Goal: Information Seeking & Learning: Learn about a topic

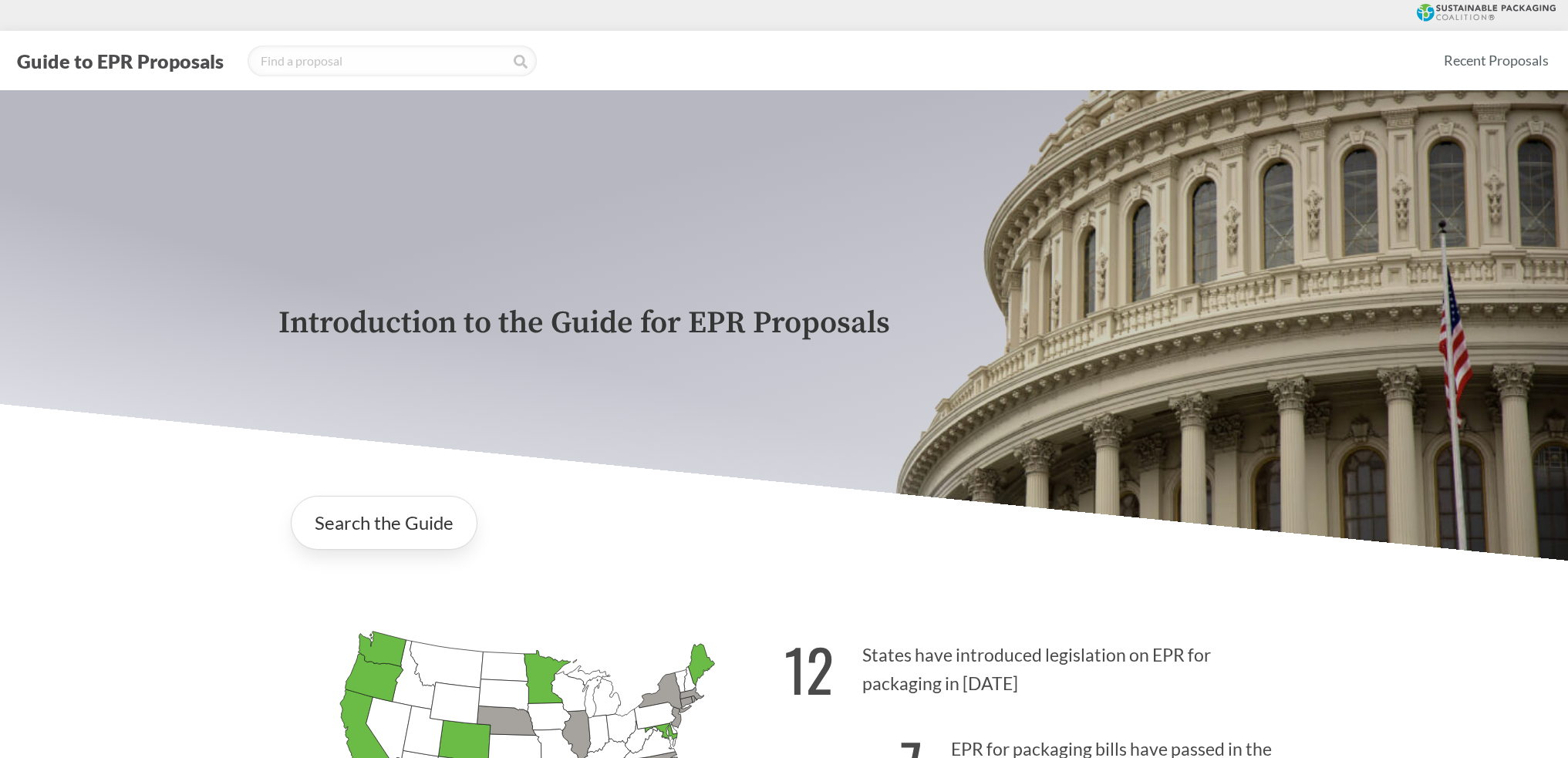
scroll to position [309, 0]
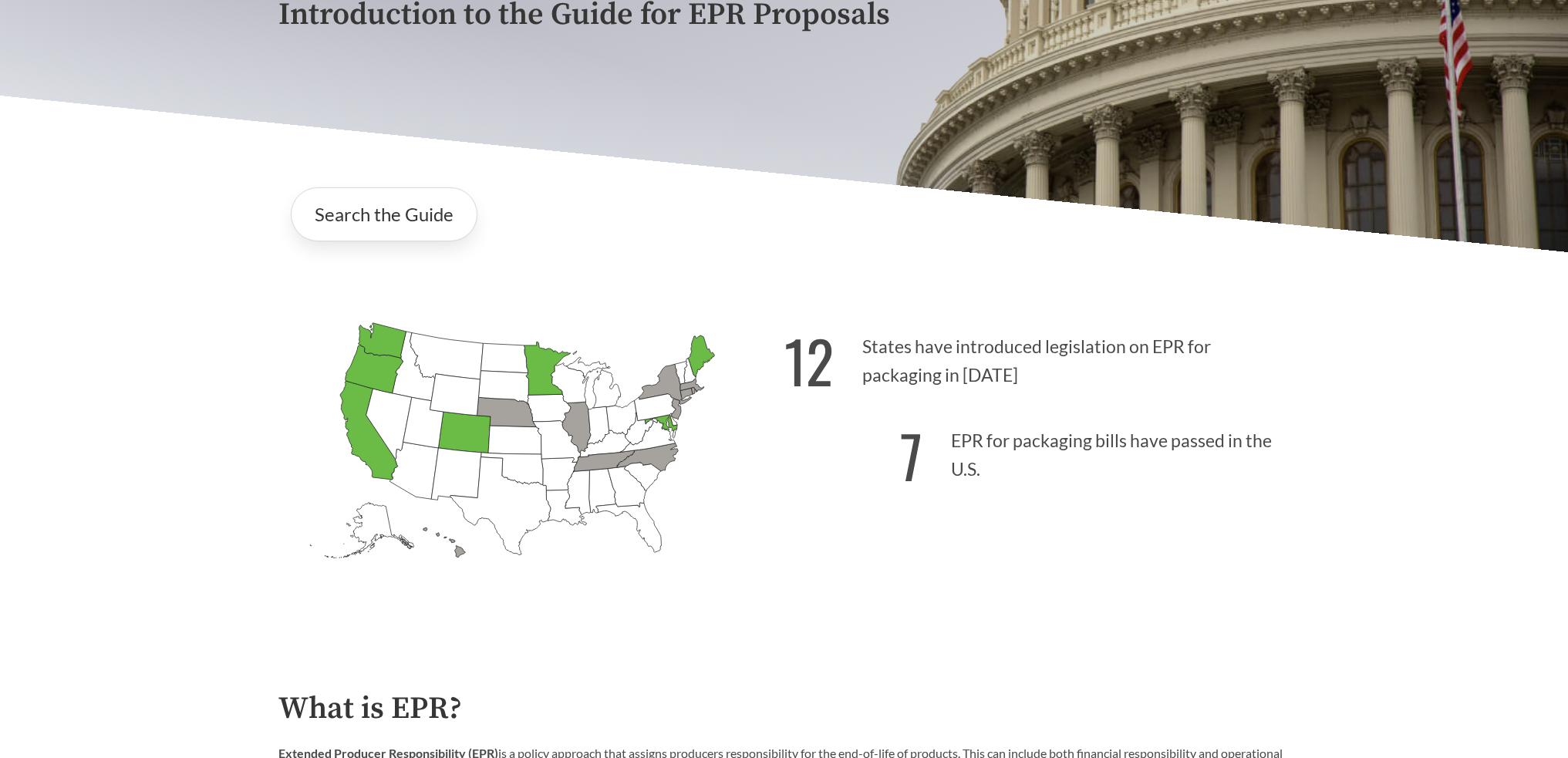
drag, startPoint x: 1071, startPoint y: 390, endPoint x: 1134, endPoint y: 395, distance: 63.2
click at [1134, 395] on p "12 States have introduced legislation on EPR for packaging in [DATE]" at bounding box center [1037, 357] width 506 height 95
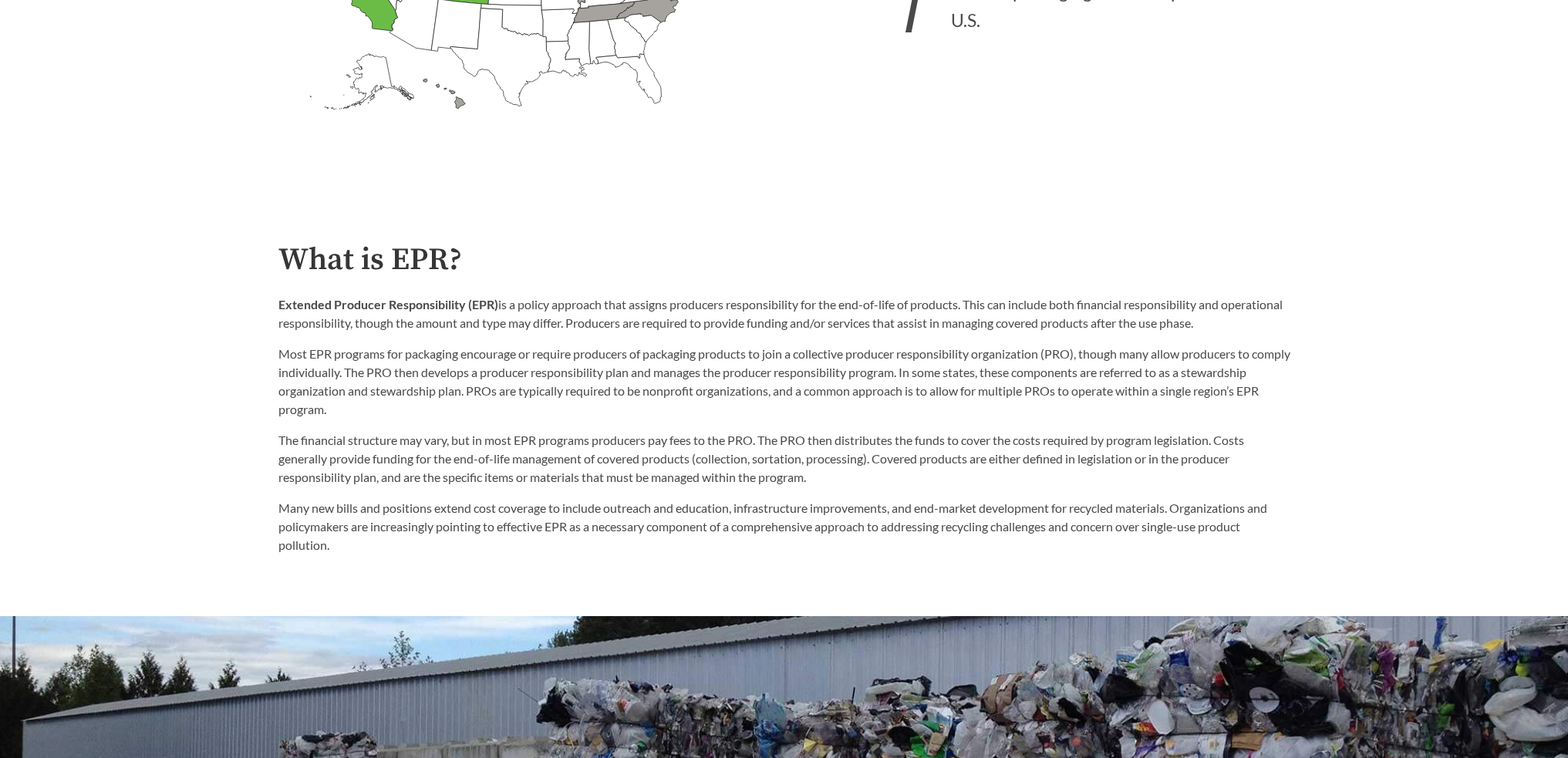
scroll to position [771, 0]
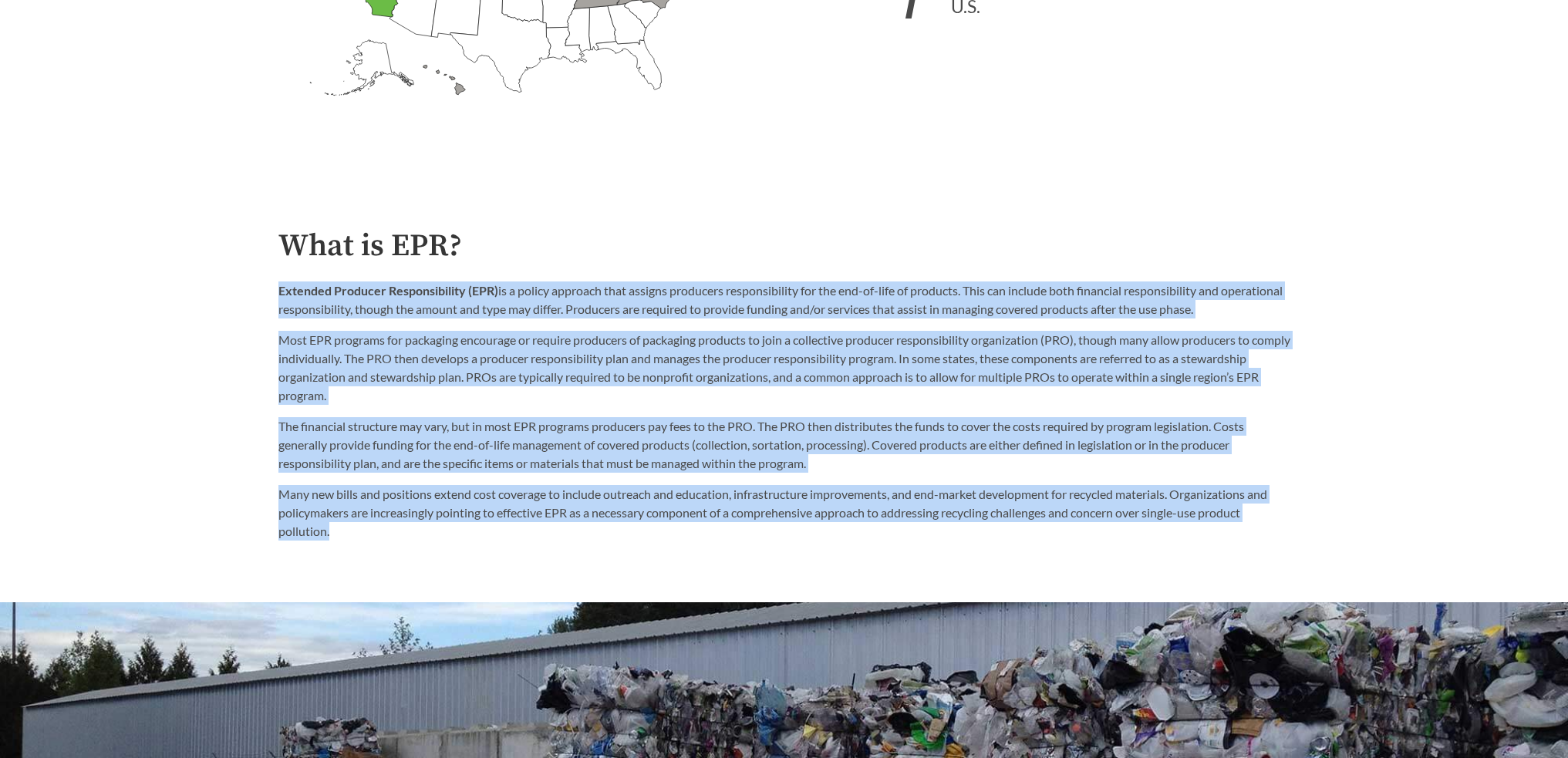
drag, startPoint x: 267, startPoint y: 299, endPoint x: 1065, endPoint y: 572, distance: 843.4
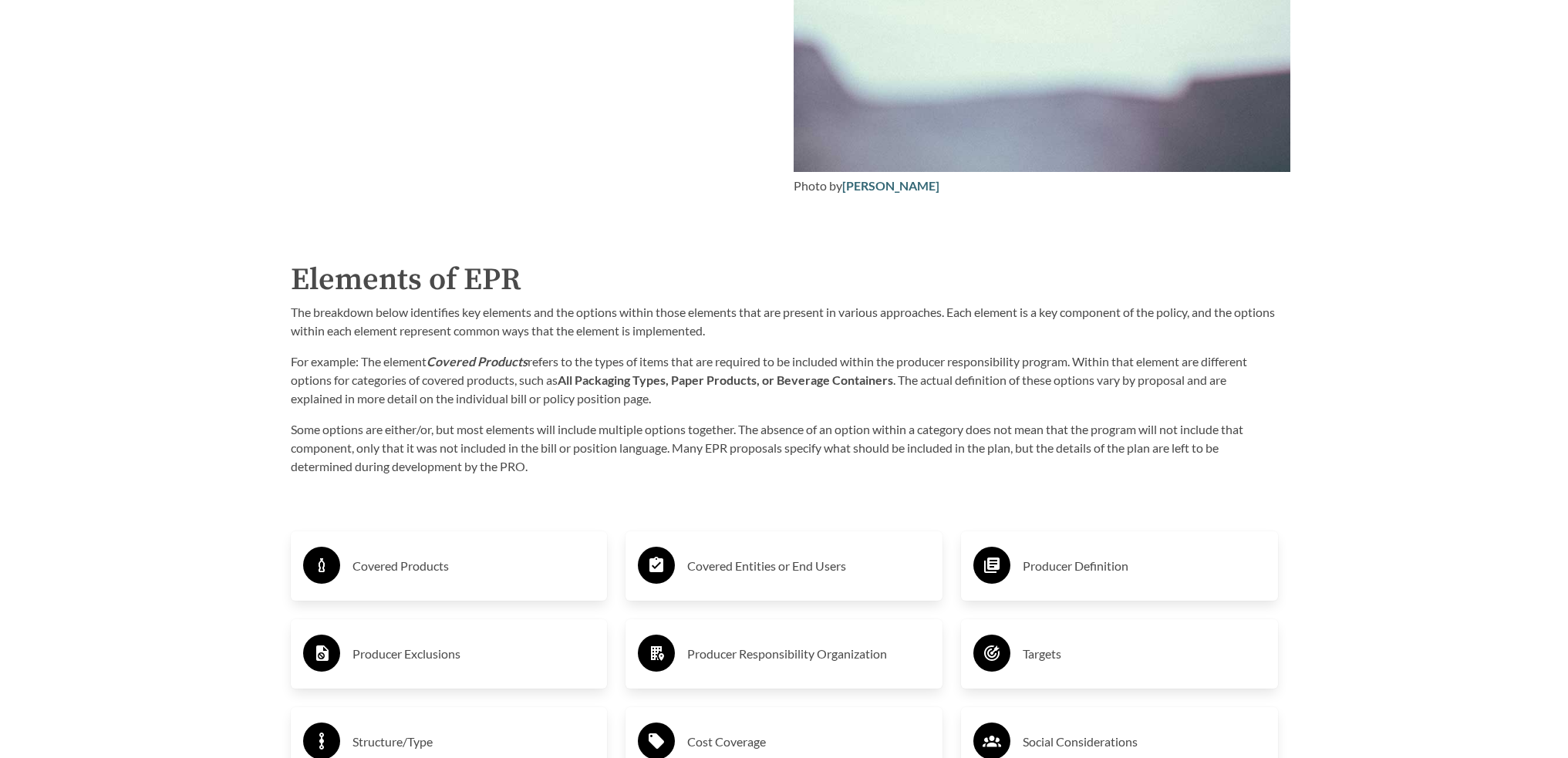
scroll to position [2543, 0]
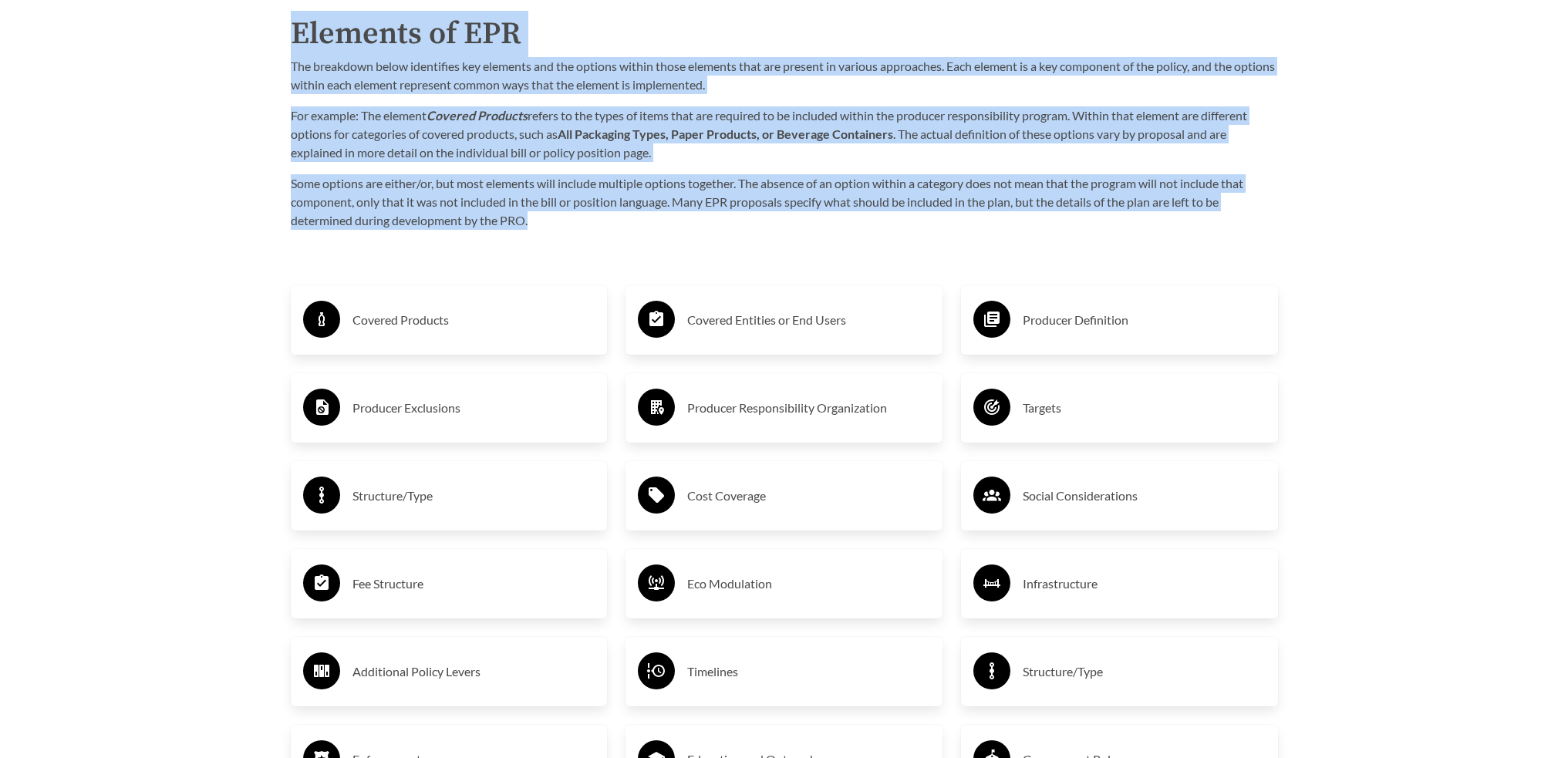
drag, startPoint x: 627, startPoint y: 220, endPoint x: 243, endPoint y: 47, distance: 421.2
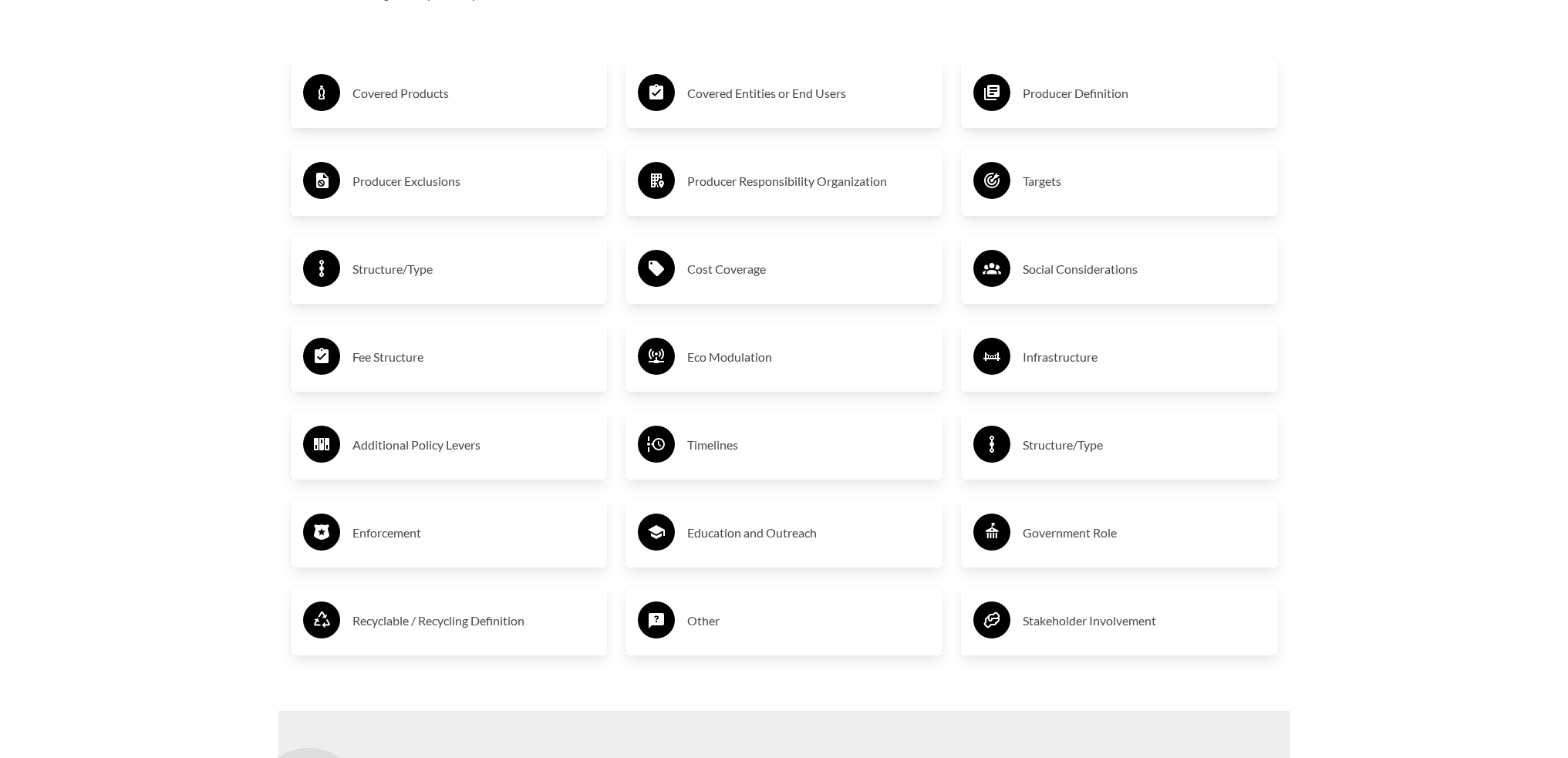
scroll to position [2775, 0]
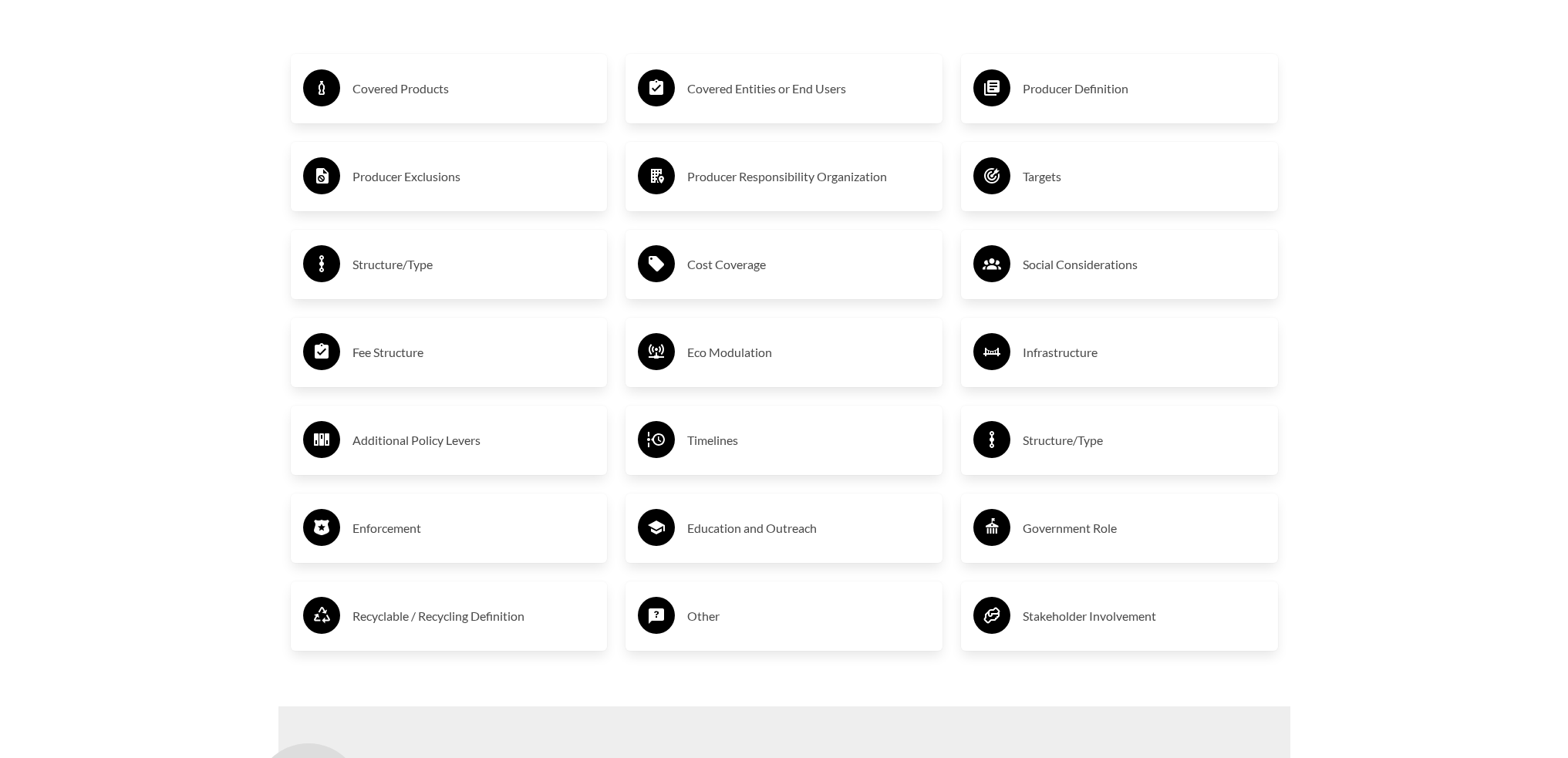
click at [787, 346] on h3 "Eco Modulation" at bounding box center [809, 352] width 243 height 24
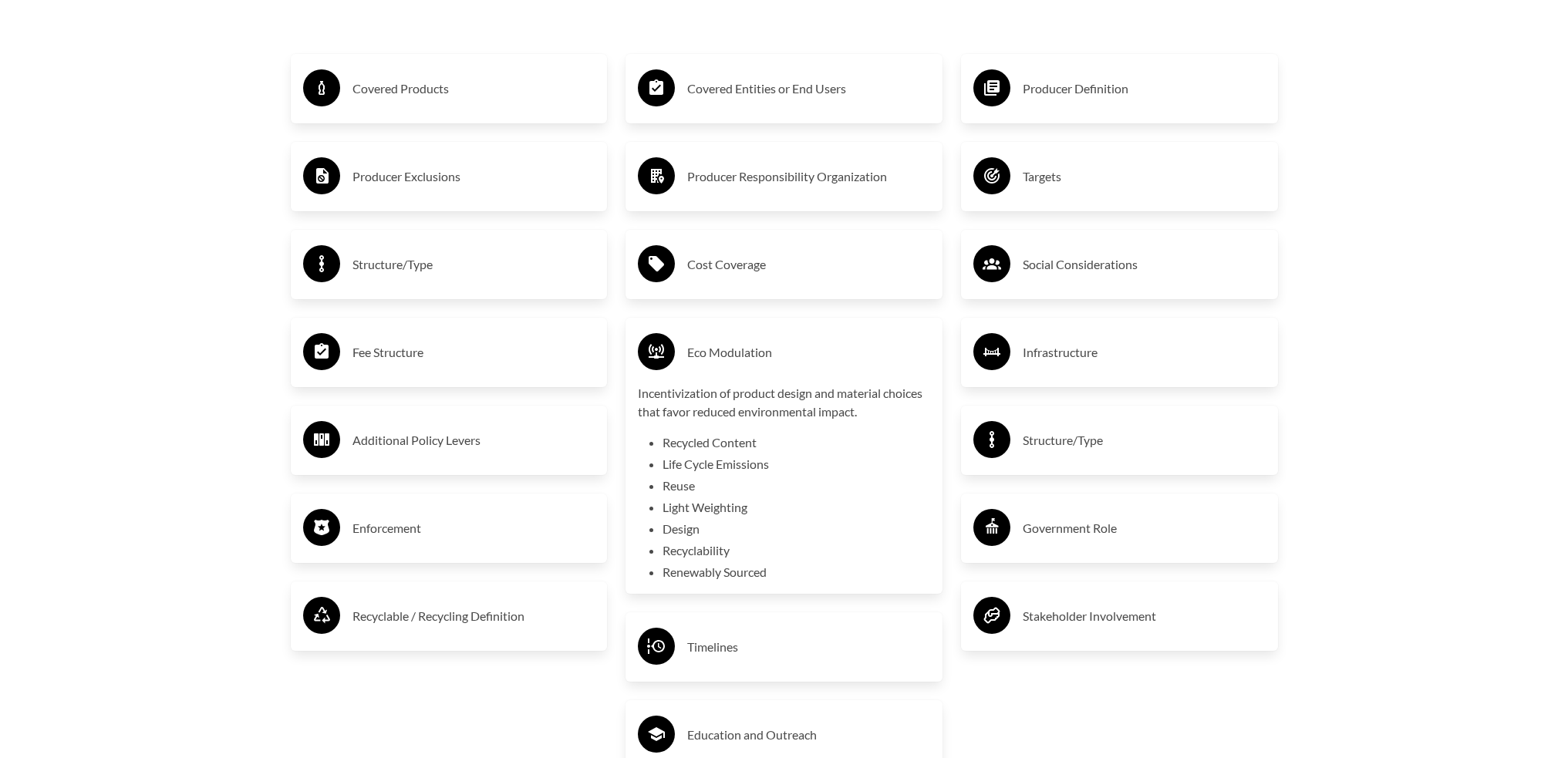
click at [730, 363] on h3 "Eco Modulation" at bounding box center [809, 352] width 243 height 24
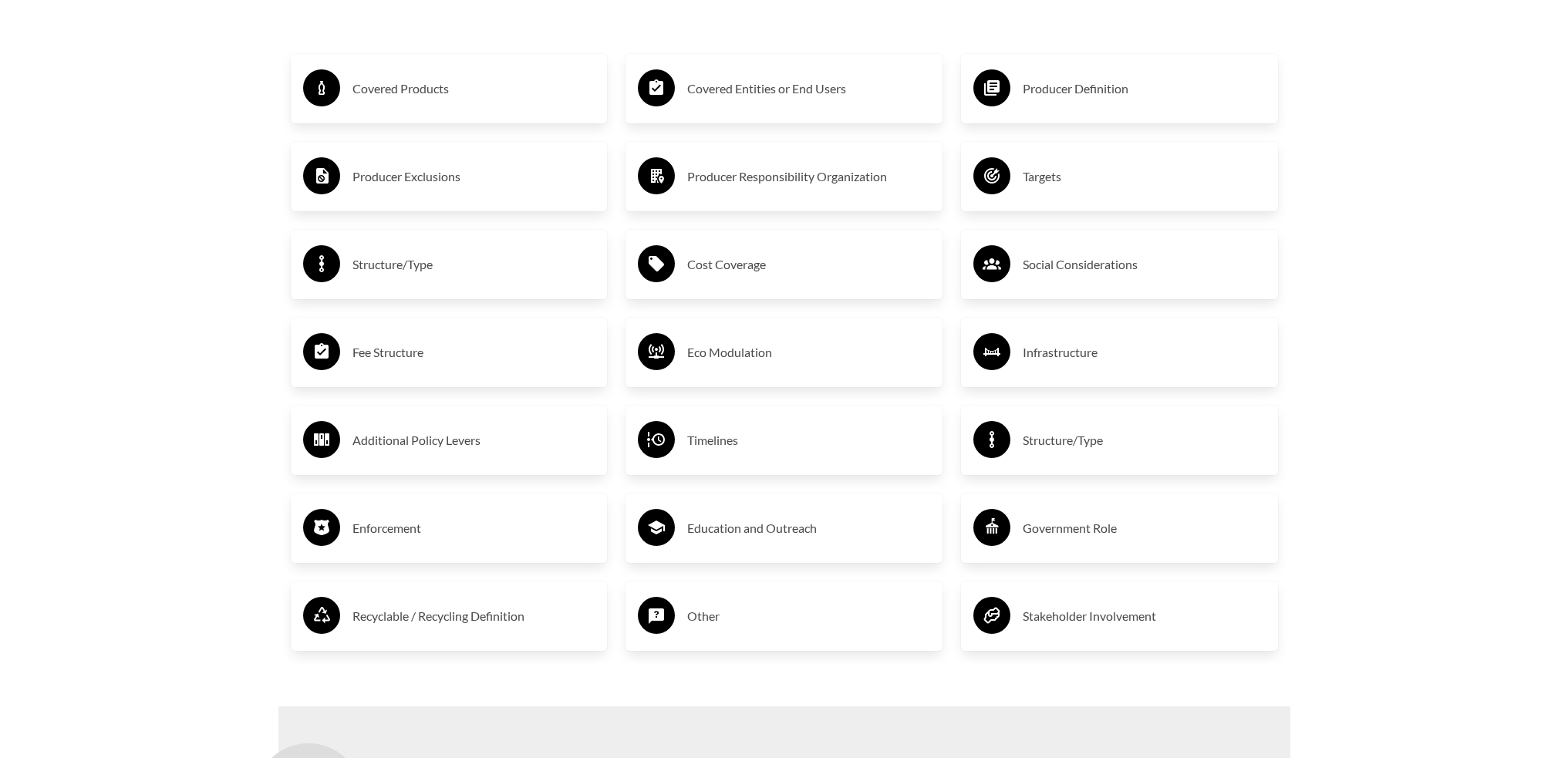
click at [745, 270] on h3 "Cost Coverage" at bounding box center [809, 264] width 243 height 24
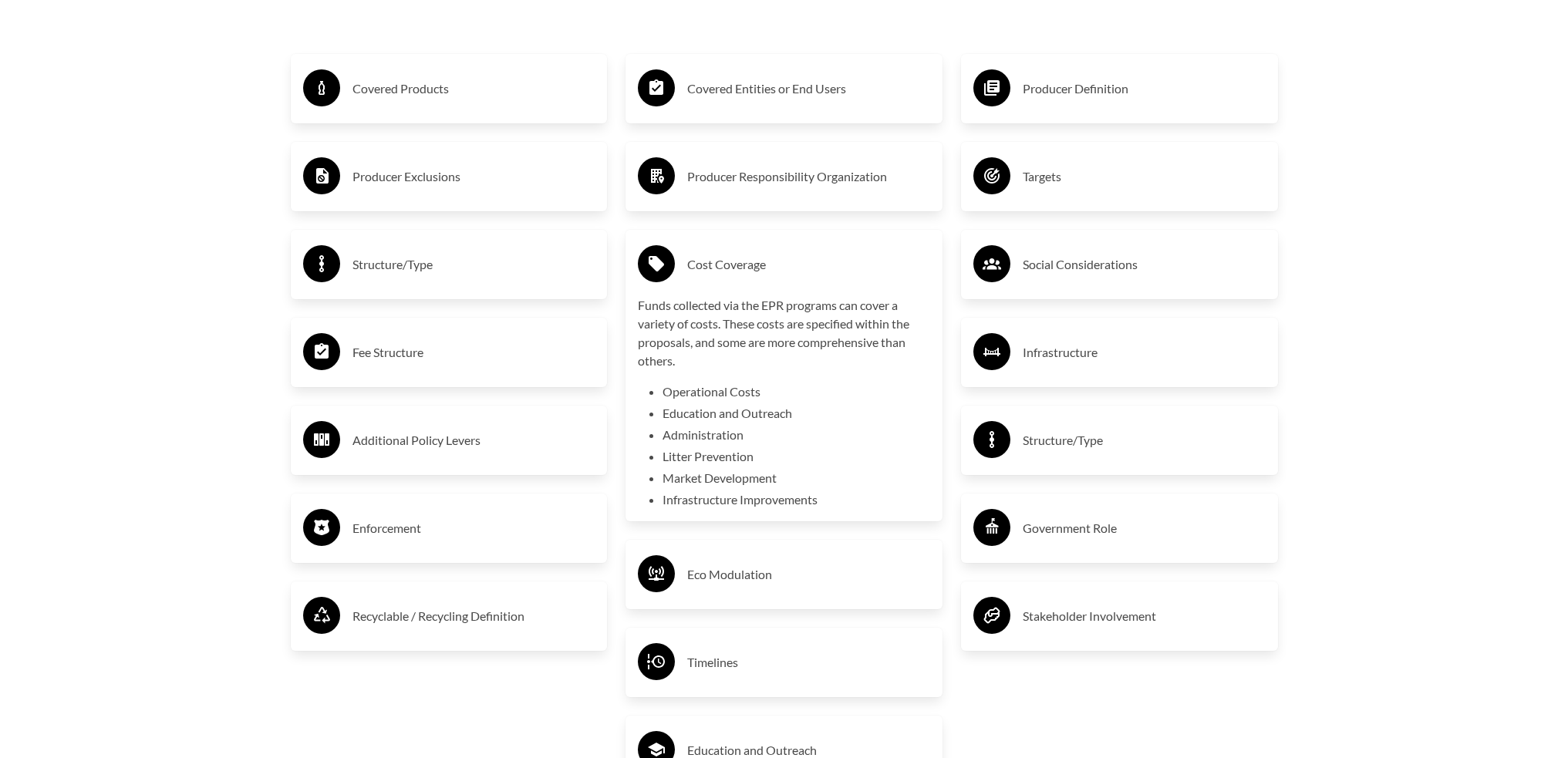
click at [745, 269] on h3 "Cost Coverage" at bounding box center [809, 264] width 243 height 24
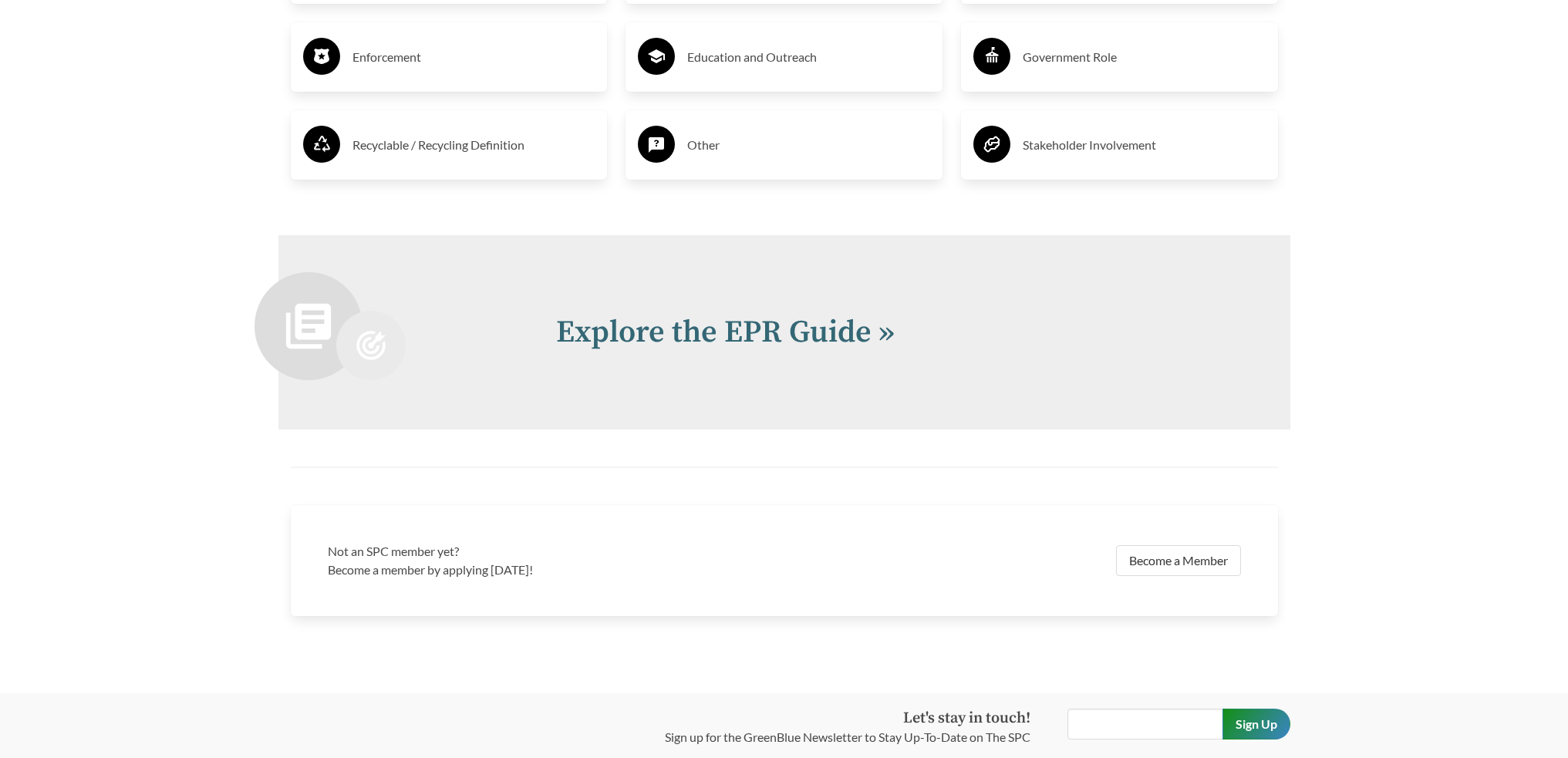
scroll to position [3373, 0]
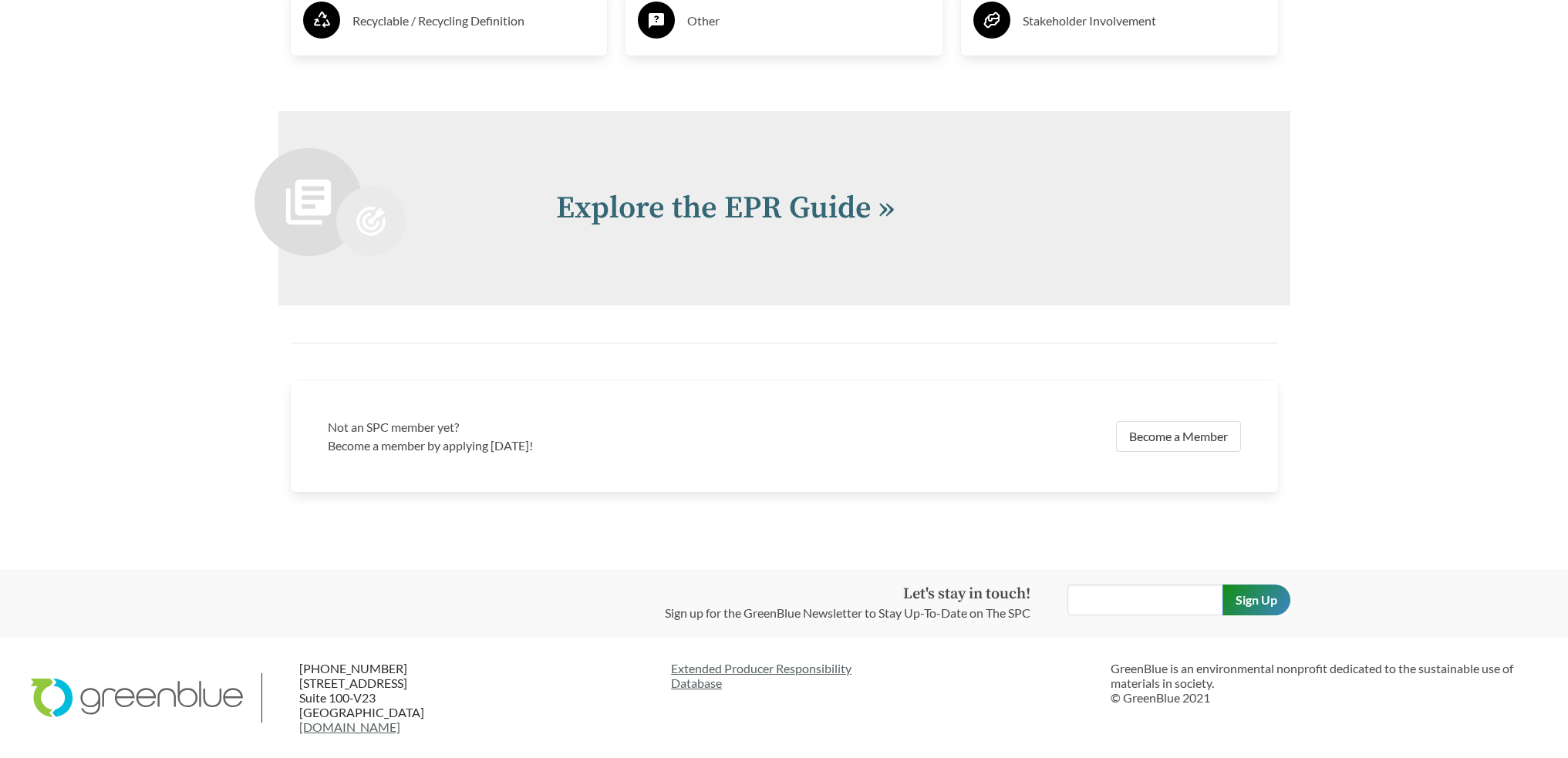
click at [863, 207] on link "Explore the EPR Guide »" at bounding box center [725, 208] width 339 height 38
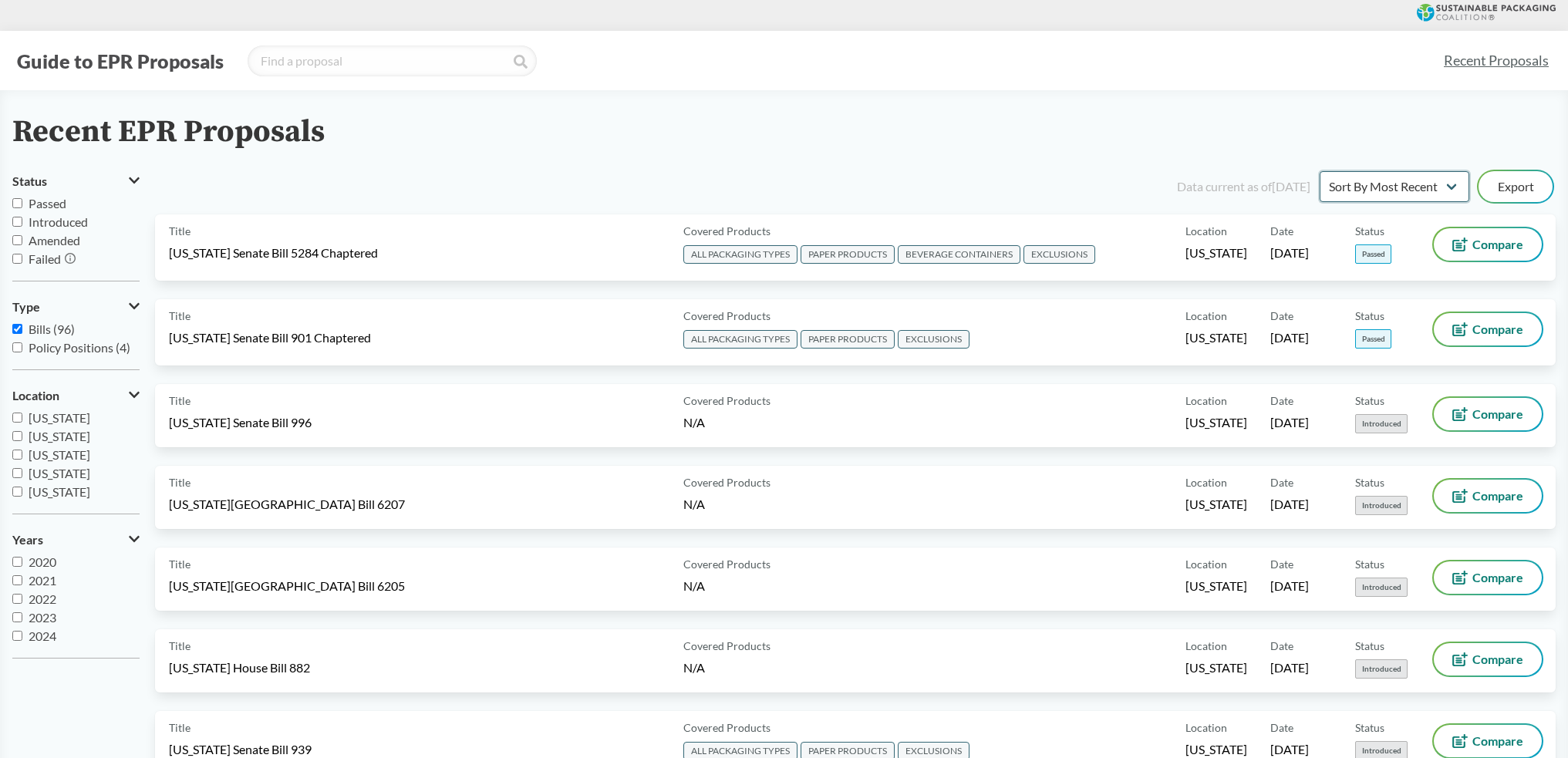
click at [1342, 180] on select "Sort By Most Recent Sort By Status" at bounding box center [1395, 186] width 149 height 31
click at [1320, 172] on select "Sort By Most Recent Sort By Status" at bounding box center [1395, 186] width 149 height 31
click at [59, 448] on span "[US_STATE]" at bounding box center [60, 448] width 62 height 15
click at [22, 448] on input "[US_STATE]" at bounding box center [17, 448] width 10 height 10
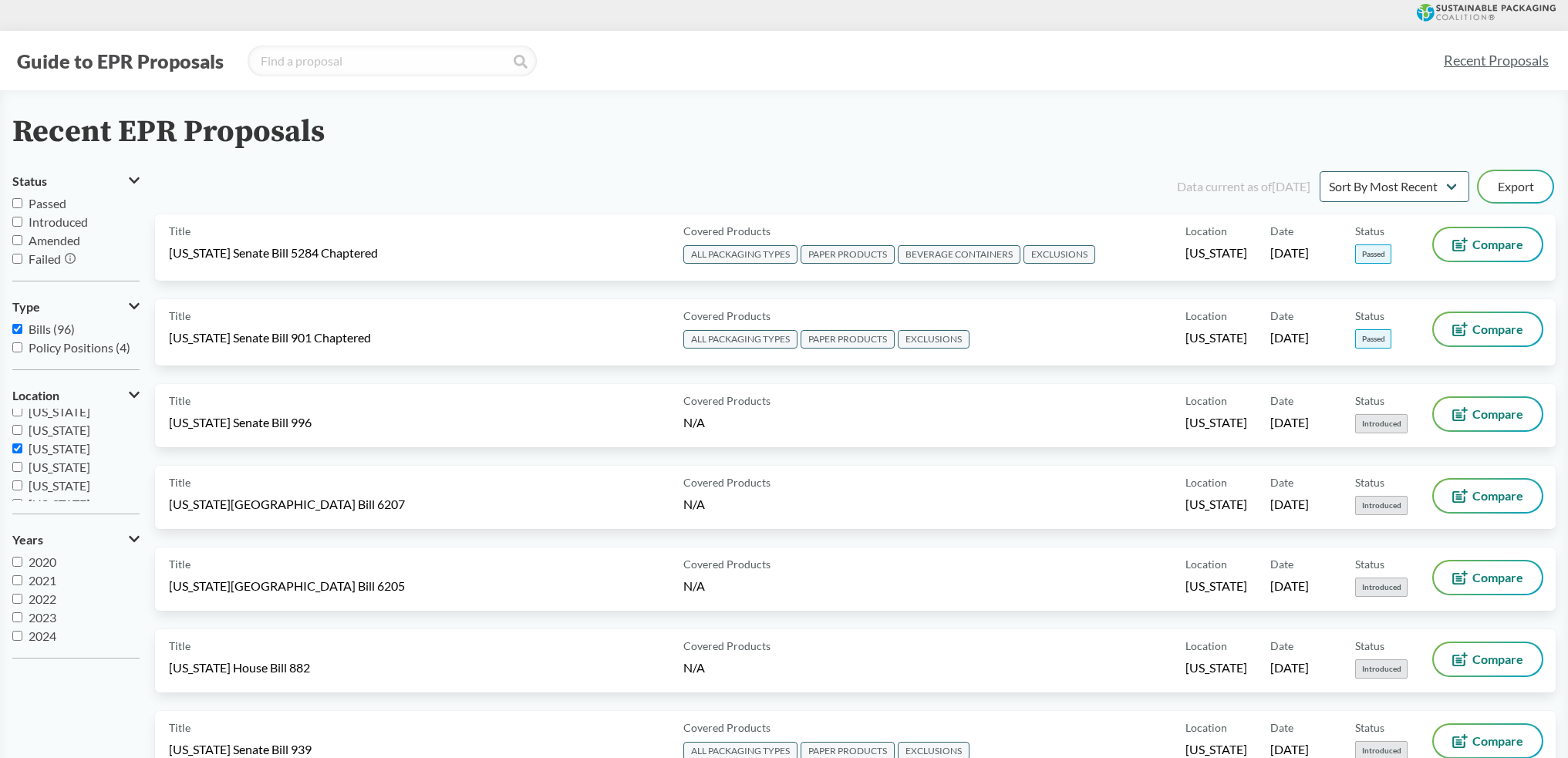
checkbox input "true"
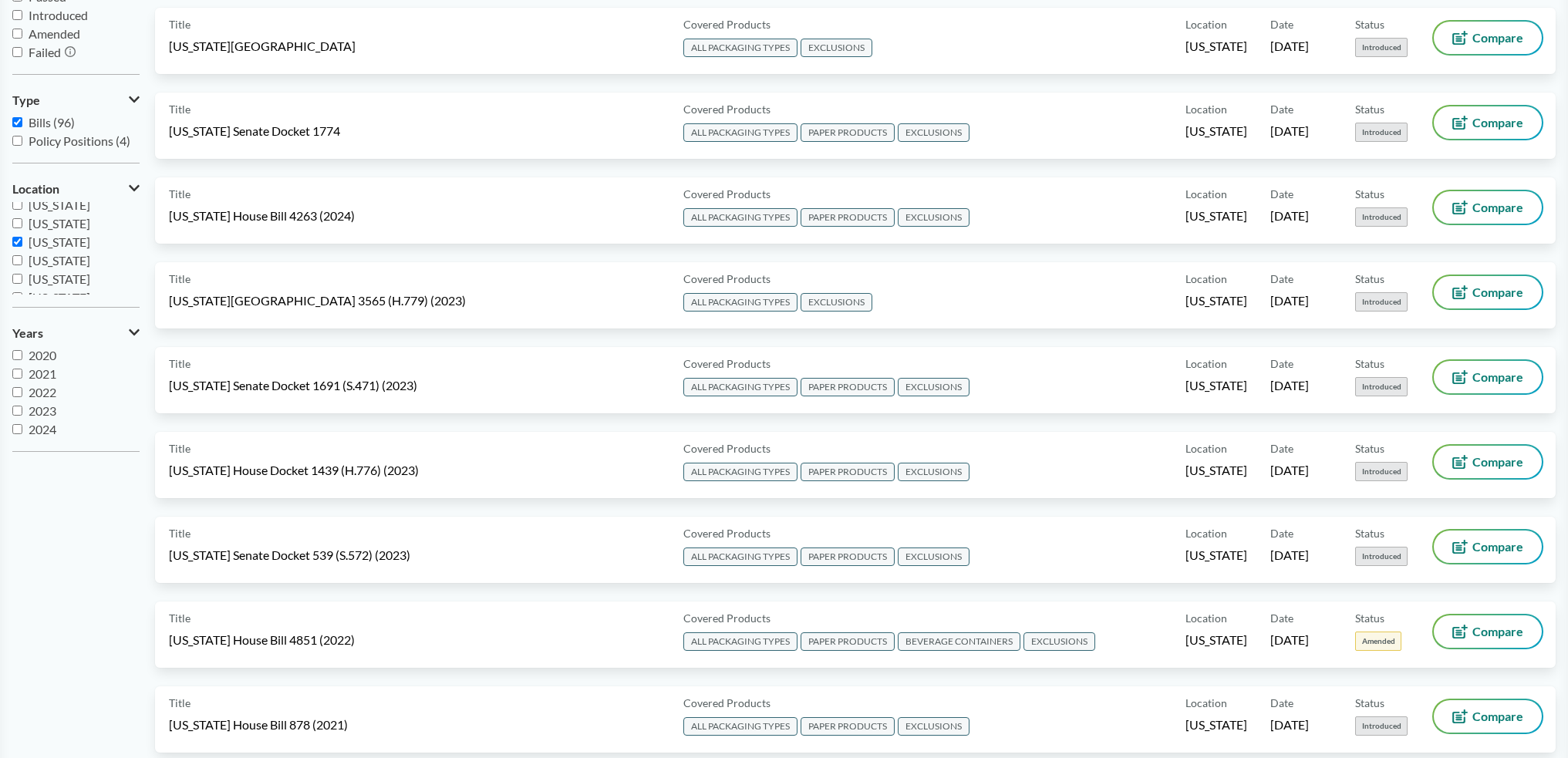
scroll to position [0, 0]
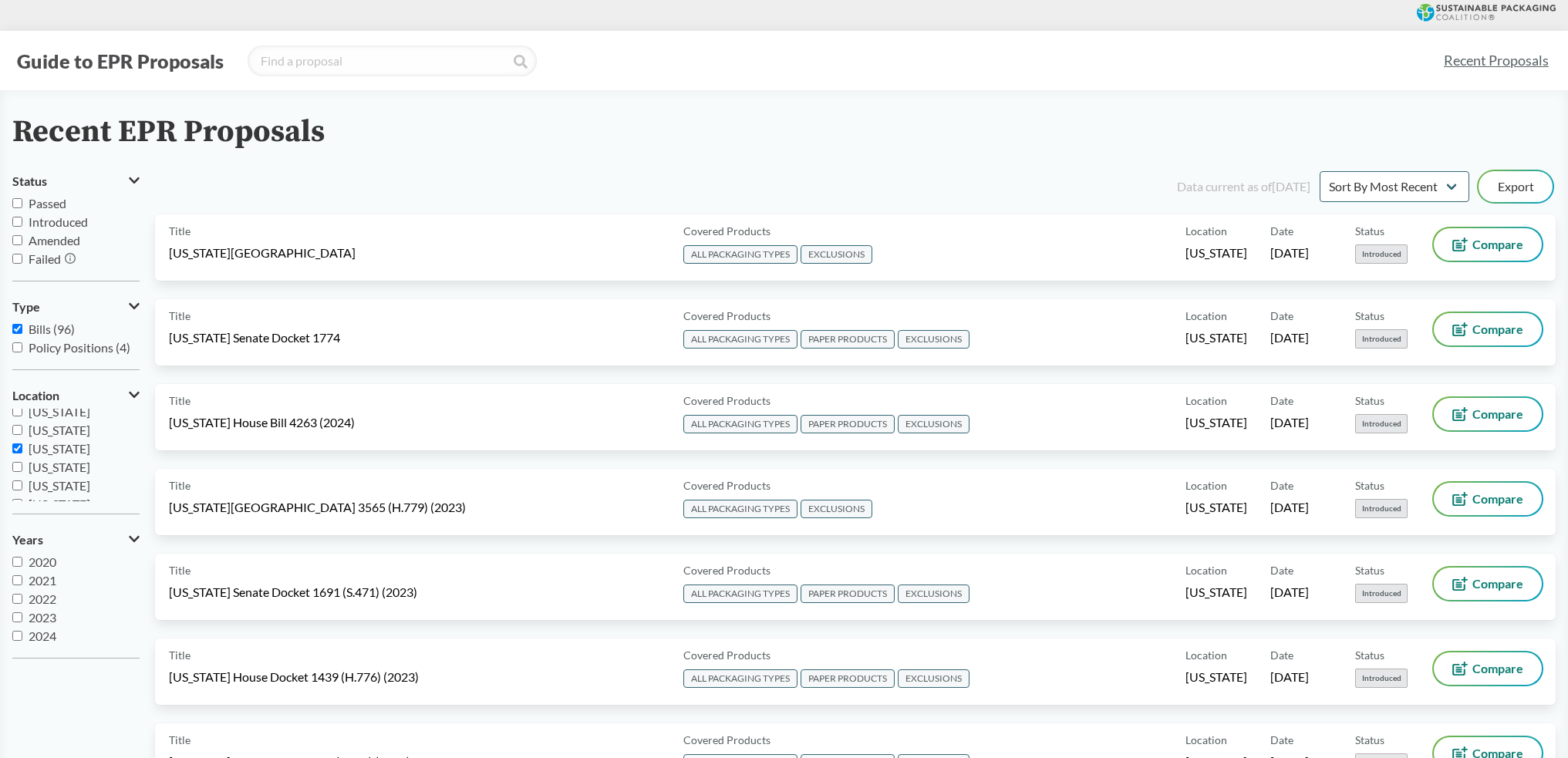
click at [463, 257] on div "Title [US_STATE][GEOGRAPHIC_DATA]" at bounding box center [423, 247] width 508 height 38
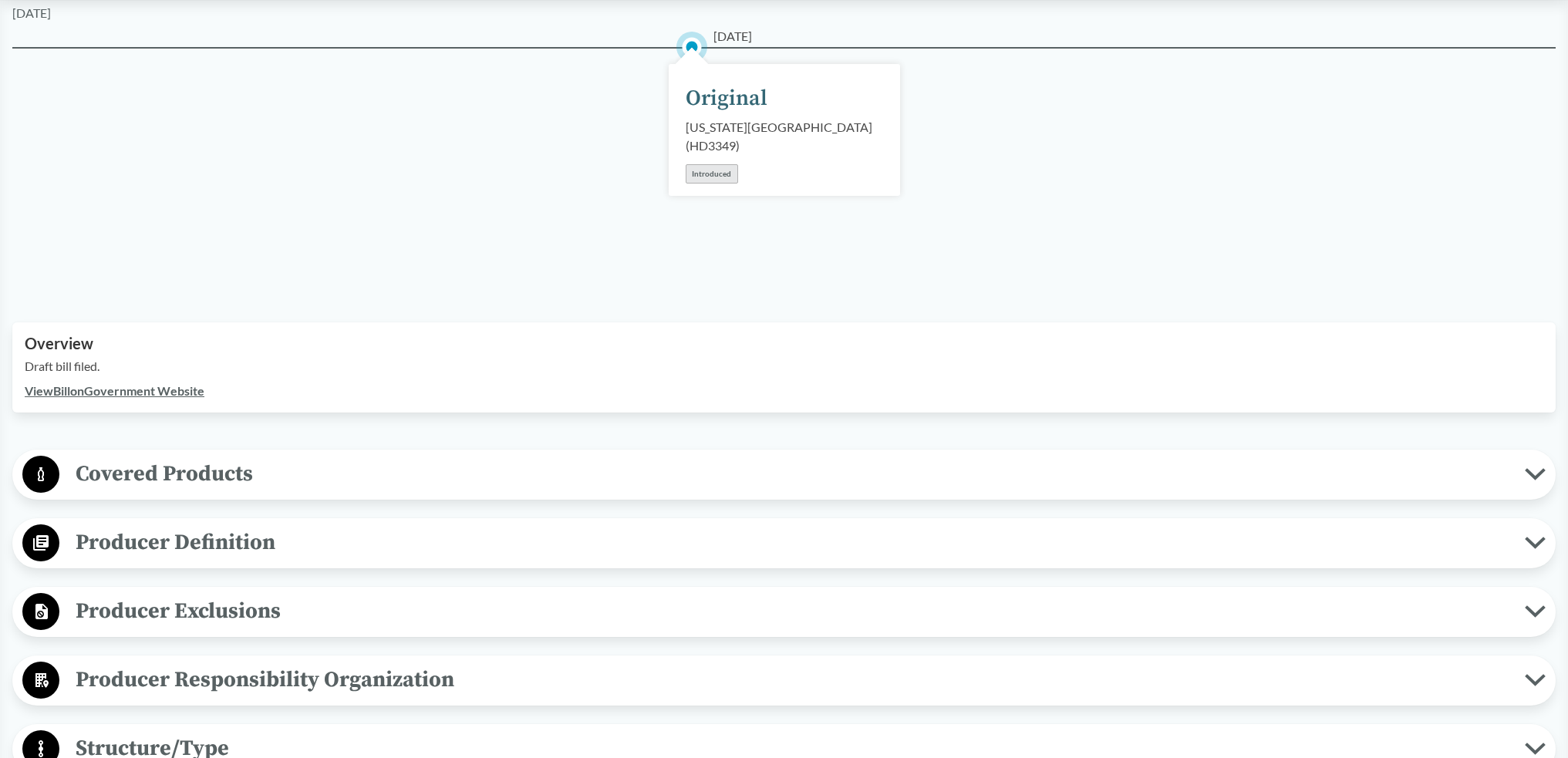
scroll to position [231, 0]
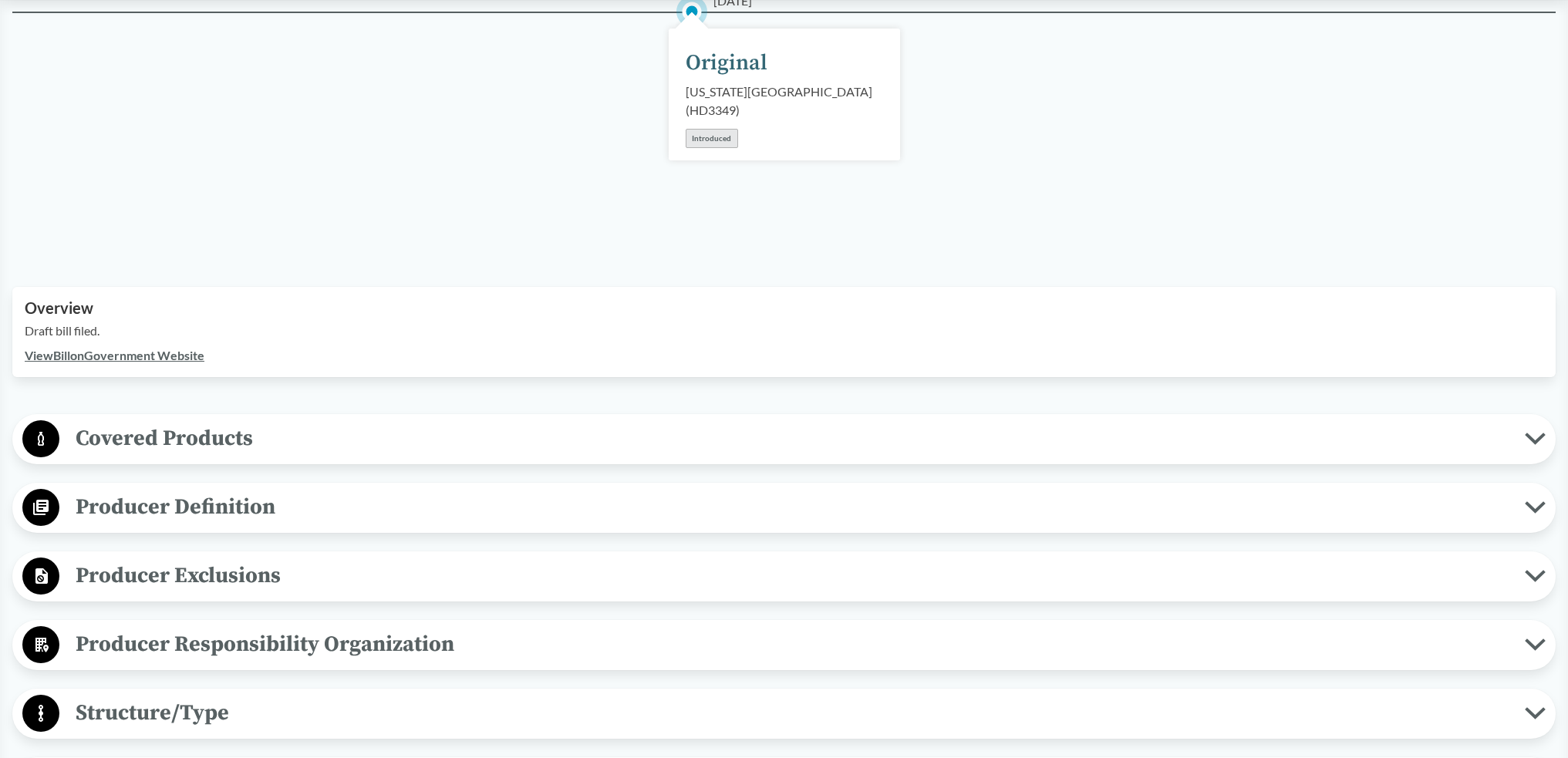
click at [332, 436] on span "Covered Products" at bounding box center [792, 437] width 1465 height 34
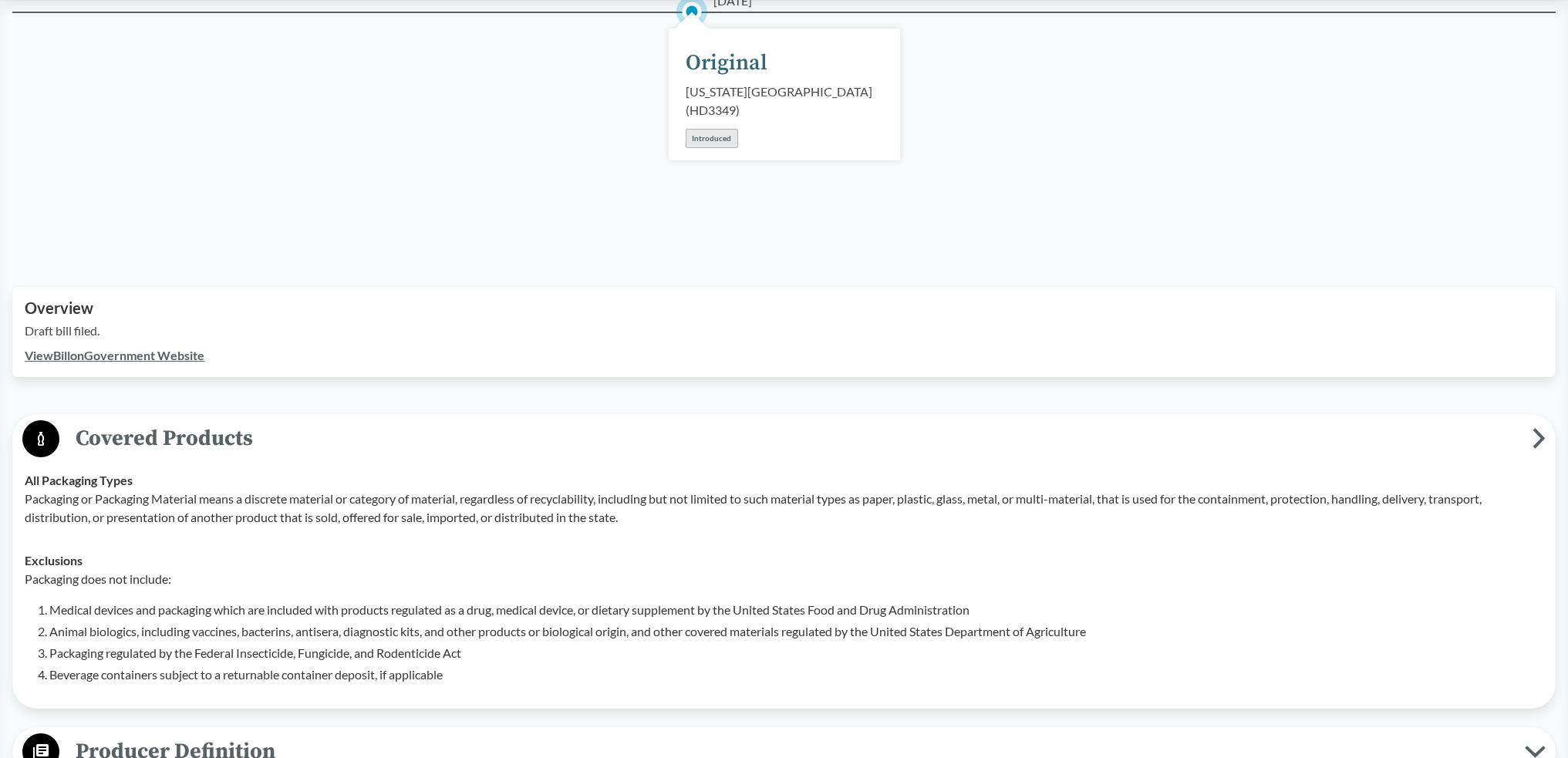
click at [332, 436] on span "Covered Products" at bounding box center [796, 437] width 1473 height 34
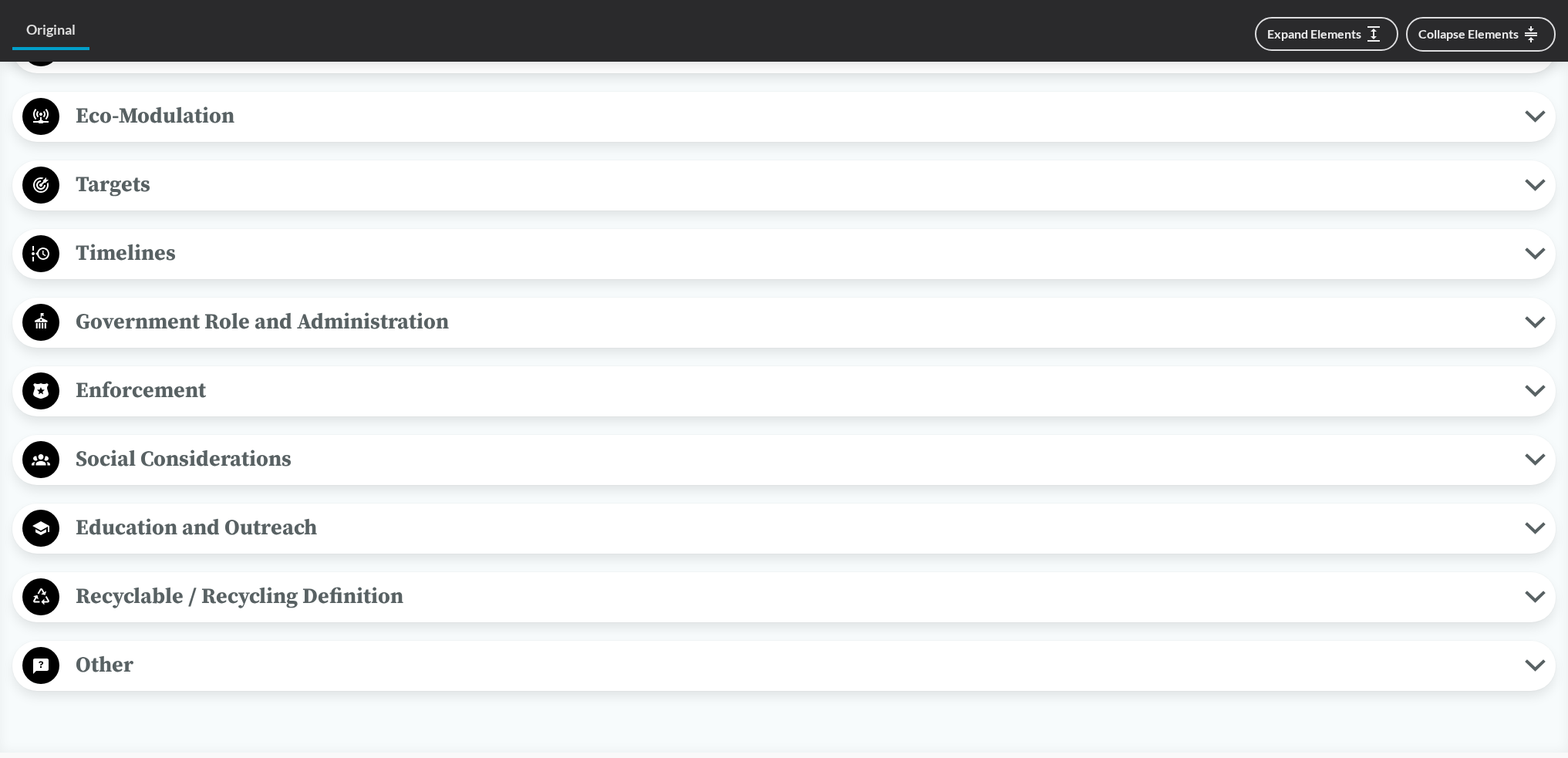
scroll to position [1297, 0]
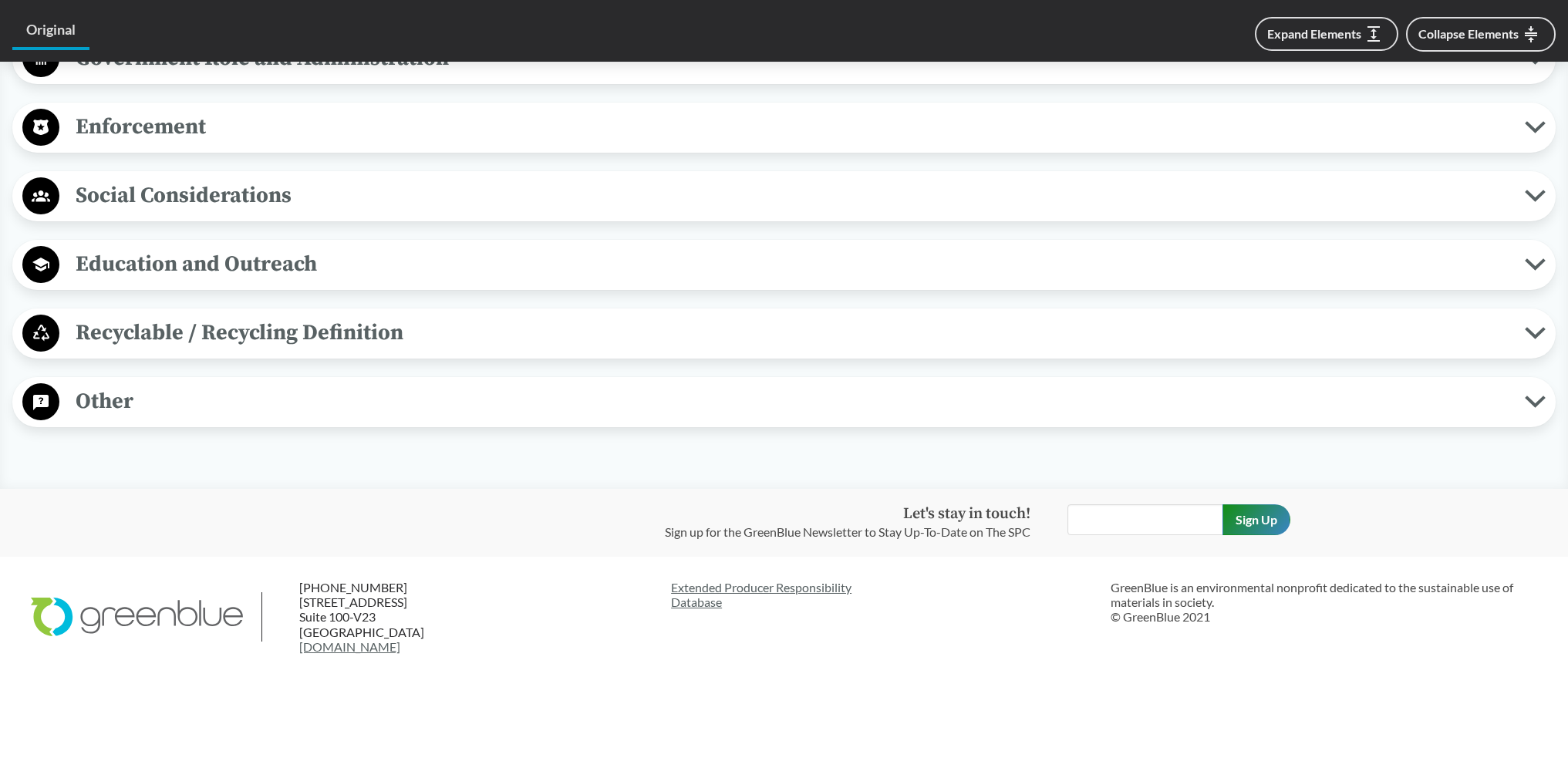
click at [305, 315] on span "Recyclable / Recycling Definition" at bounding box center [792, 332] width 1465 height 34
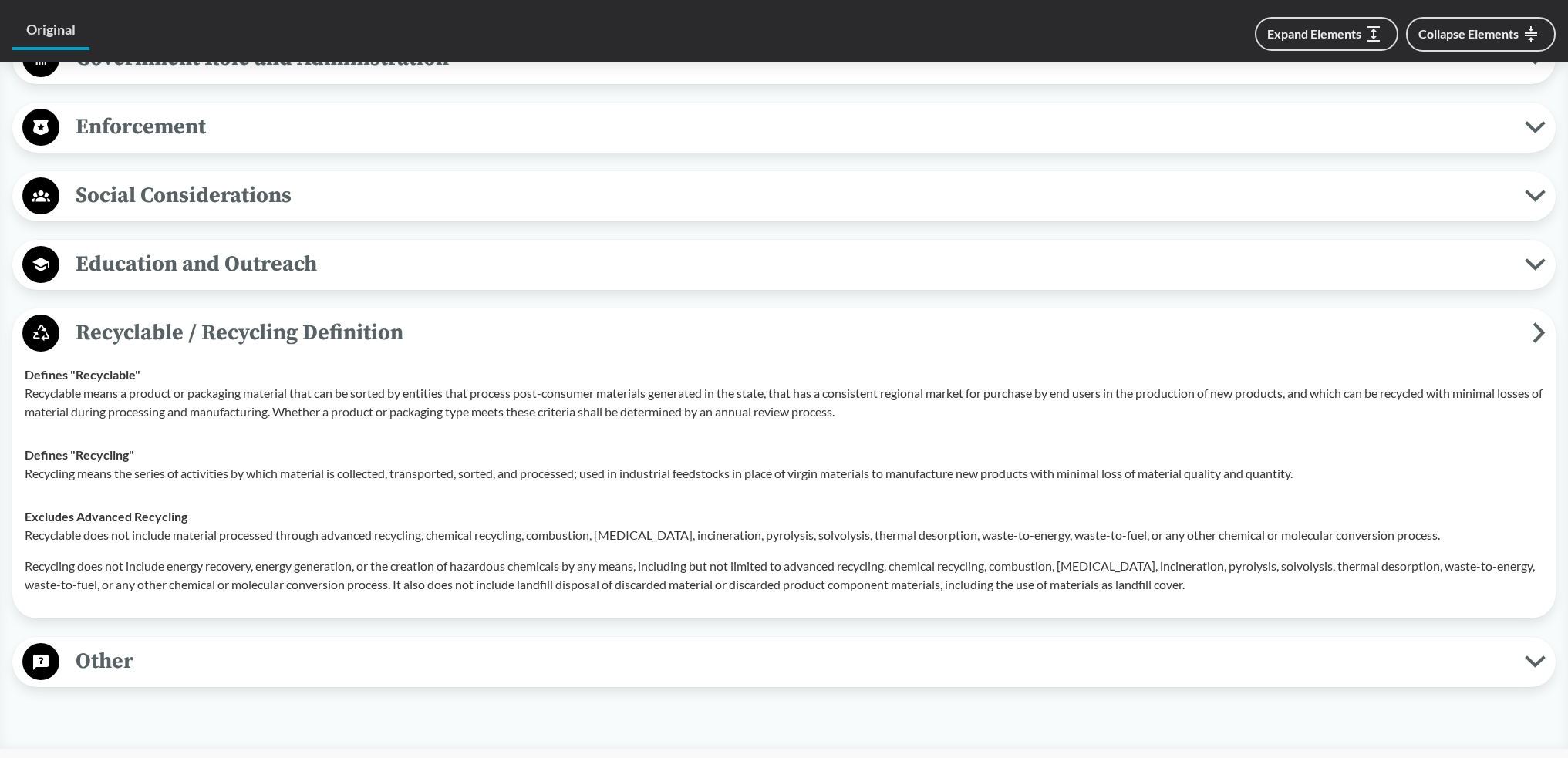
click at [305, 315] on span "Recyclable / Recycling Definition" at bounding box center [796, 332] width 1473 height 34
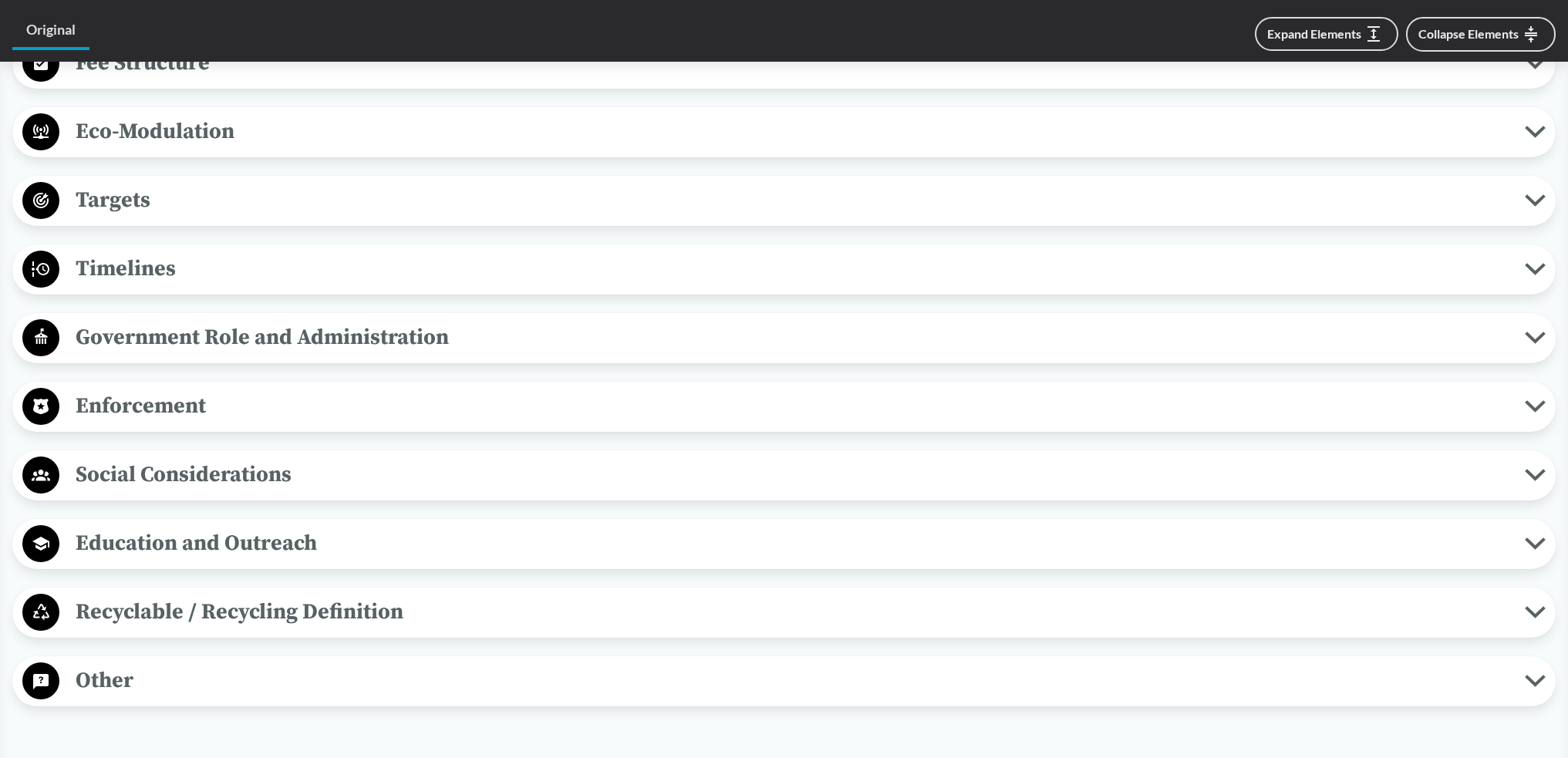
scroll to position [989, 0]
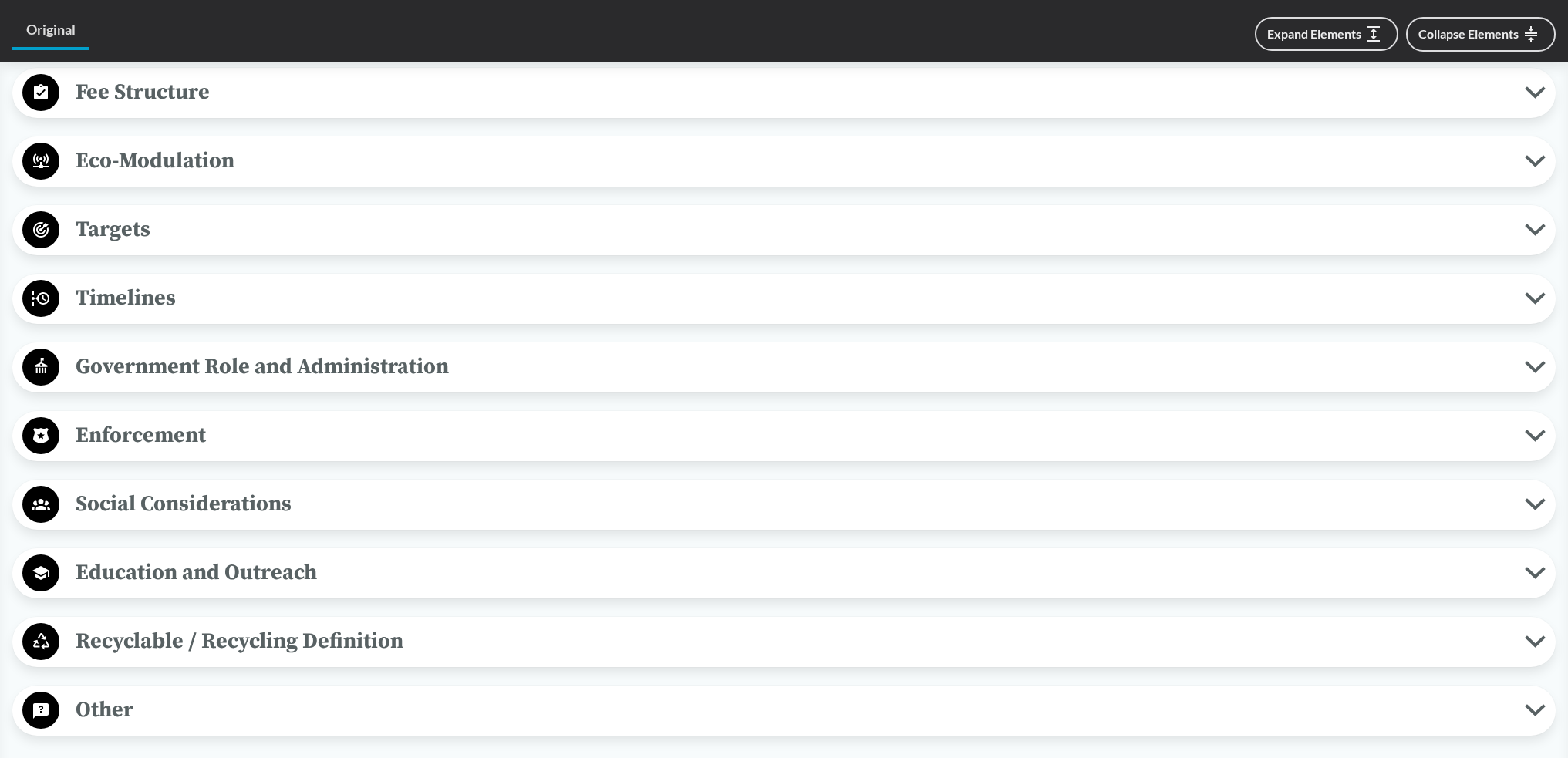
click at [250, 290] on span "Timelines" at bounding box center [792, 297] width 1465 height 34
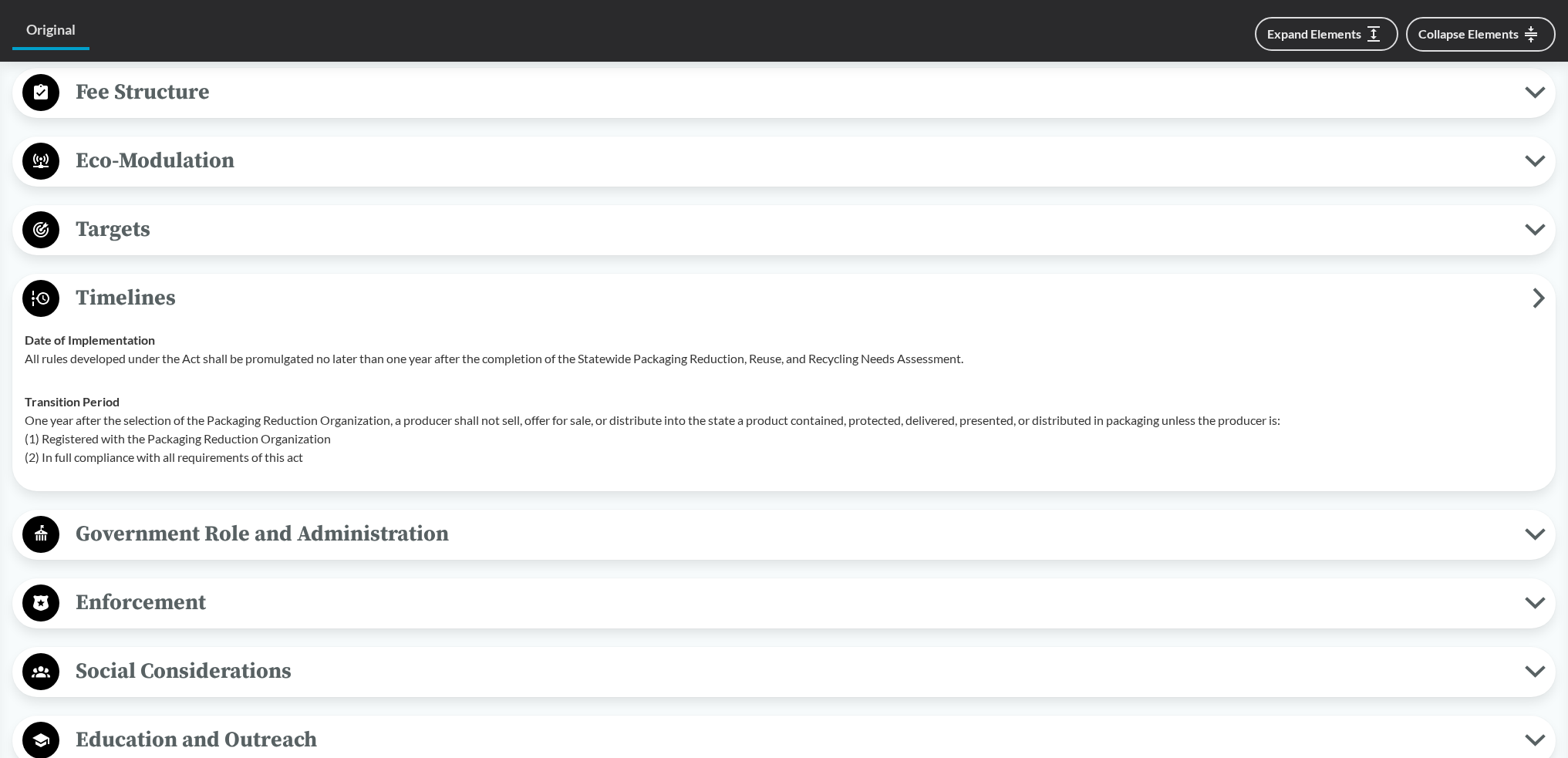
click at [250, 290] on span "Timelines" at bounding box center [796, 297] width 1473 height 34
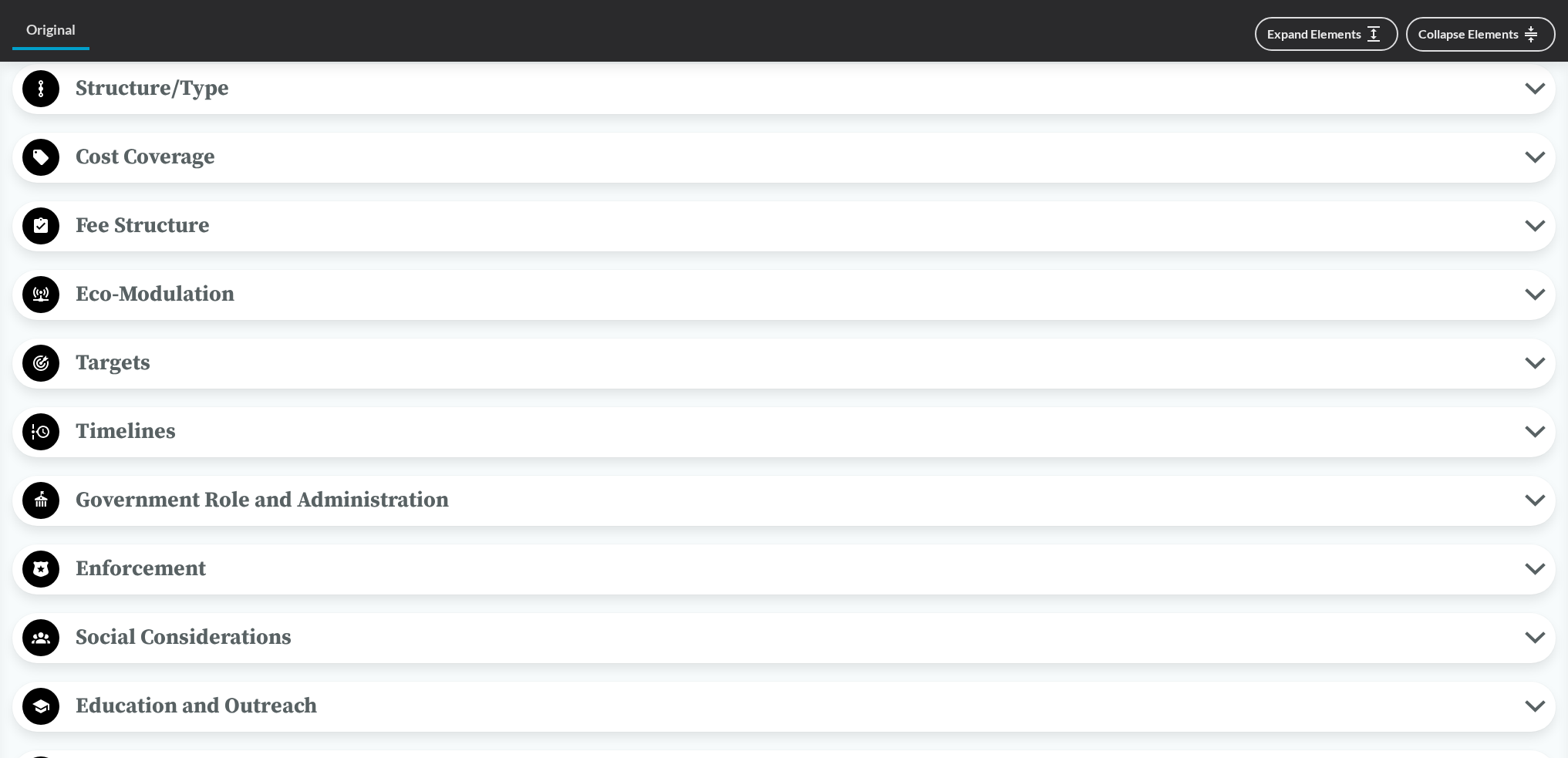
scroll to position [834, 0]
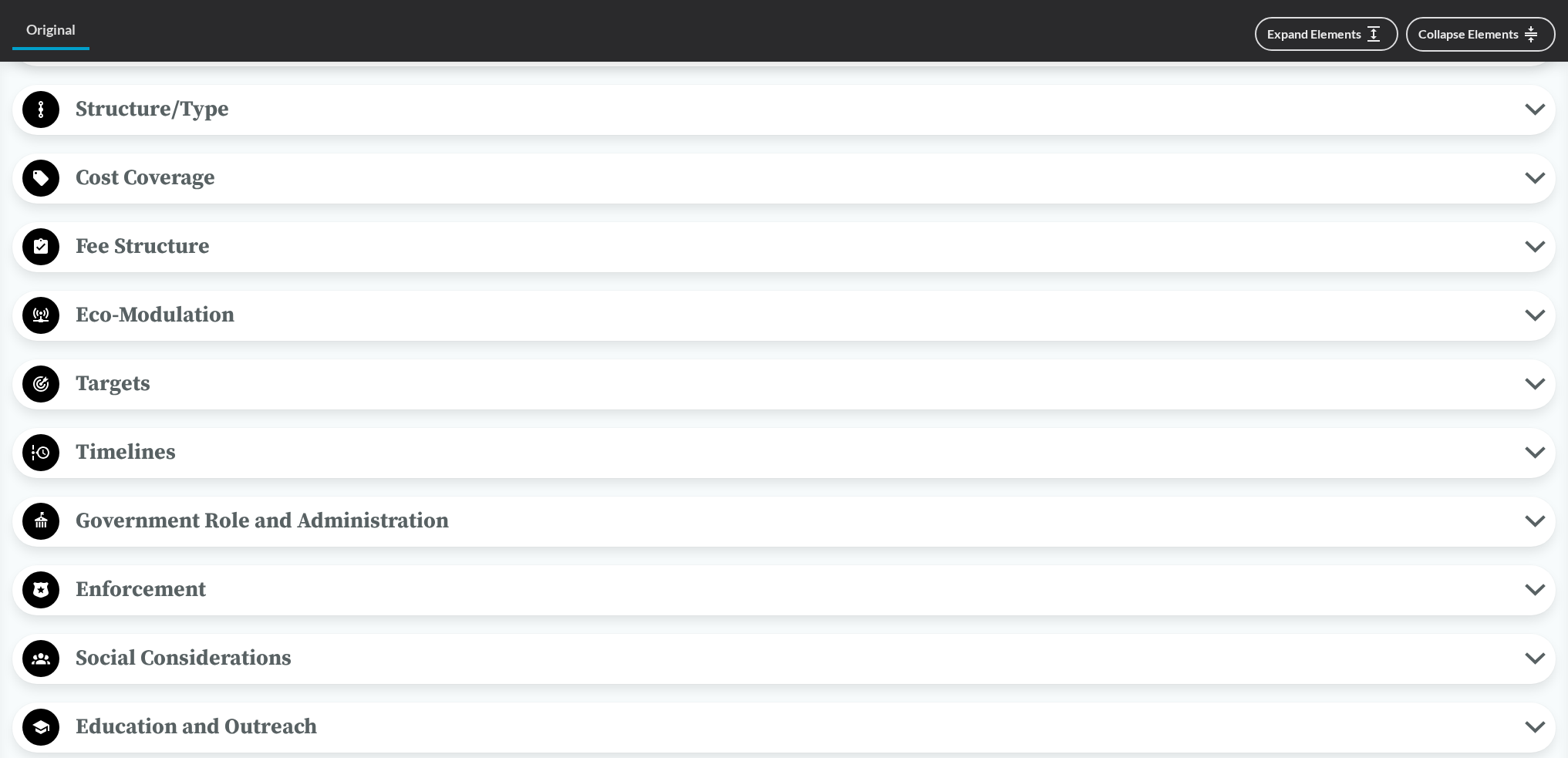
click at [250, 301] on span "Eco-Modulation" at bounding box center [792, 314] width 1465 height 34
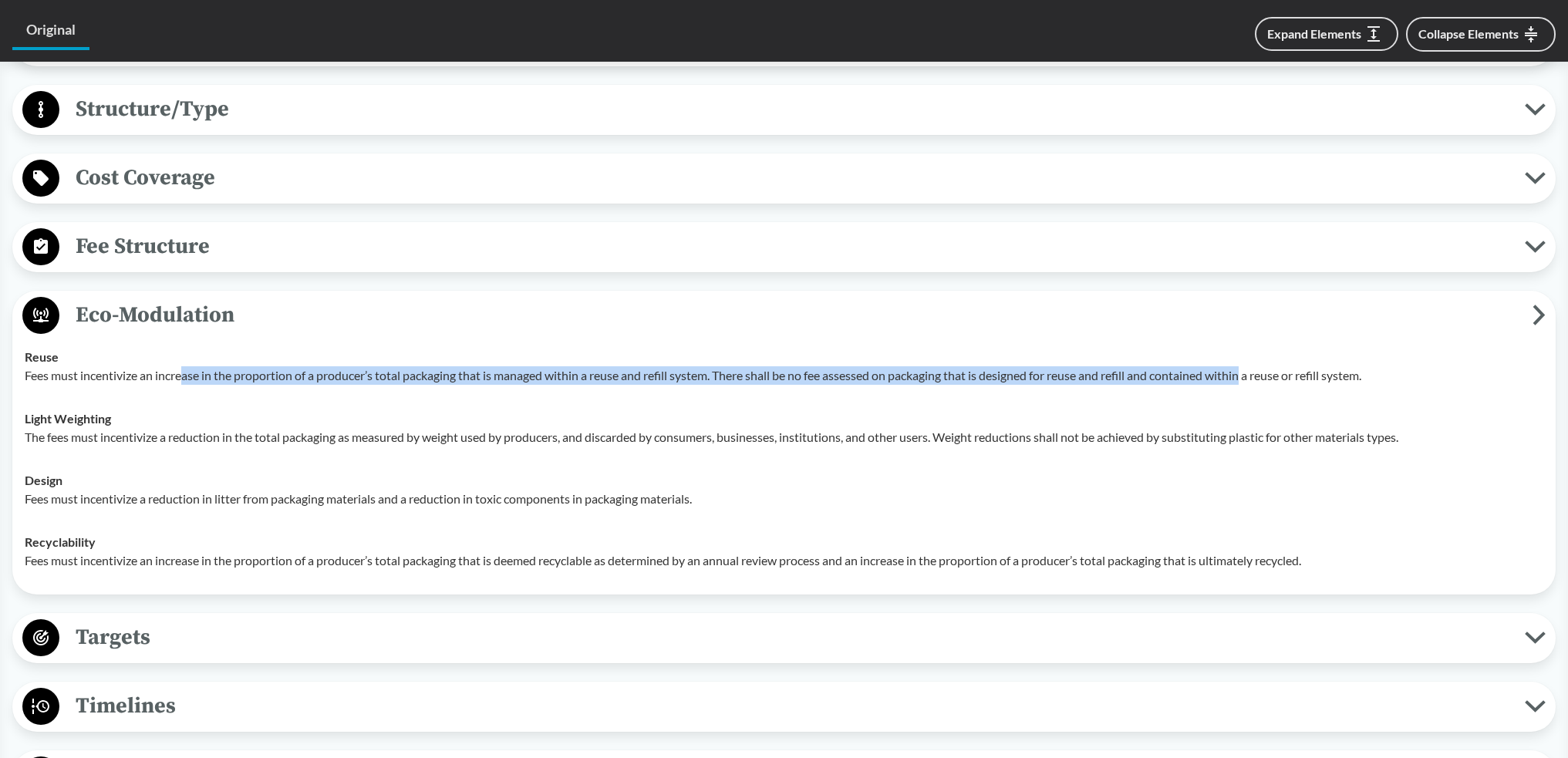
drag, startPoint x: 308, startPoint y: 372, endPoint x: 1256, endPoint y: 376, distance: 948.0
click at [1256, 376] on p "Fees must incentivize an increase in the proportion of a producer’s total packa…" at bounding box center [784, 376] width 1519 height 19
click at [1254, 376] on p "Fees must incentivize an increase in the proportion of a producer’s total packa…" at bounding box center [784, 376] width 1519 height 19
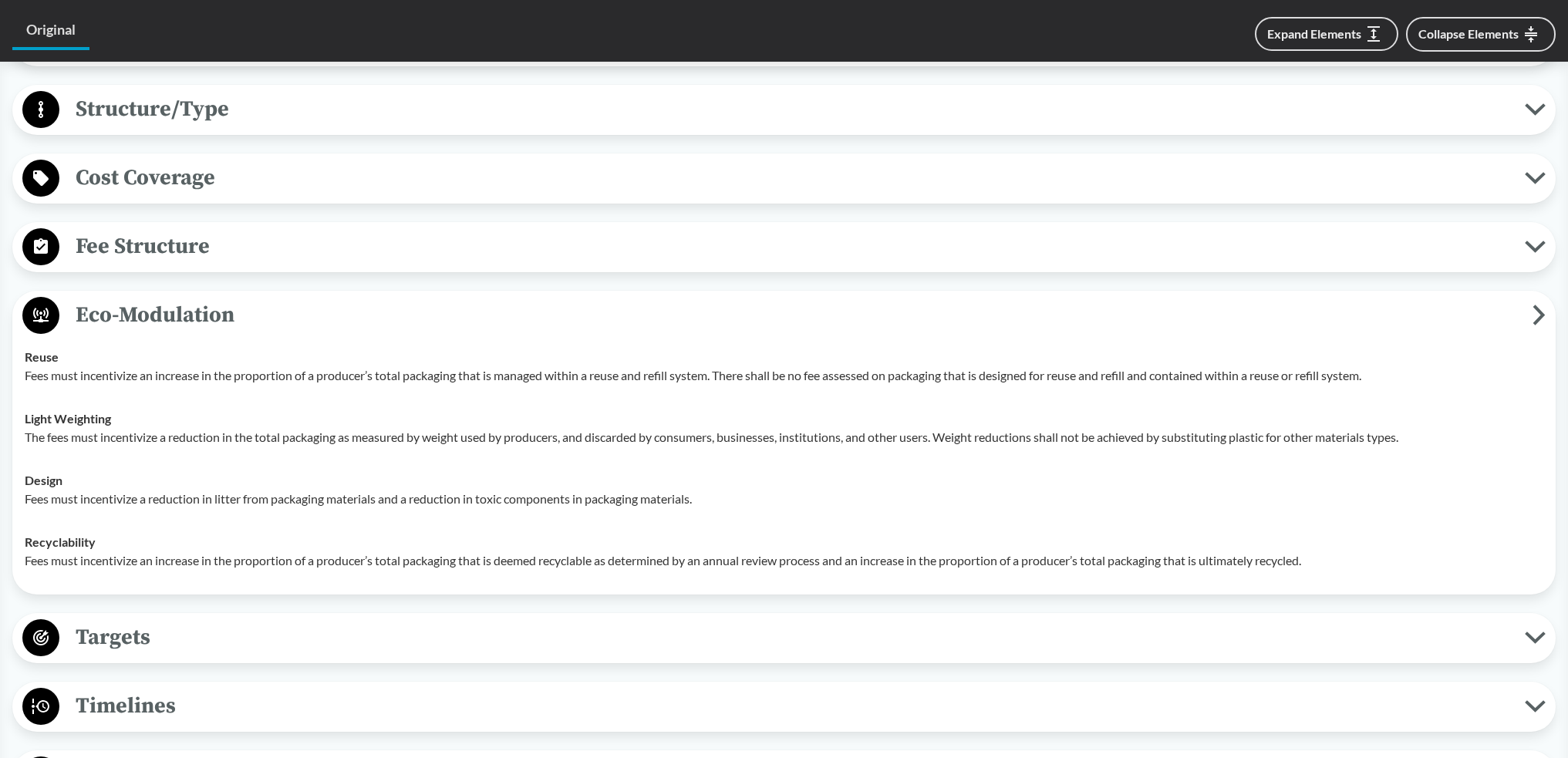
click at [225, 225] on div "Fee Structure Product-Related Producers shall shall pay fees based on the quant…" at bounding box center [784, 247] width 1543 height 50
click at [204, 247] on span "Fee Structure" at bounding box center [792, 246] width 1465 height 34
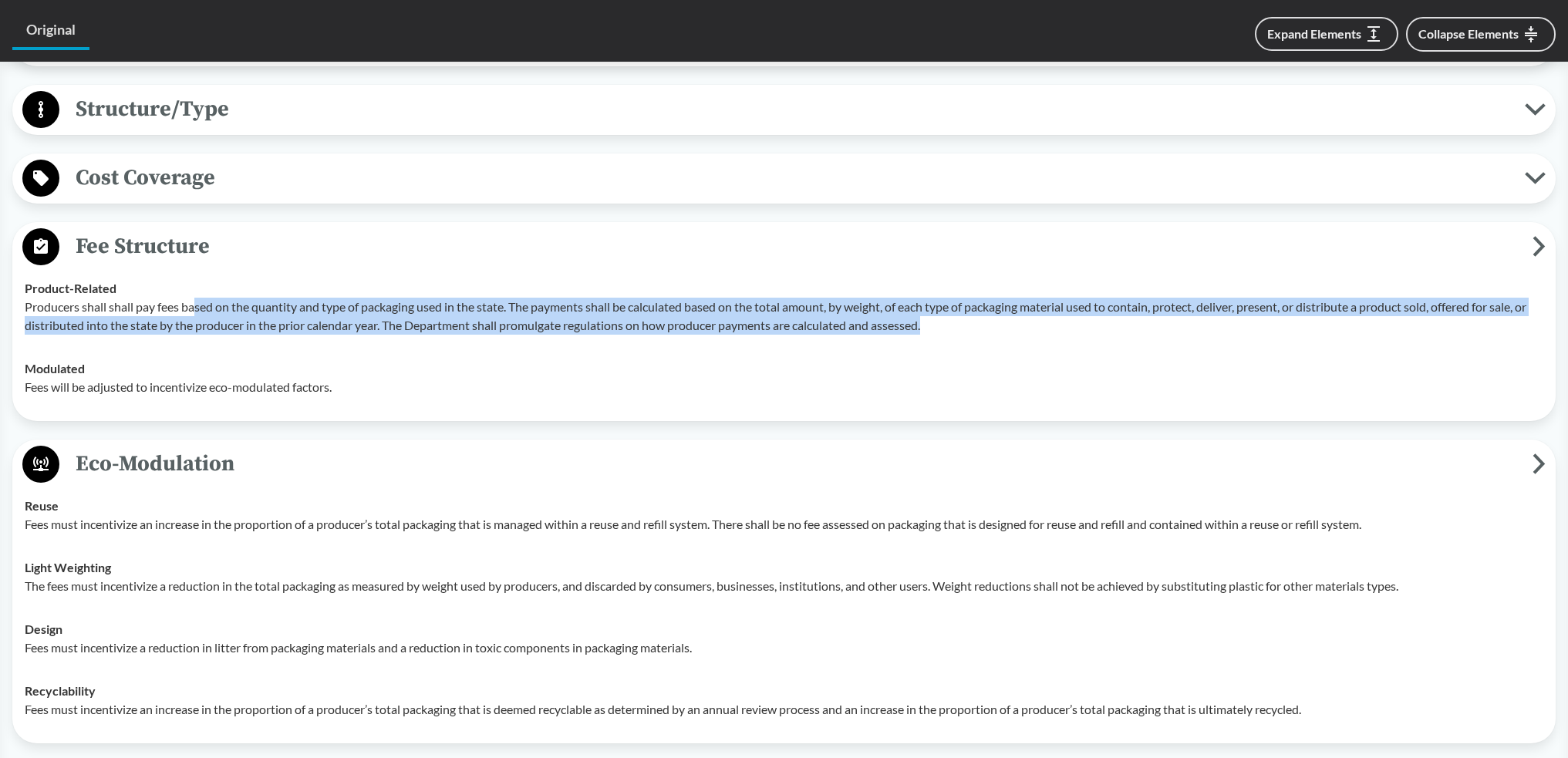
drag, startPoint x: 283, startPoint y: 305, endPoint x: 993, endPoint y: 330, distance: 710.4
click at [993, 330] on p "Producers shall shall pay fees based on the quantity and type of packaging used…" at bounding box center [784, 316] width 1519 height 37
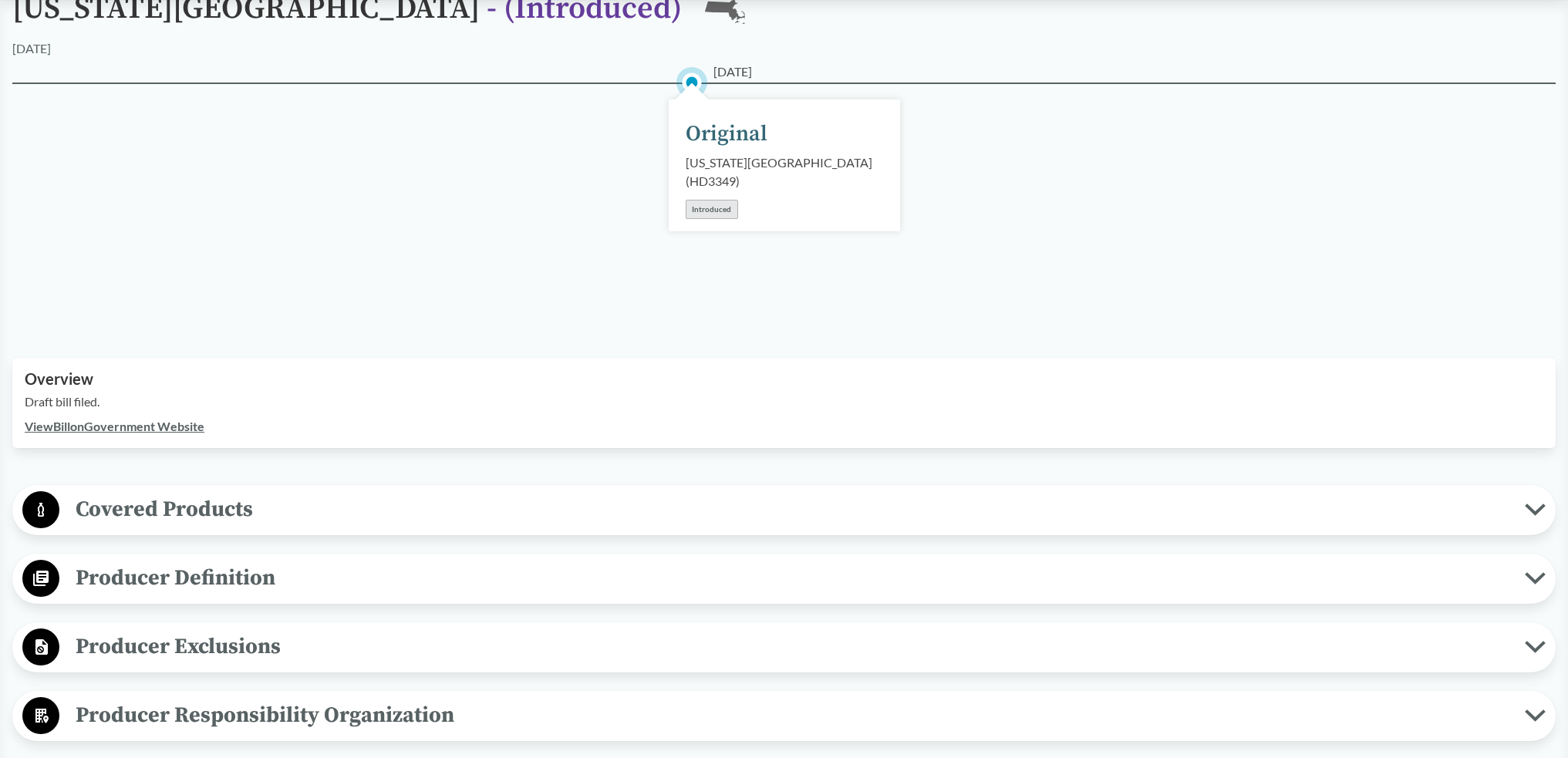
scroll to position [0, 0]
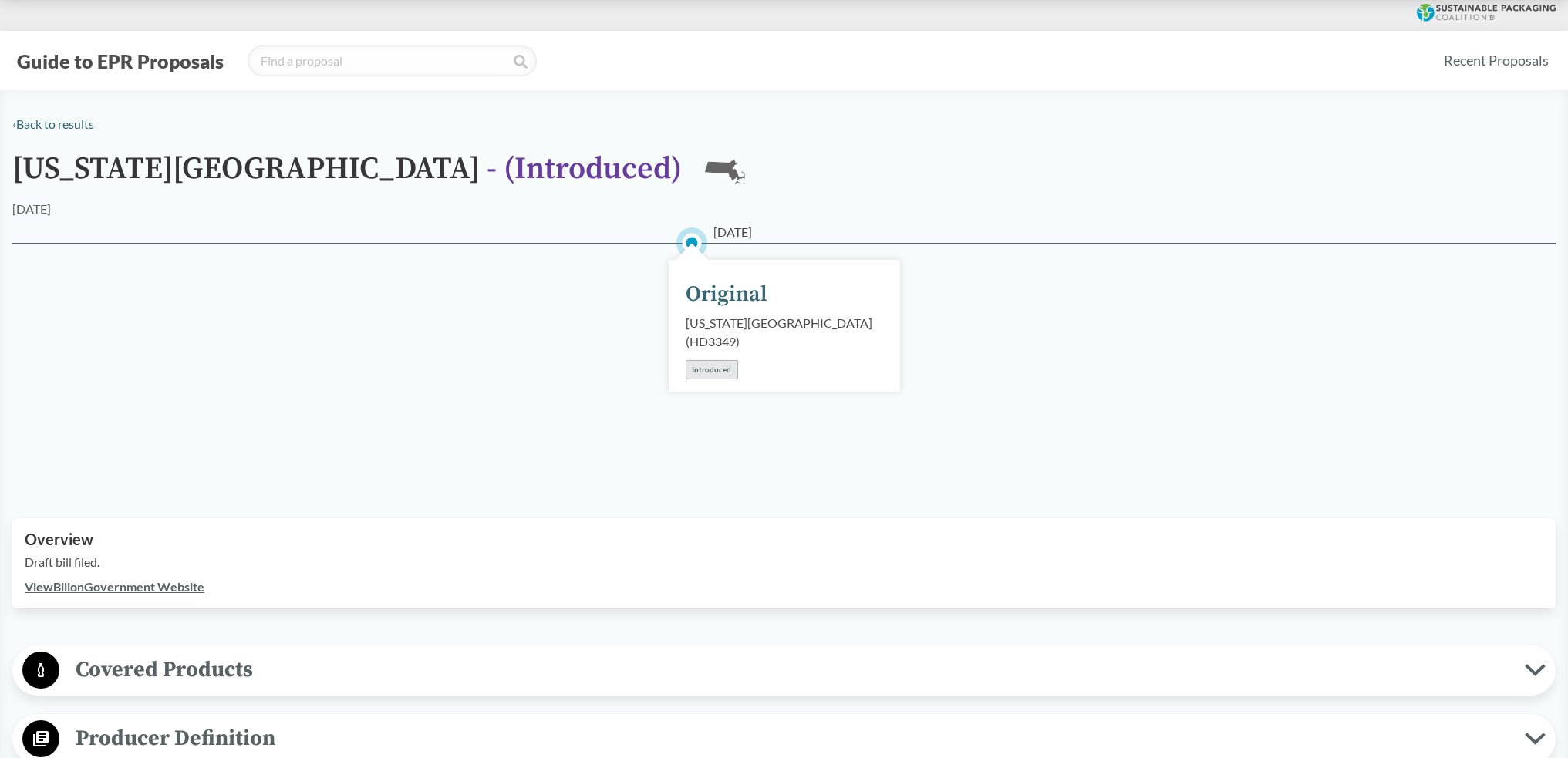
click at [159, 586] on link "View Bill on Government Website" at bounding box center [114, 586] width 180 height 15
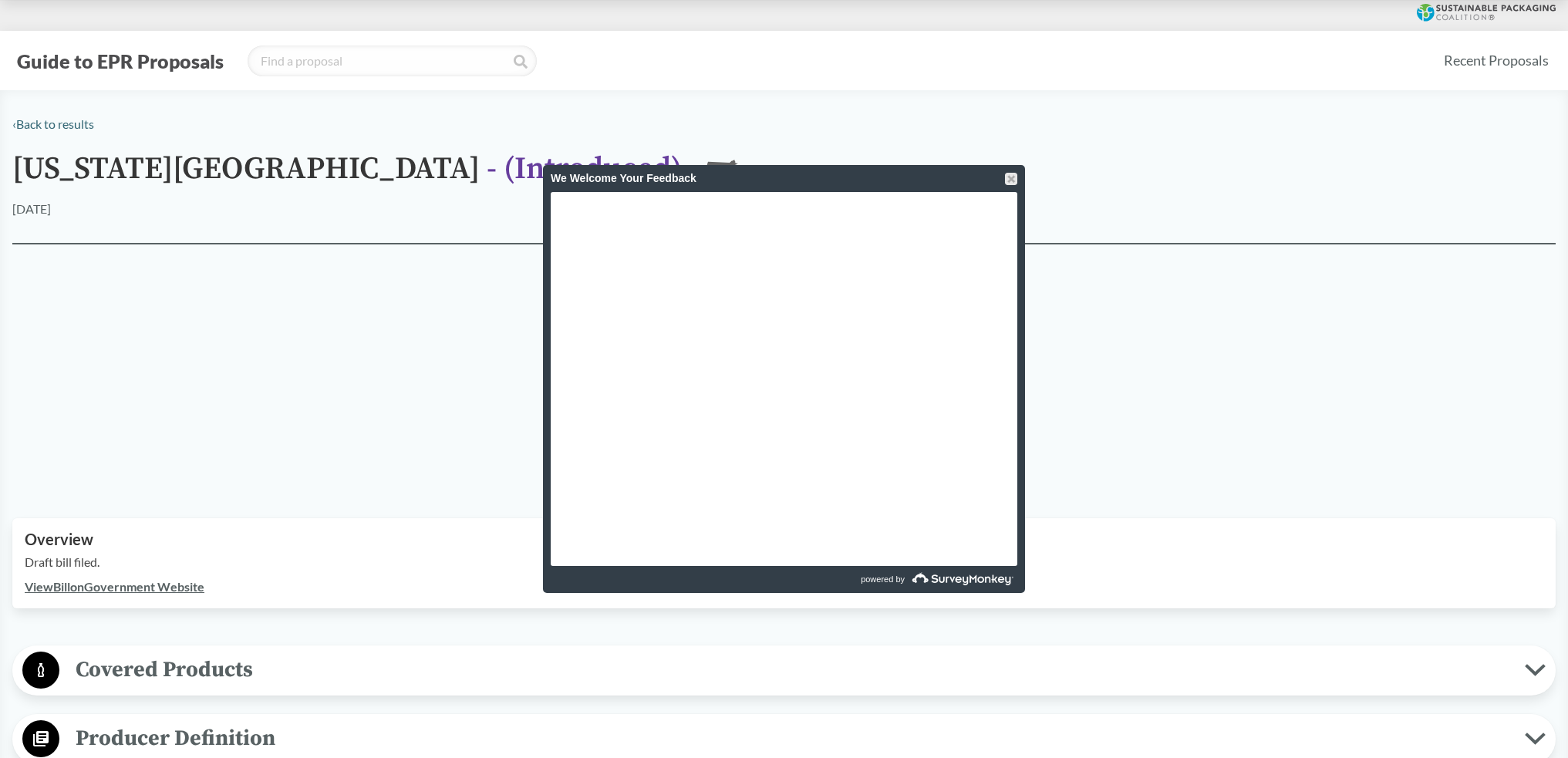
click at [1007, 182] on div at bounding box center [1010, 178] width 12 height 12
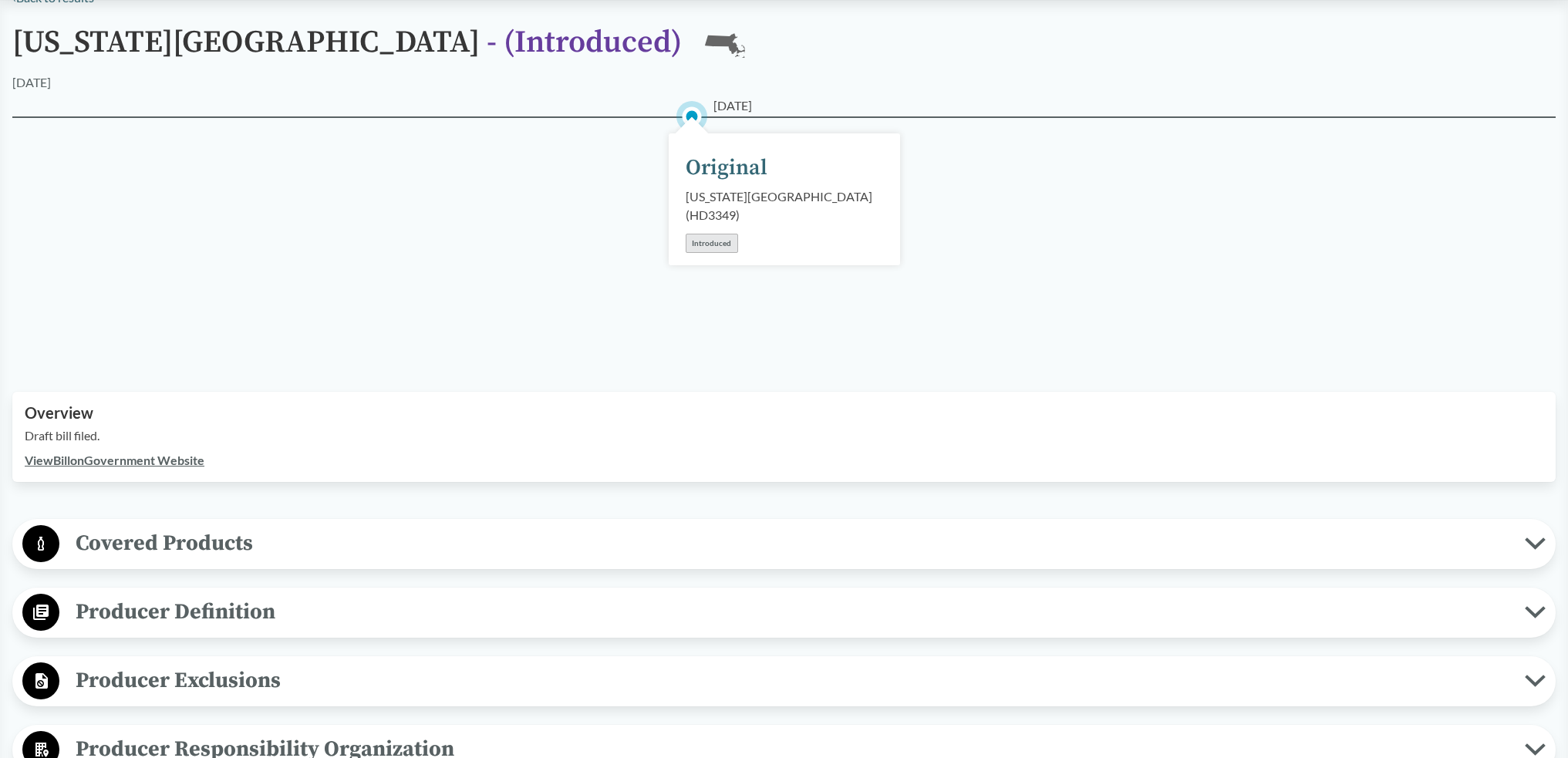
scroll to position [154, 0]
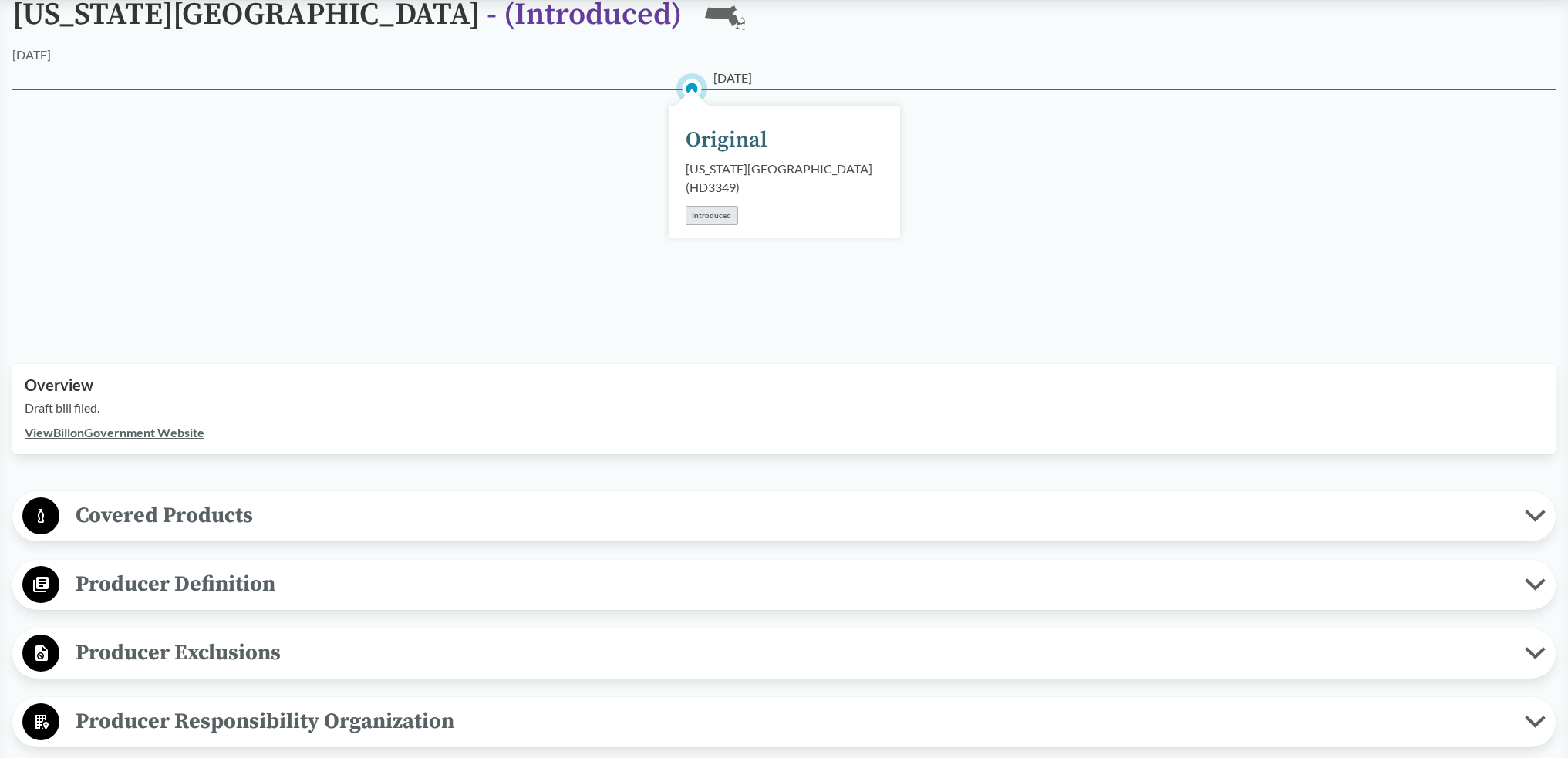
click at [220, 517] on span "Covered Products" at bounding box center [792, 515] width 1465 height 34
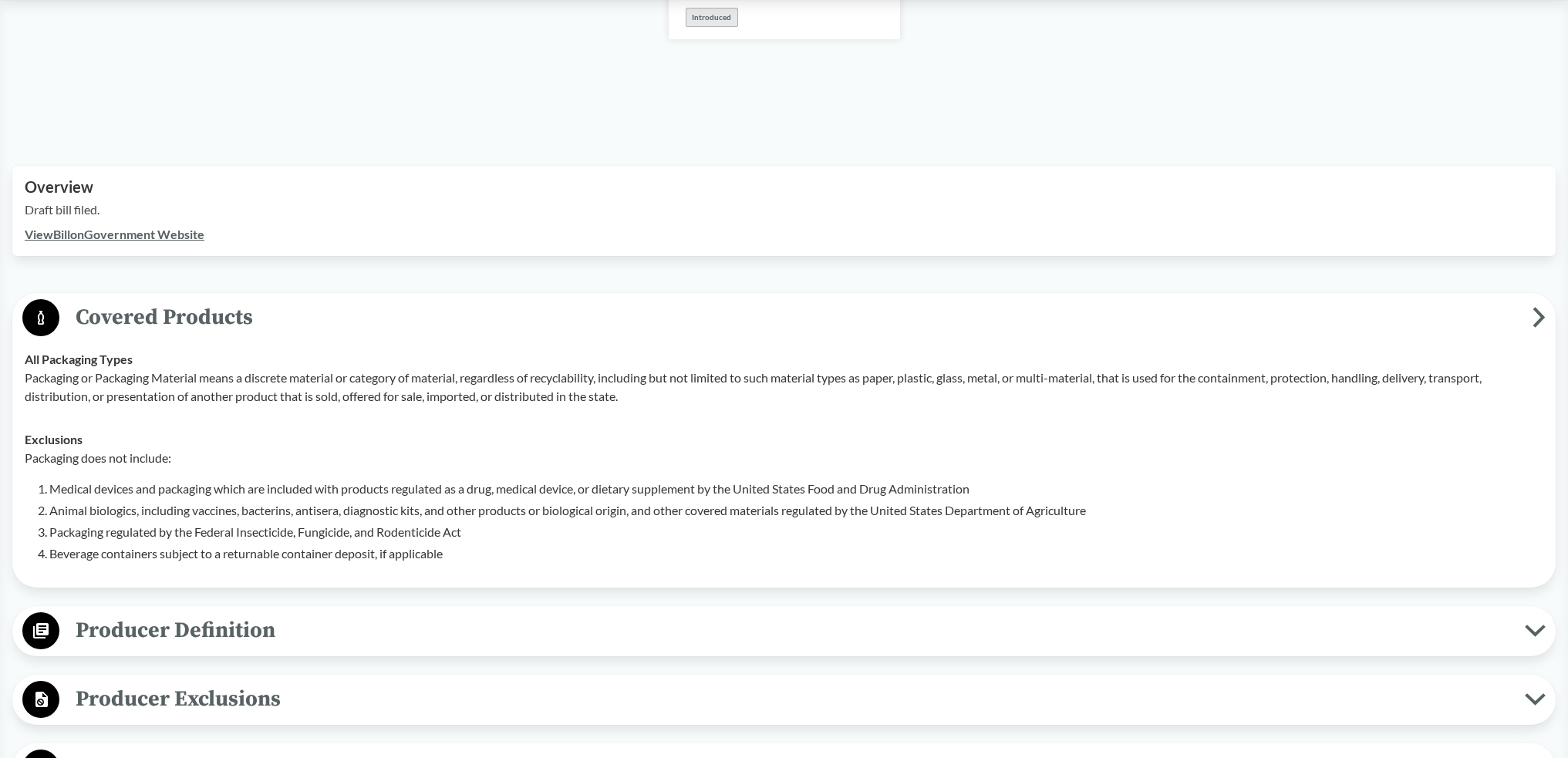
scroll to position [385, 0]
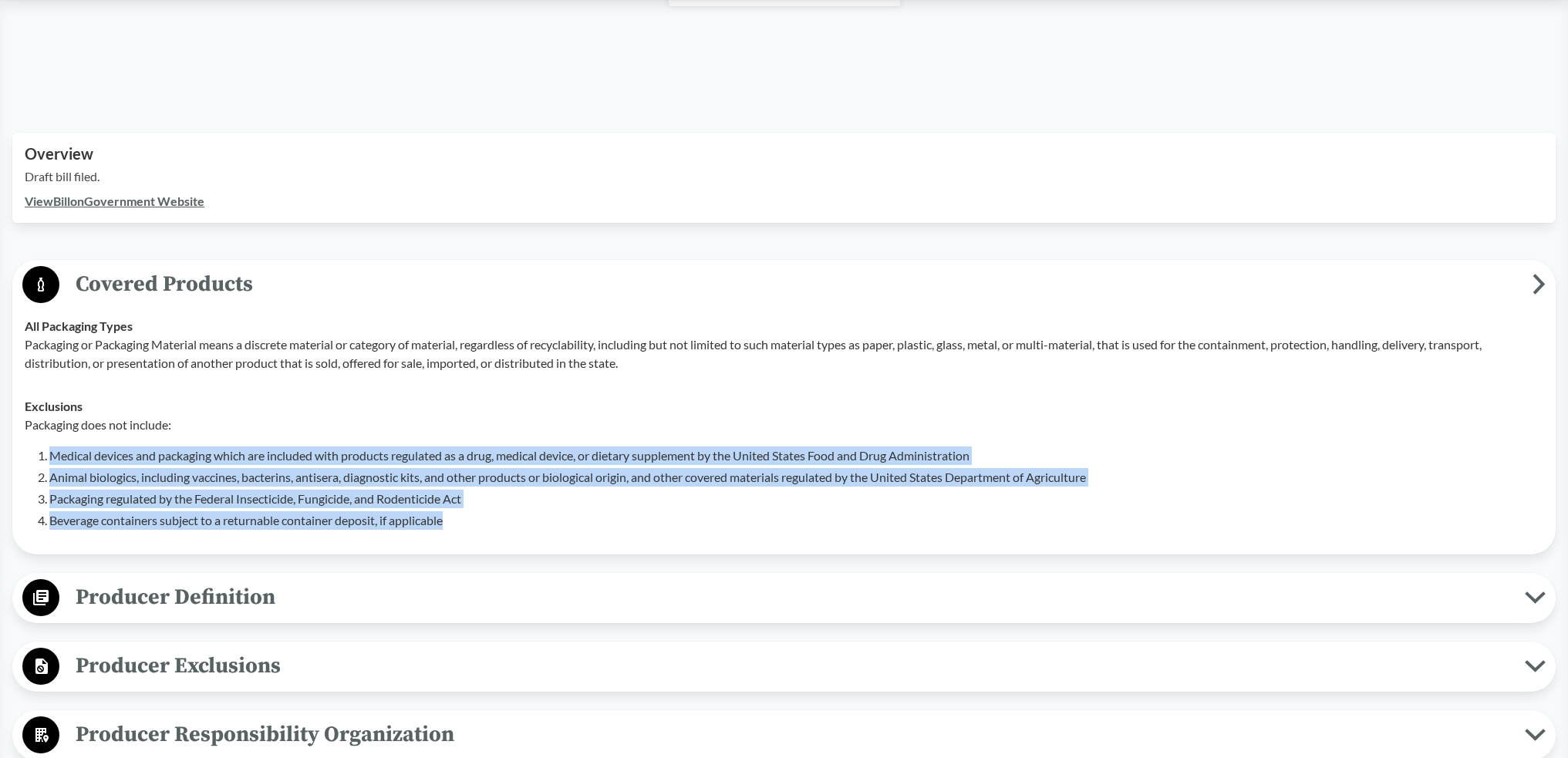
drag, startPoint x: 487, startPoint y: 521, endPoint x: 34, endPoint y: 448, distance: 458.8
click at [34, 448] on div "Packaging does not include: Medical devices and packaging which are included wi…" at bounding box center [784, 473] width 1519 height 114
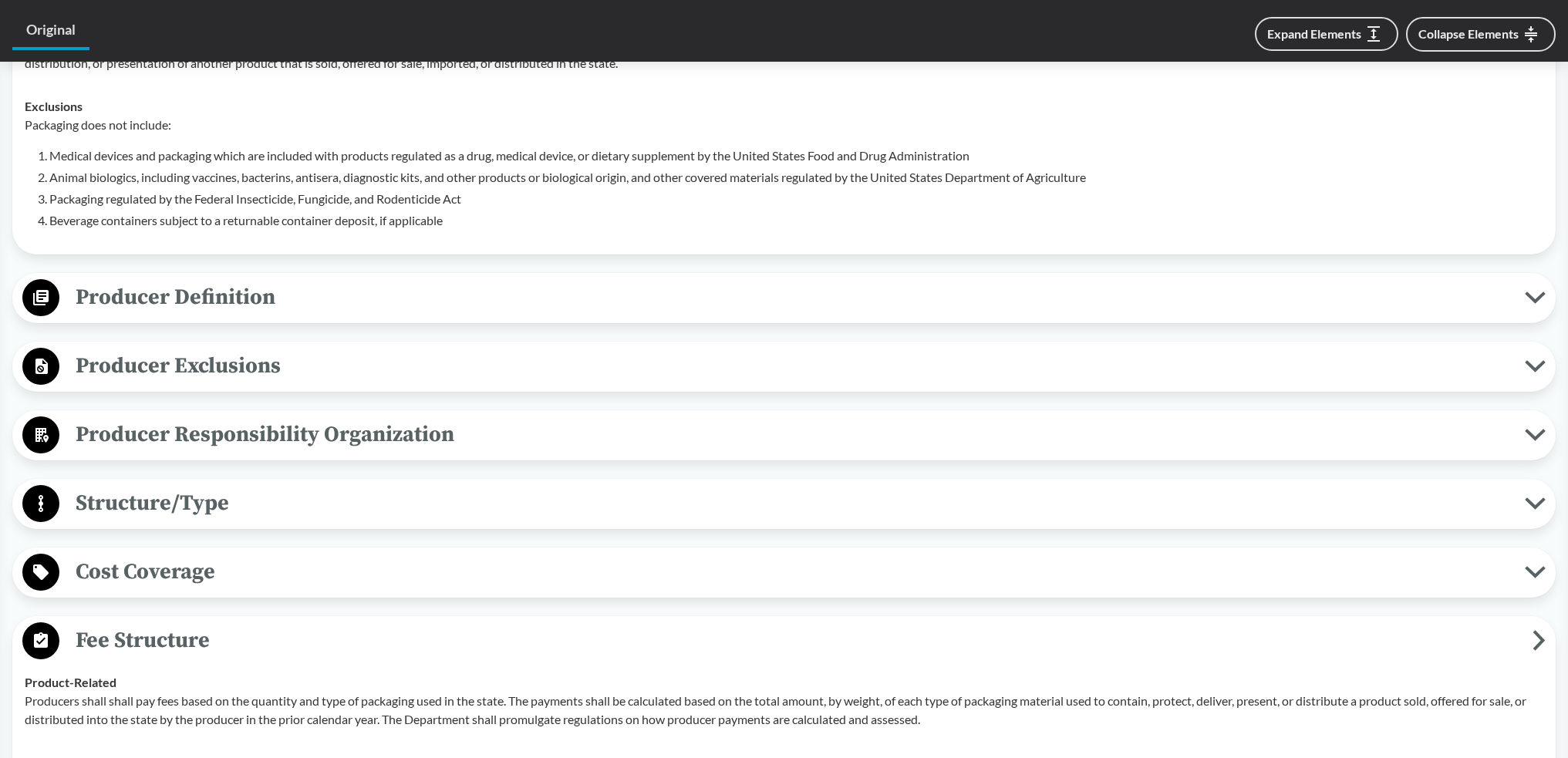
scroll to position [694, 0]
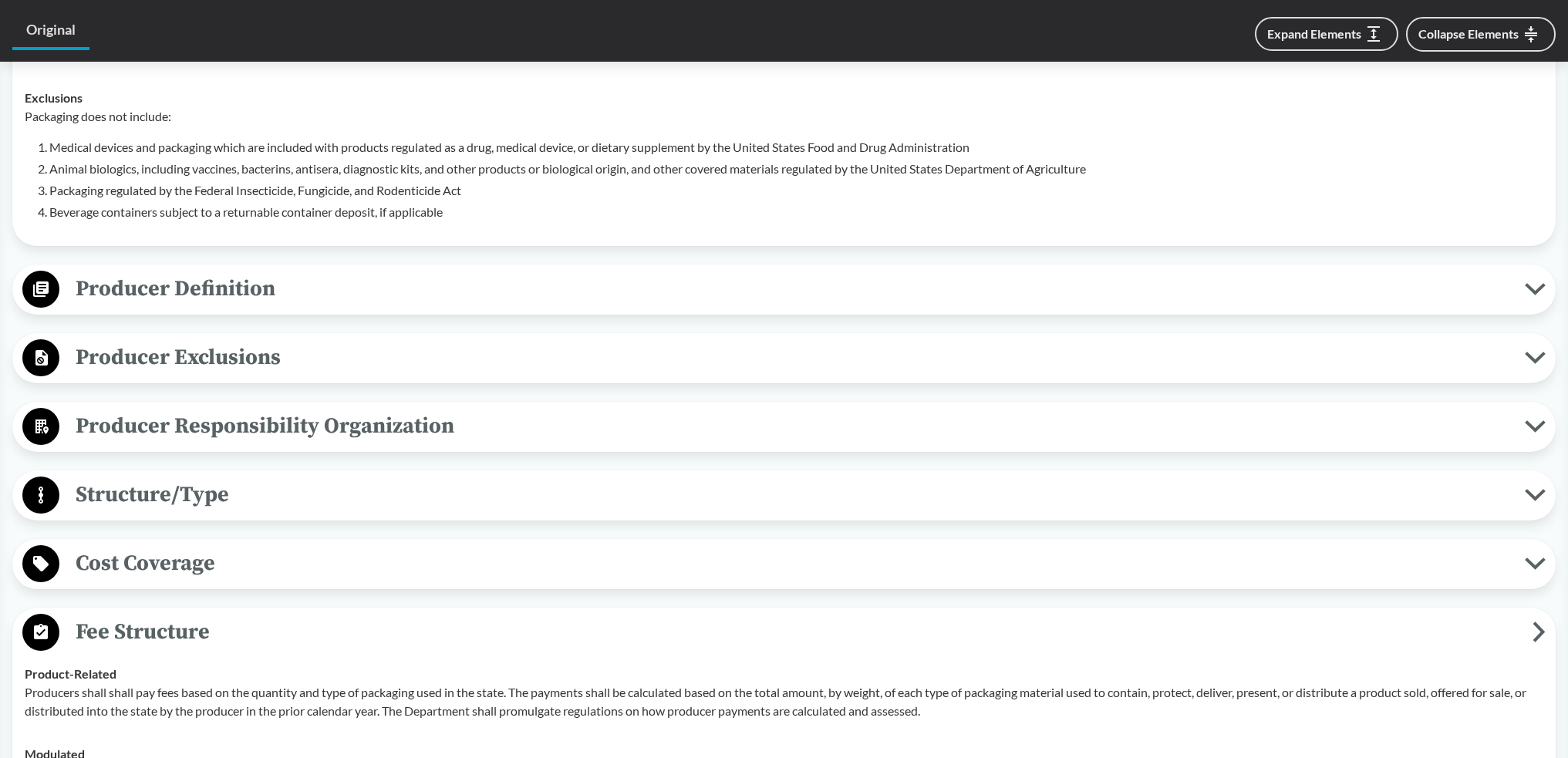
click at [286, 298] on span "Producer Definition" at bounding box center [792, 288] width 1465 height 34
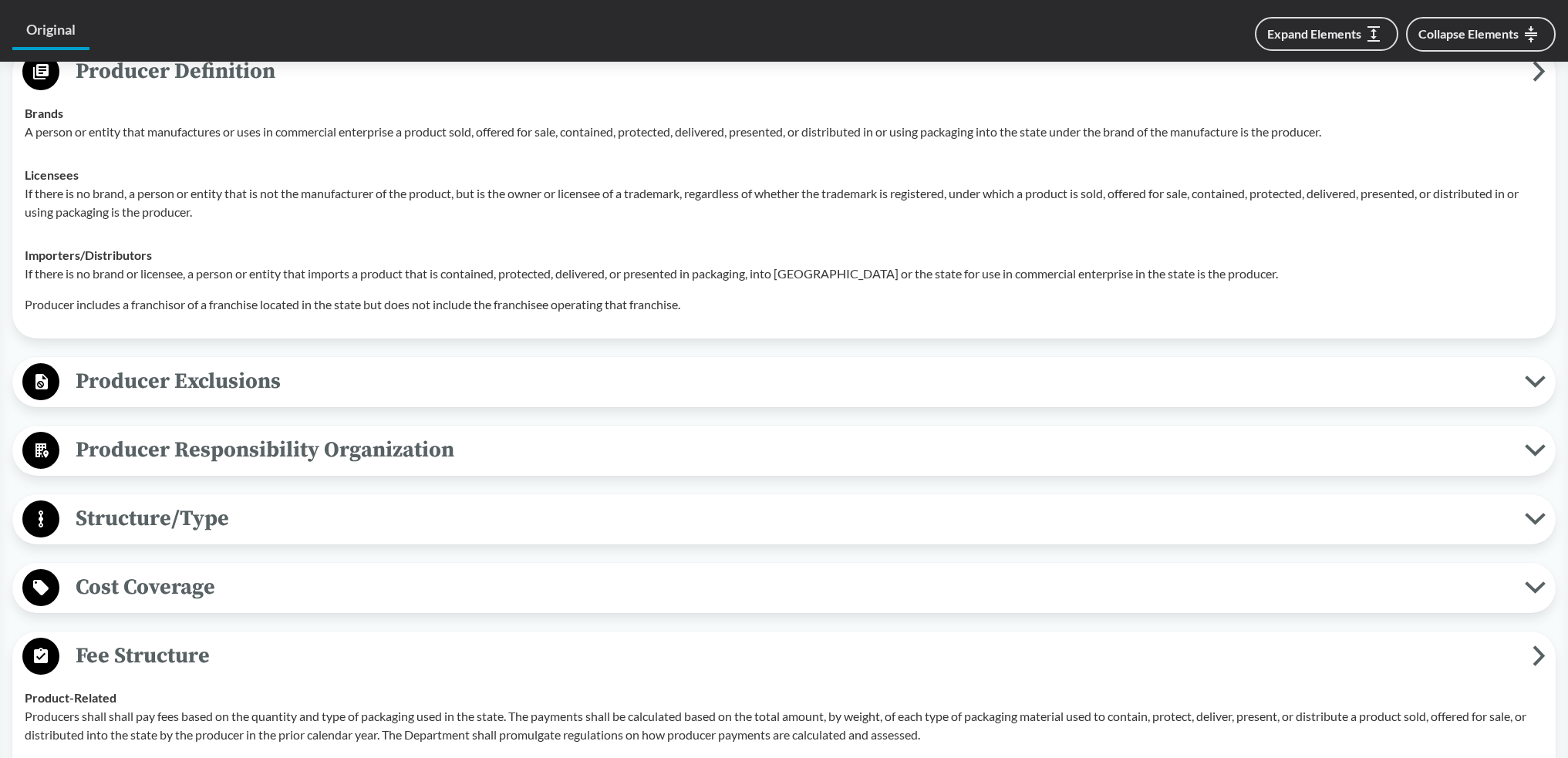
scroll to position [925, 0]
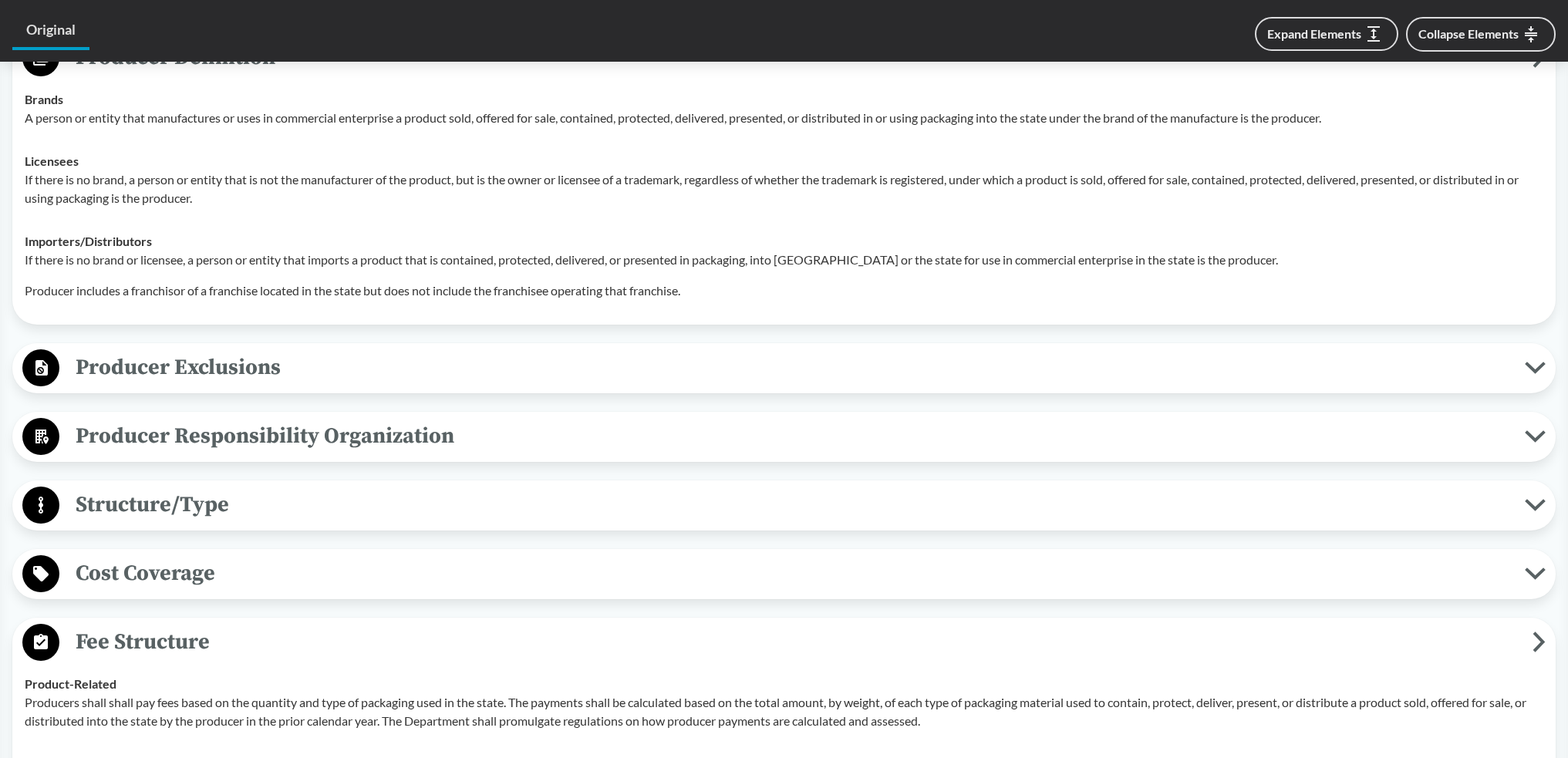
click at [337, 362] on span "Producer Exclusions" at bounding box center [792, 366] width 1465 height 34
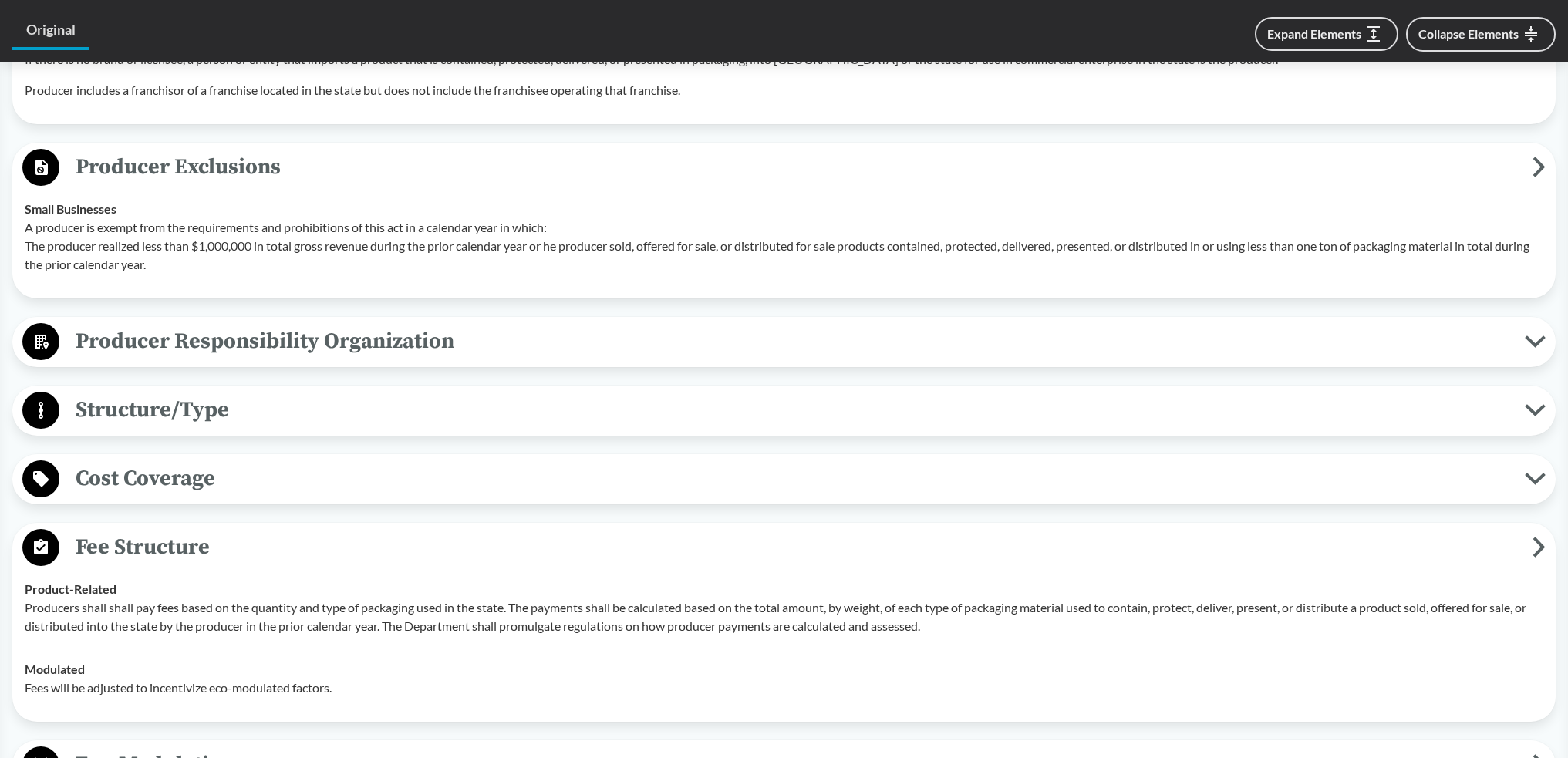
scroll to position [1156, 0]
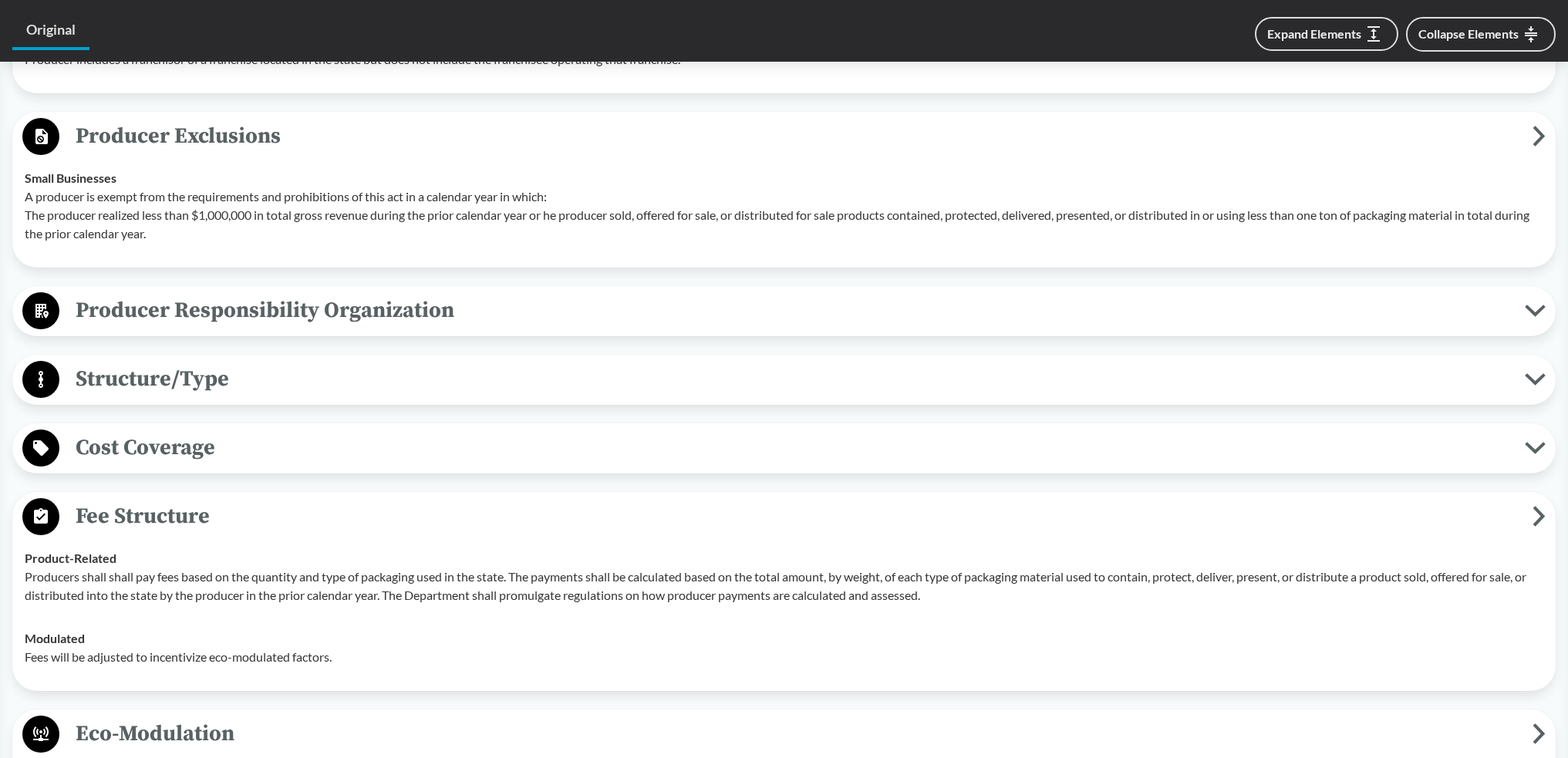
click at [363, 313] on span "Producer Responsibility Organization" at bounding box center [792, 310] width 1465 height 34
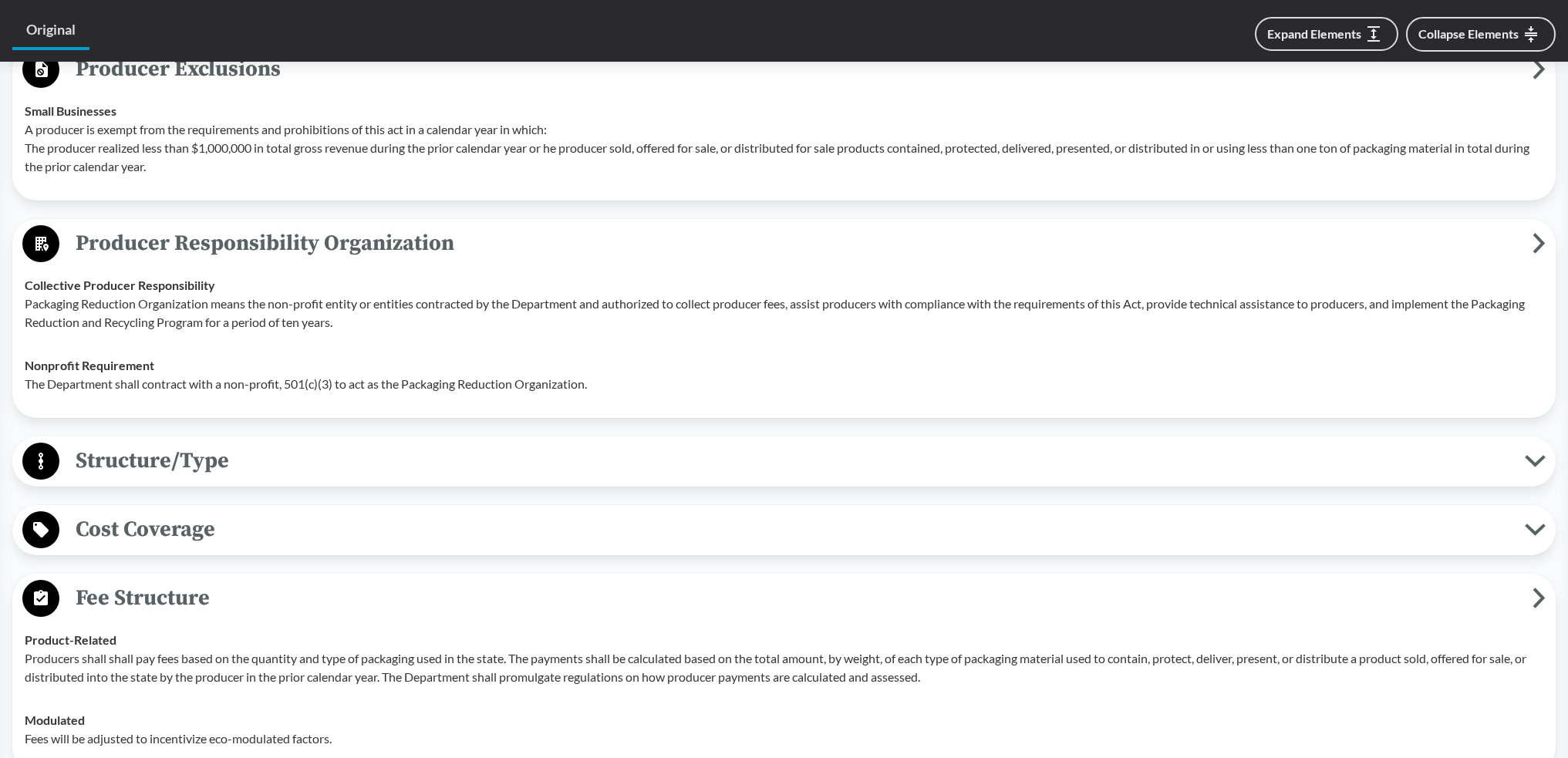
scroll to position [1387, 0]
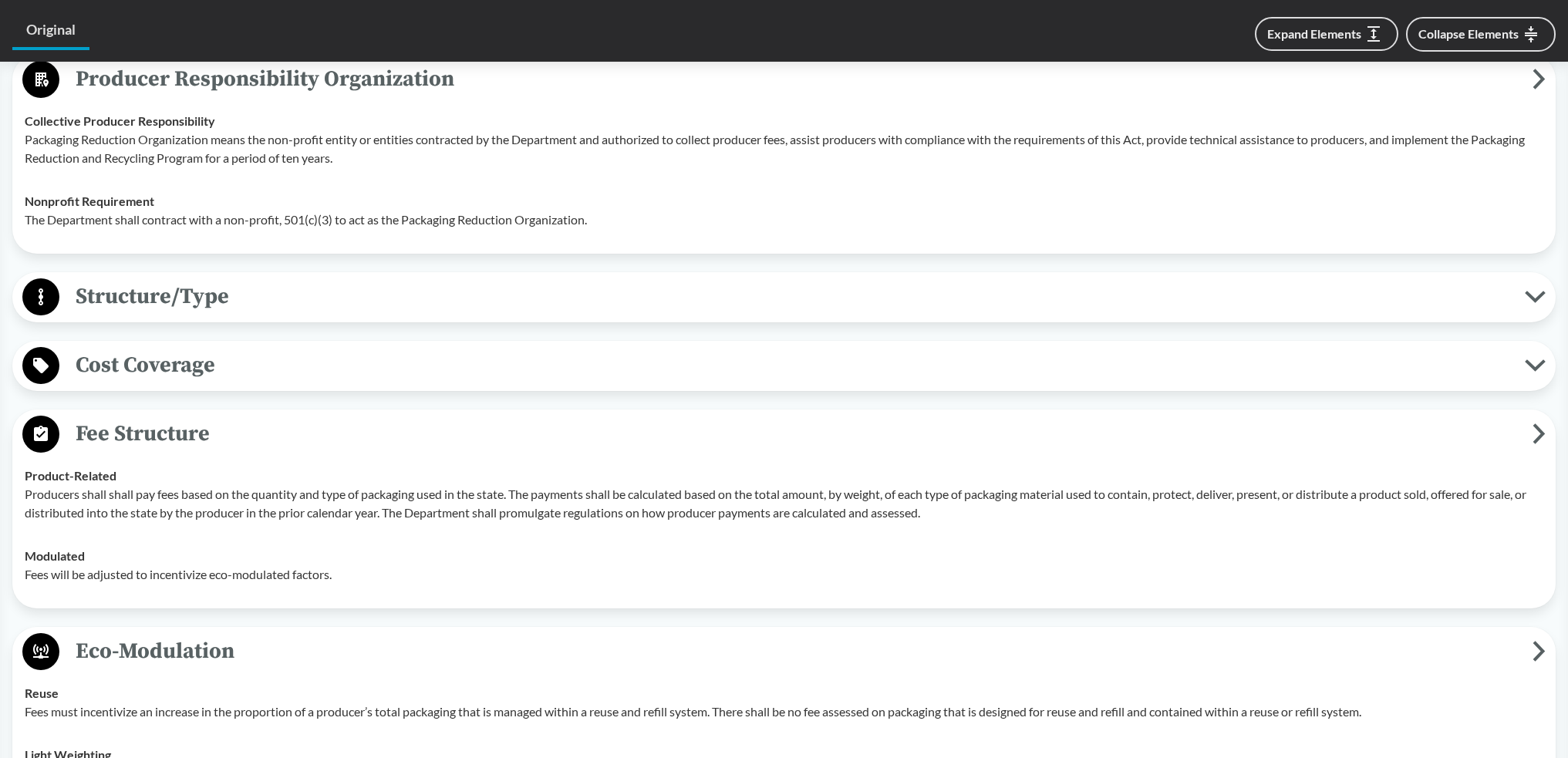
click at [336, 305] on span "Structure/Type" at bounding box center [792, 296] width 1465 height 34
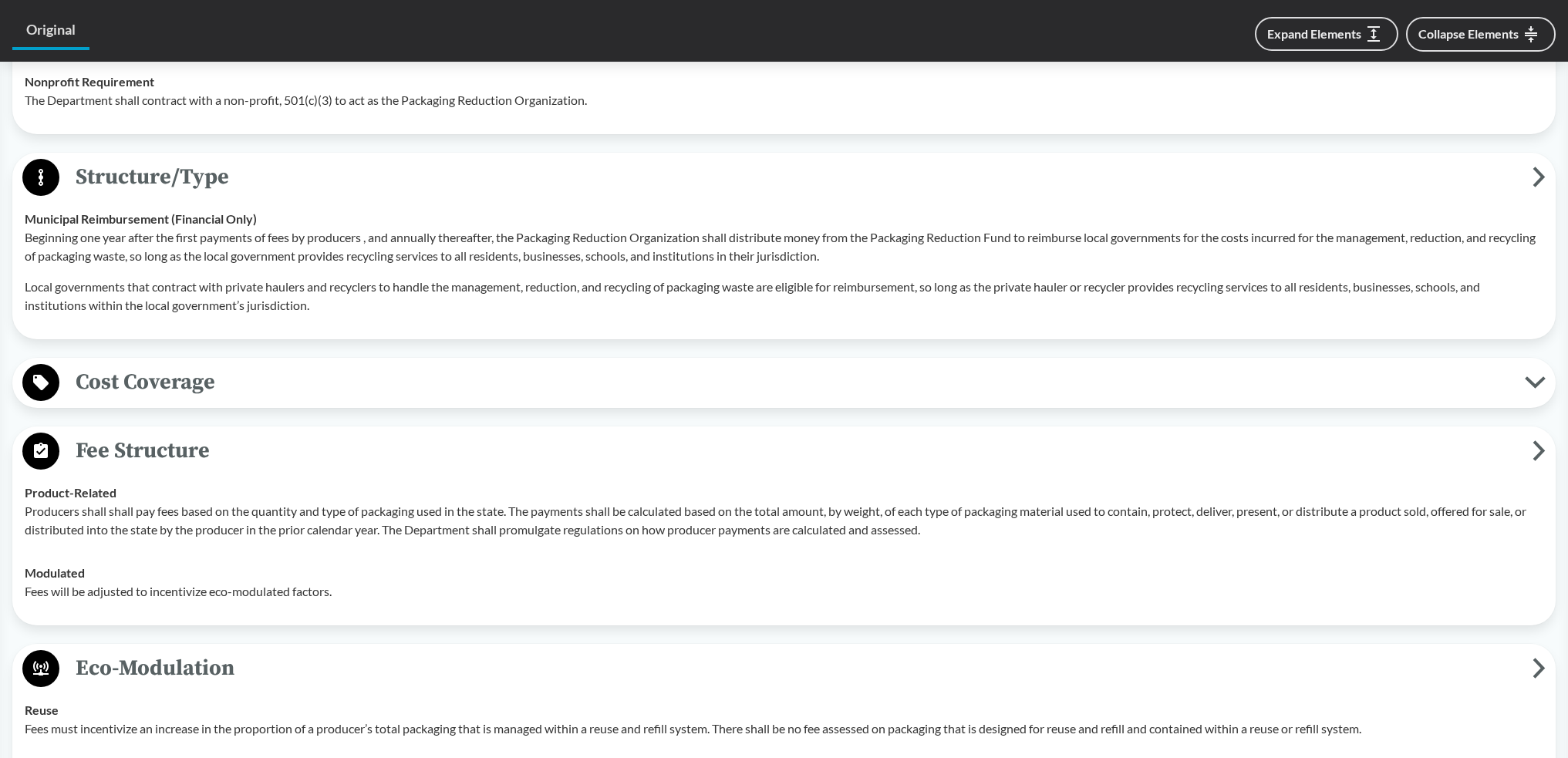
scroll to position [1542, 0]
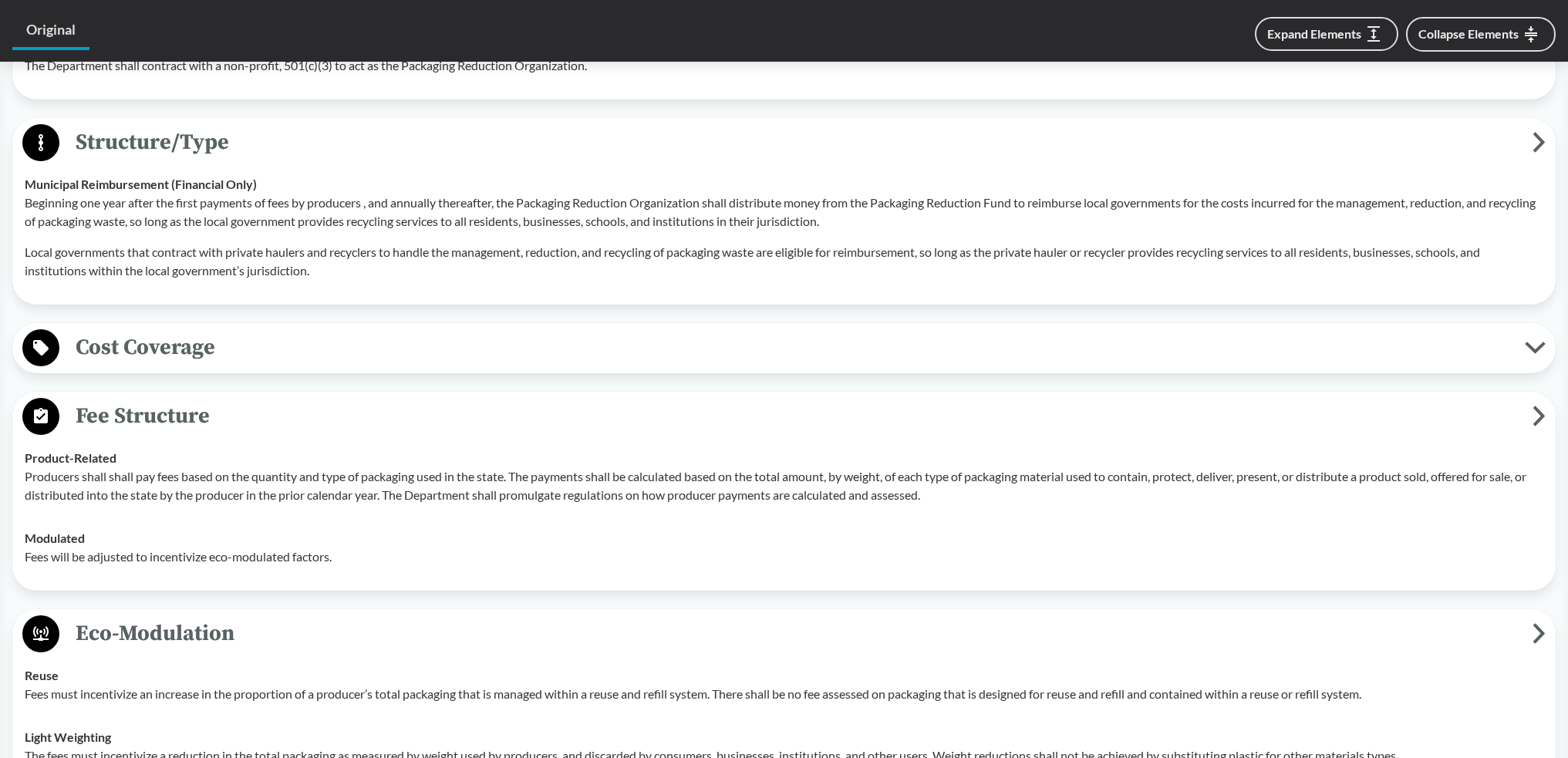
click at [341, 357] on span "Cost Coverage" at bounding box center [792, 347] width 1465 height 34
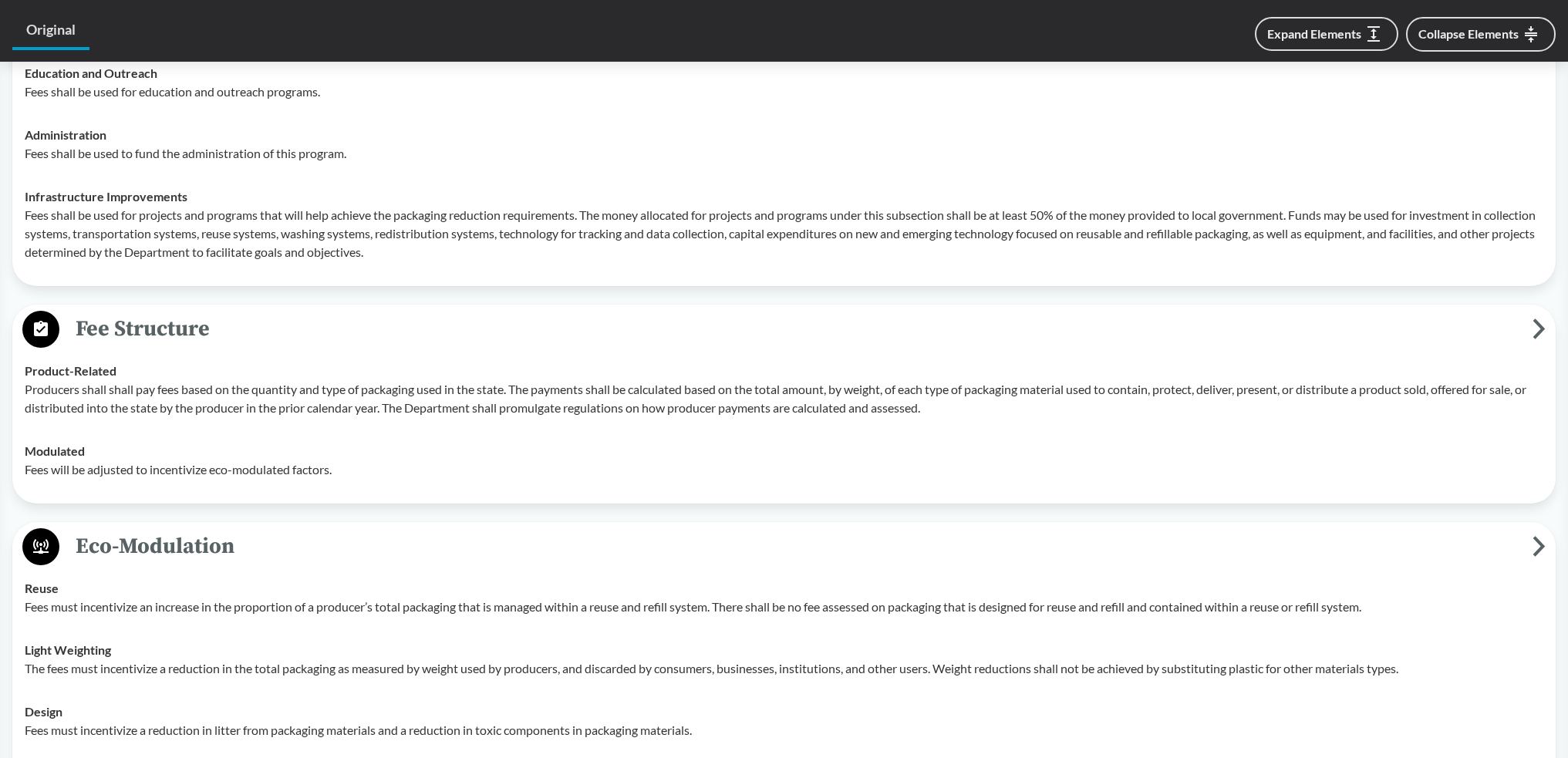
scroll to position [1927, 0]
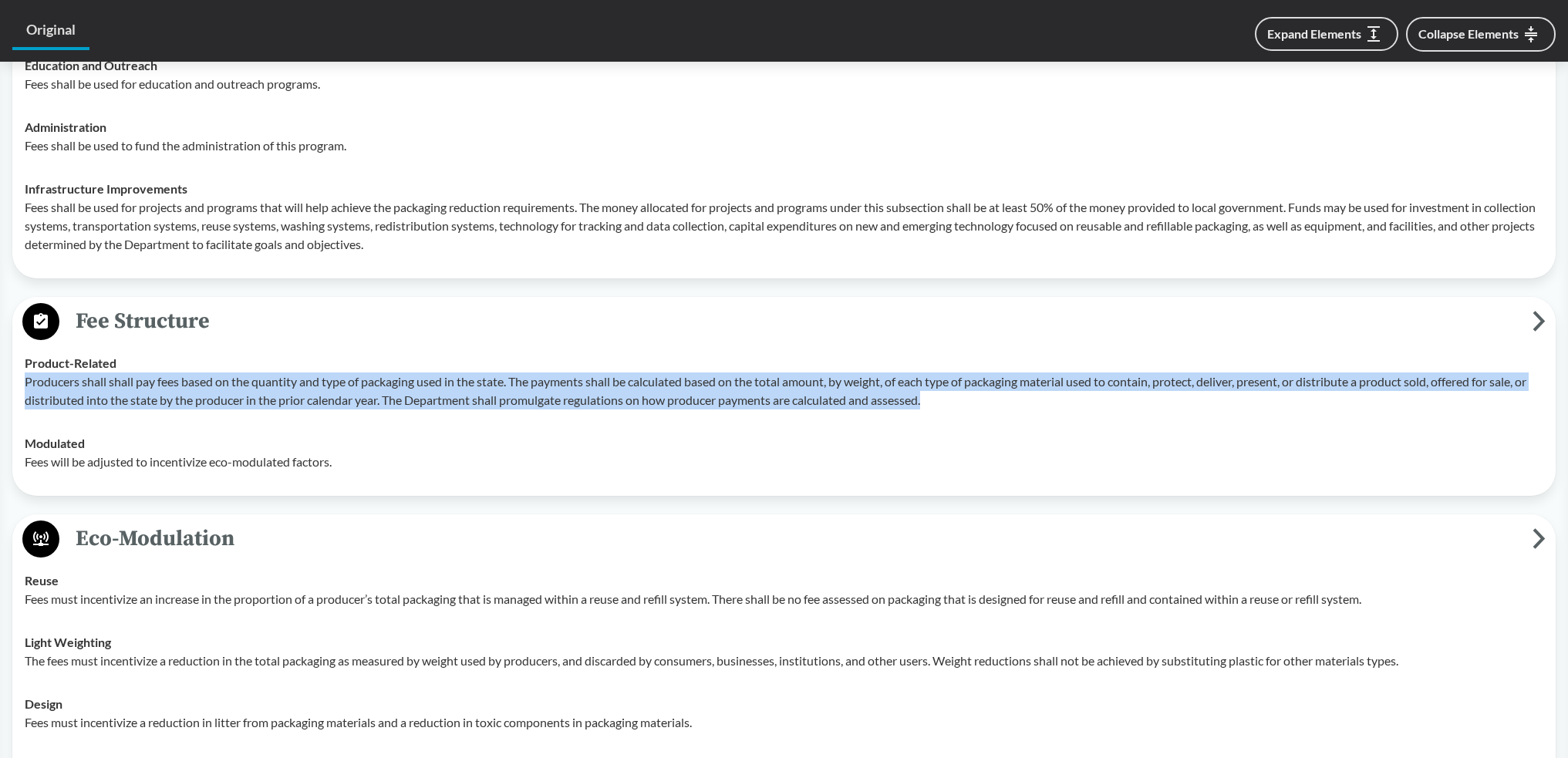
drag, startPoint x: 26, startPoint y: 383, endPoint x: 984, endPoint y: 403, distance: 958.2
click at [984, 403] on p "Producers shall shall pay fees based on the quantity and type of packaging used…" at bounding box center [784, 391] width 1519 height 37
drag, startPoint x: 913, startPoint y: 402, endPoint x: 487, endPoint y: 375, distance: 426.9
click at [487, 375] on p "Producers shall shall pay fees based on the quantity and type of packaging used…" at bounding box center [784, 391] width 1519 height 37
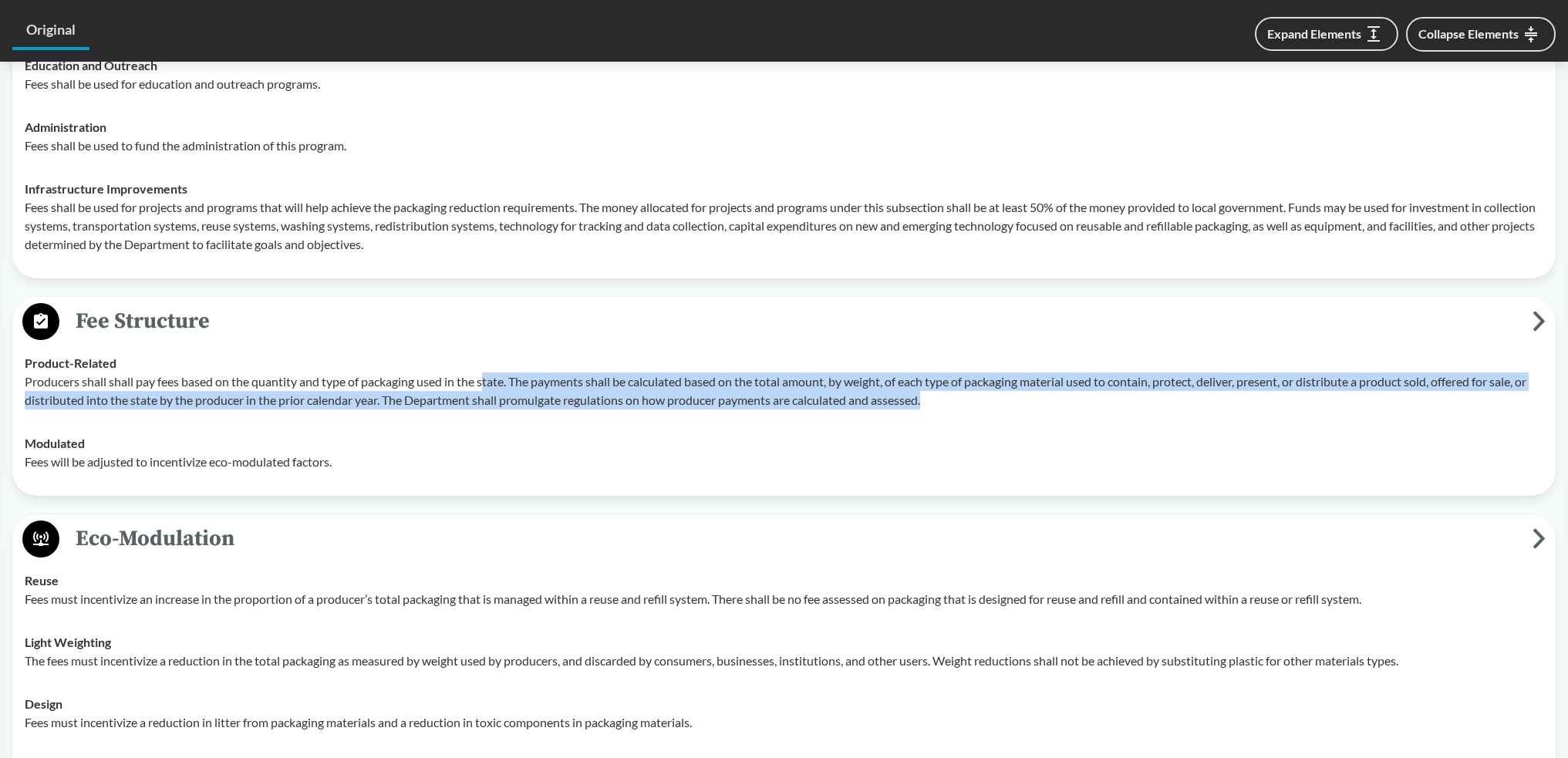
click at [487, 375] on p "Producers shall shall pay fees based on the quantity and type of packaging used…" at bounding box center [784, 391] width 1519 height 37
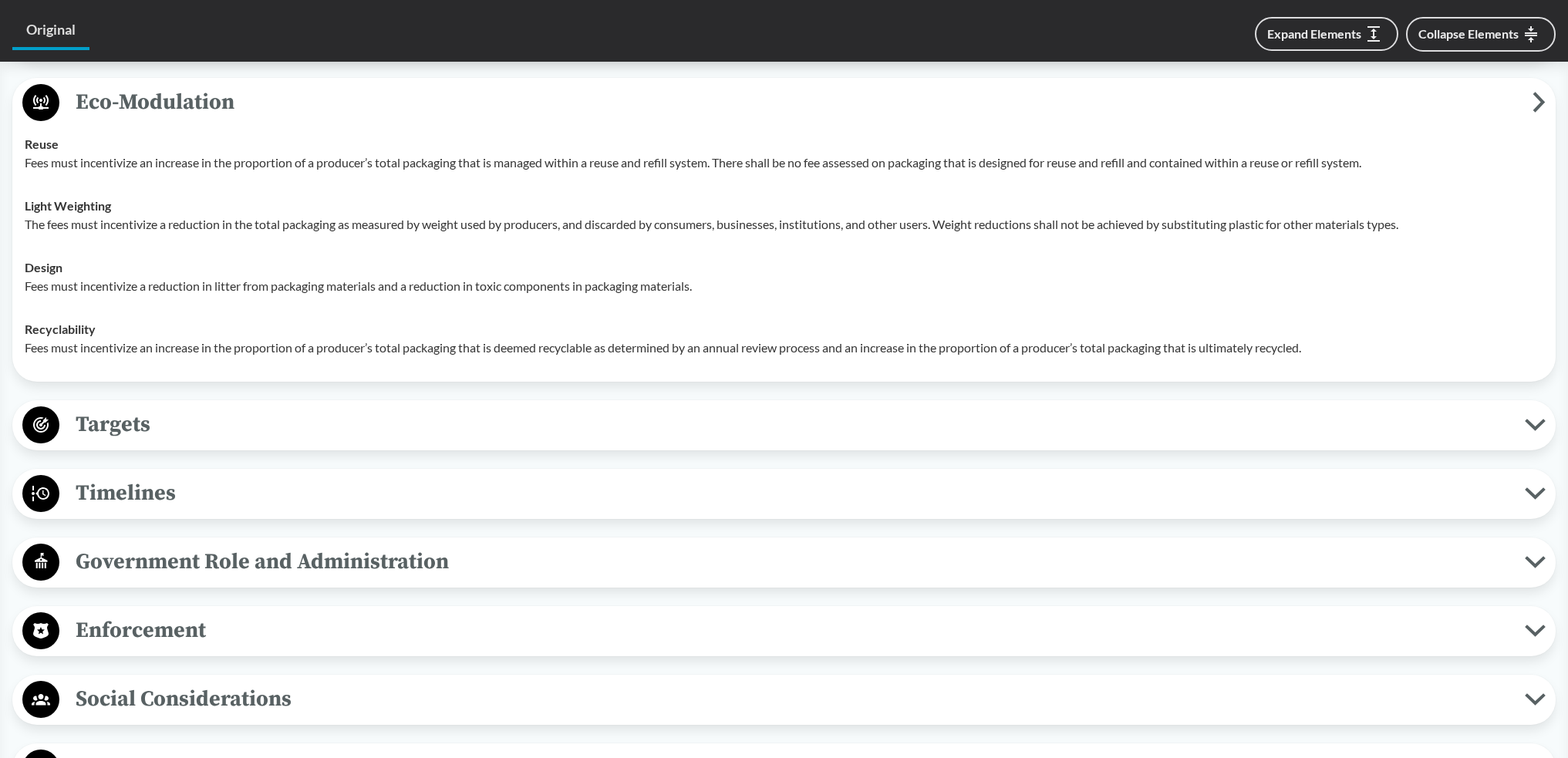
scroll to position [2390, 0]
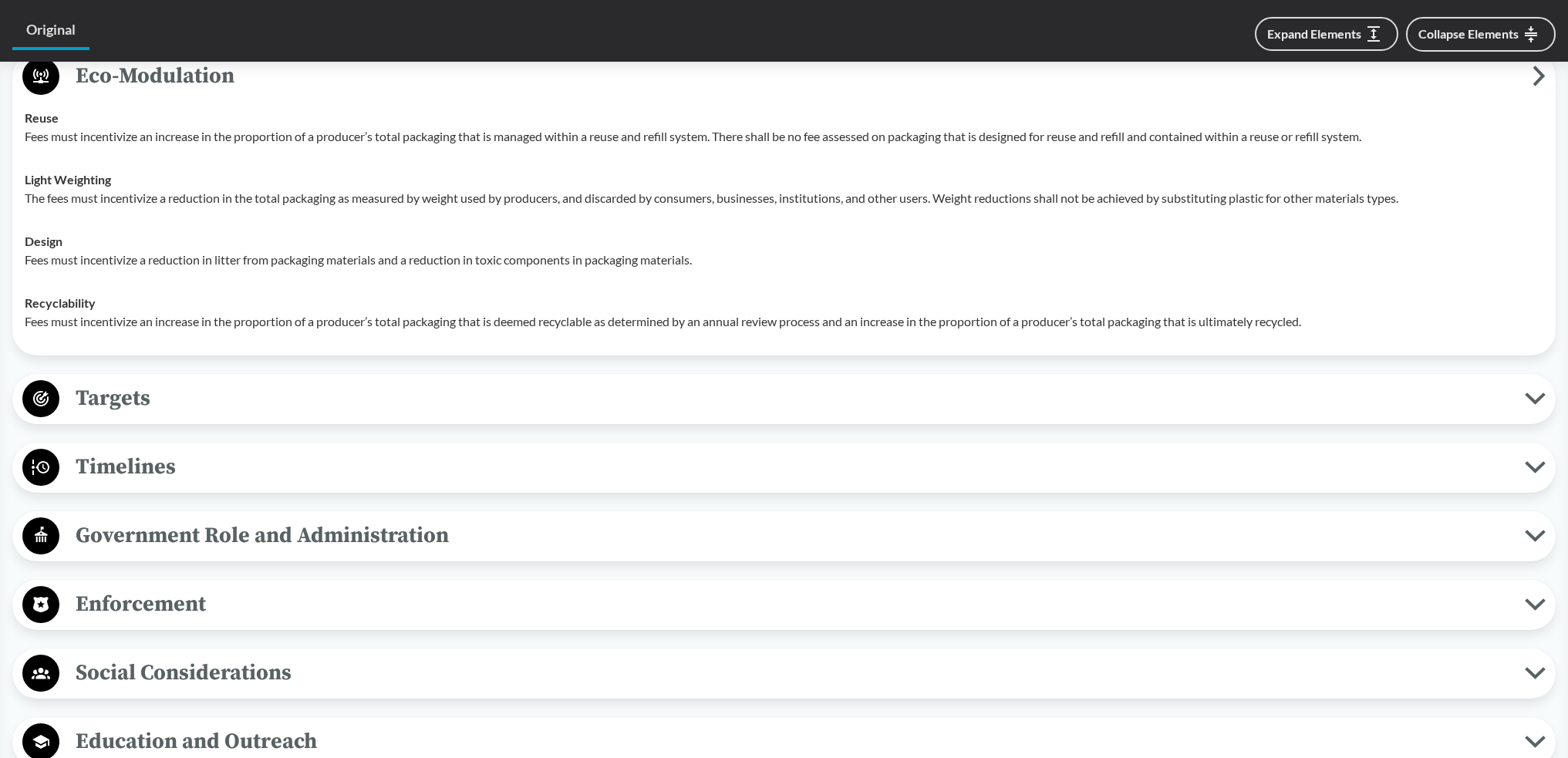
click at [424, 389] on span "Targets" at bounding box center [792, 397] width 1465 height 34
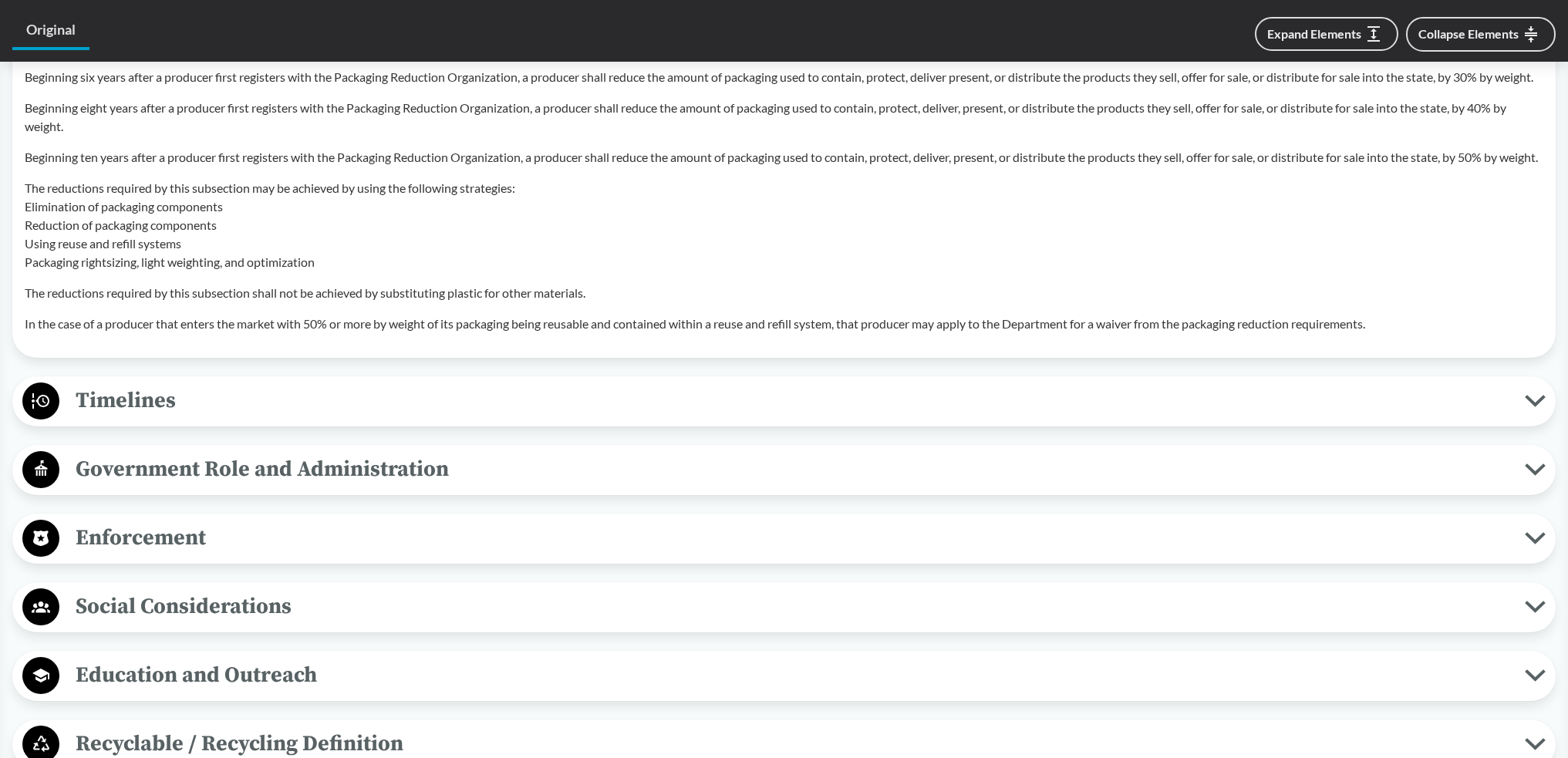
scroll to position [3083, 0]
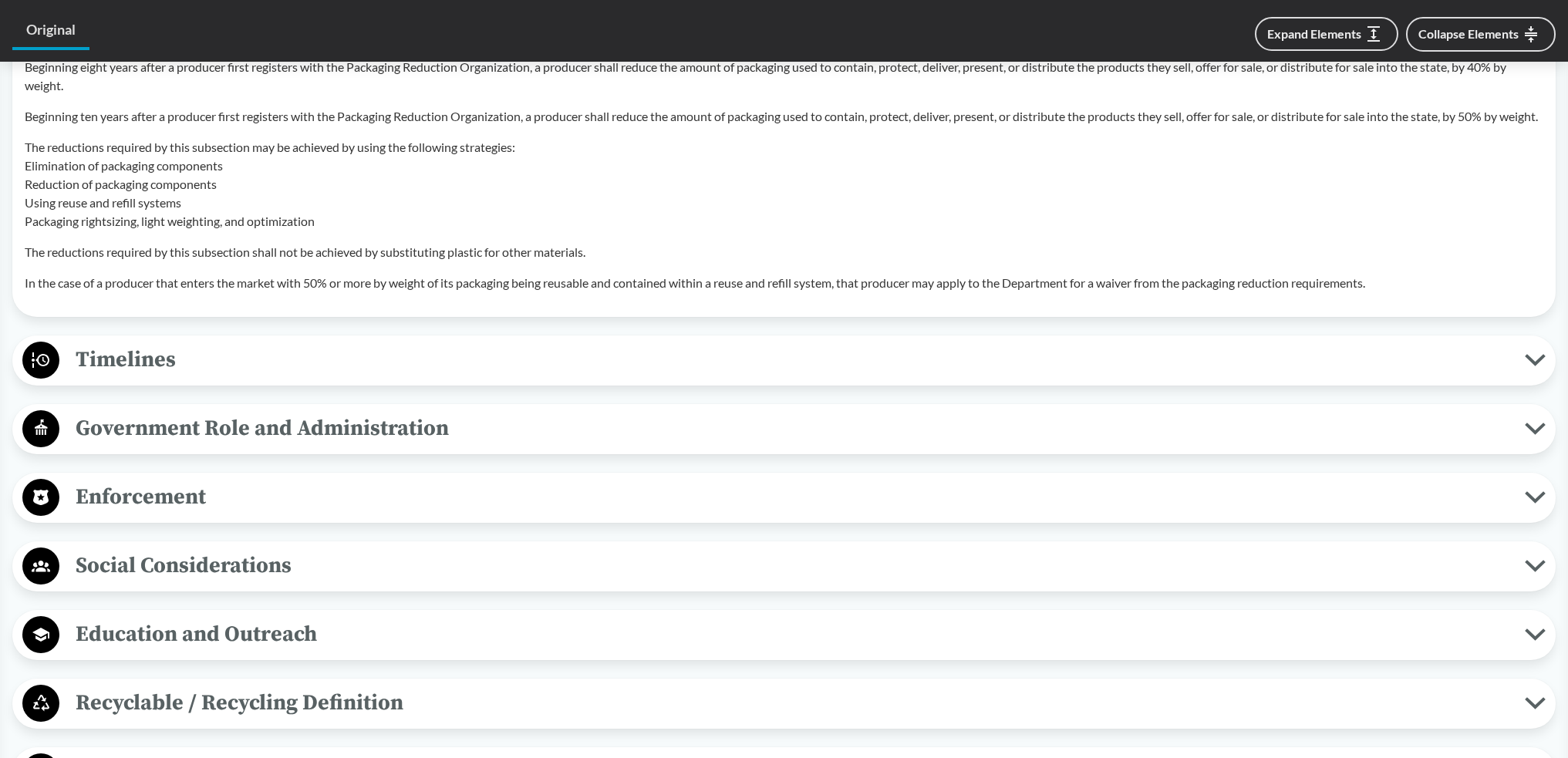
click at [256, 377] on span "Timelines" at bounding box center [792, 359] width 1465 height 34
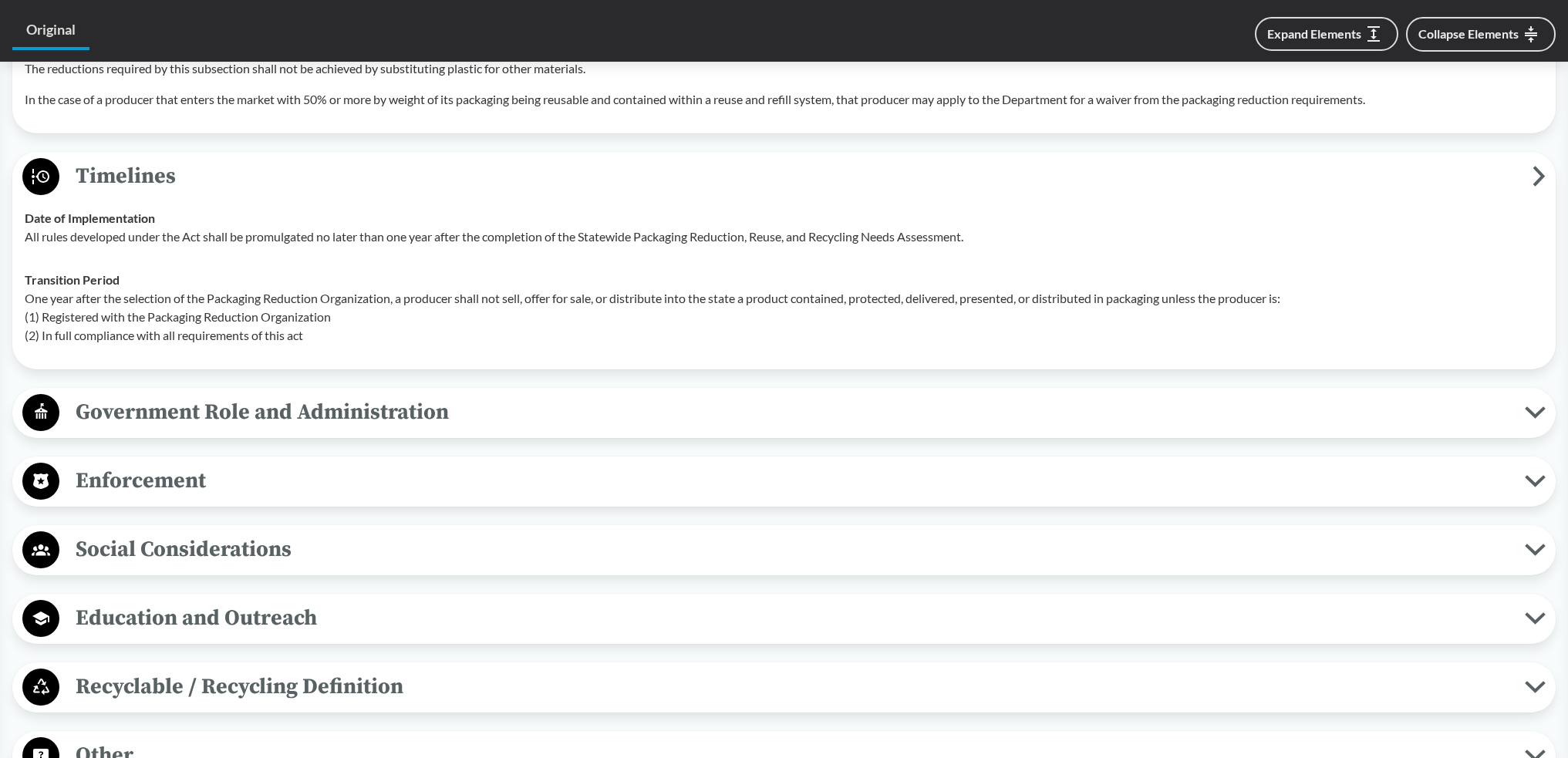
scroll to position [3315, 0]
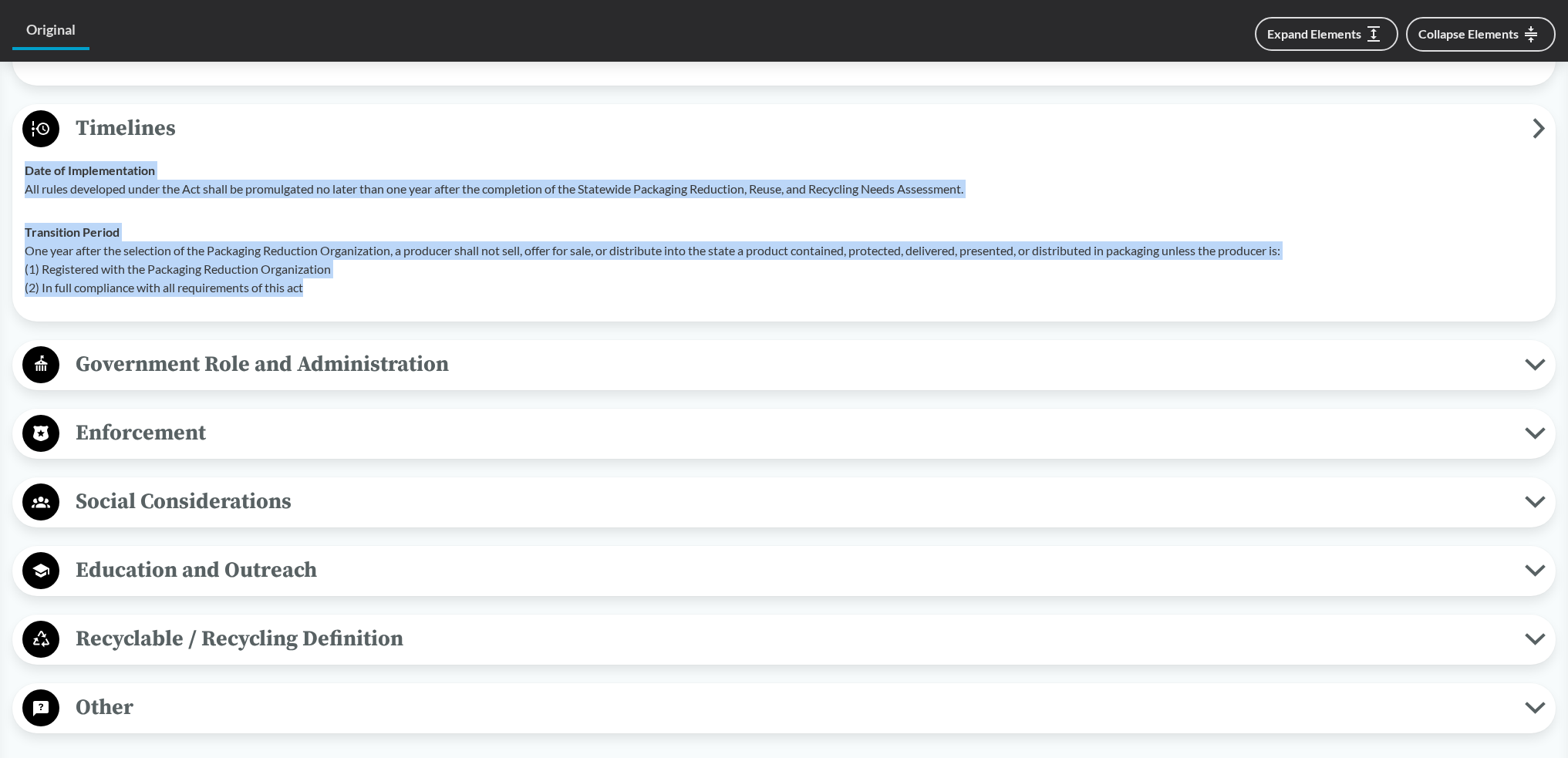
drag, startPoint x: 318, startPoint y: 364, endPoint x: 21, endPoint y: 243, distance: 320.7
click at [21, 243] on tbody "Date of Implementation All rules developed under the Act shall be promulgated n…" at bounding box center [784, 229] width 1533 height 160
click at [21, 211] on td "Date of Implementation All rules developed under the Act shall be promulgated n…" at bounding box center [784, 180] width 1533 height 62
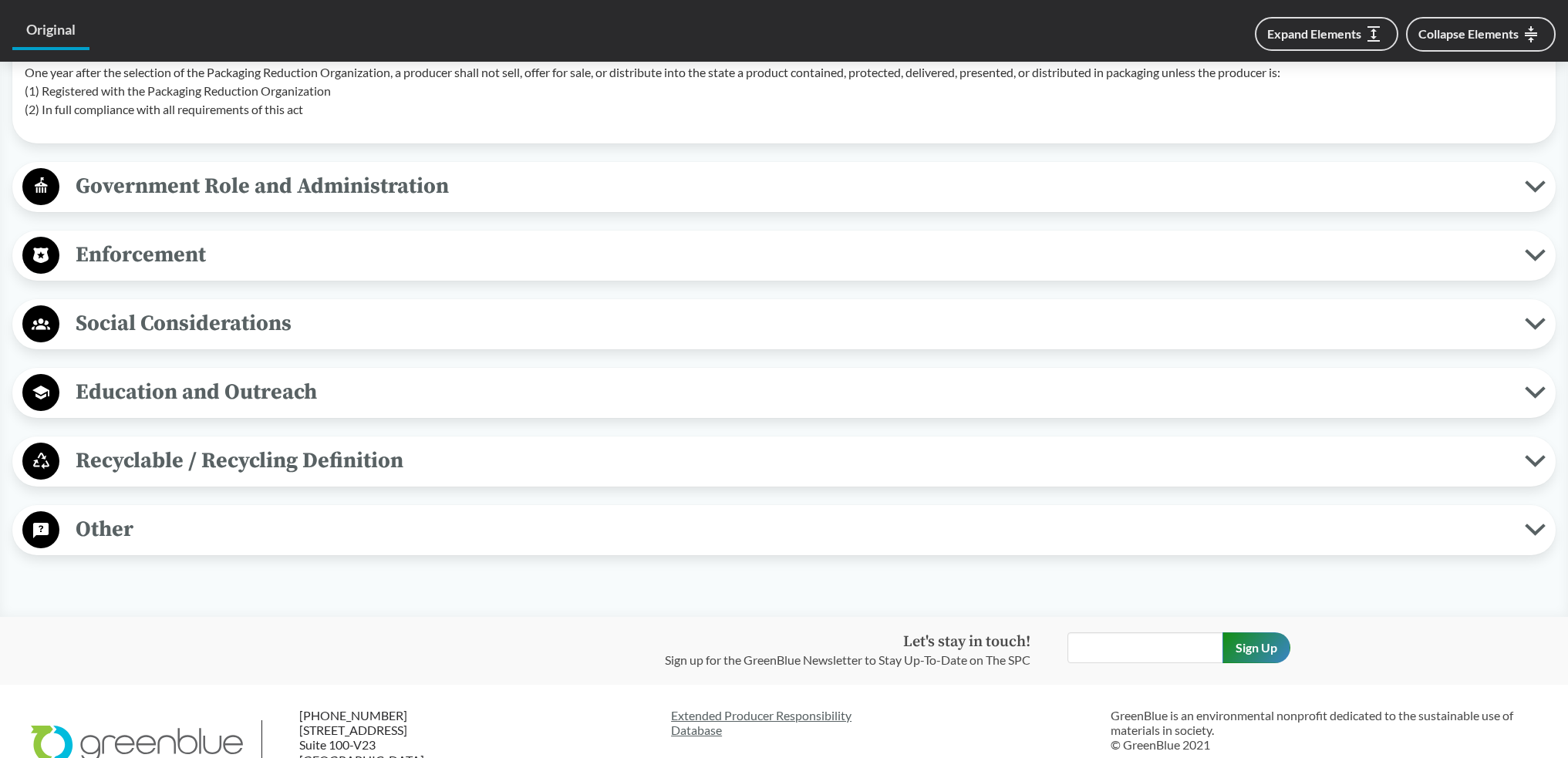
scroll to position [3546, 0]
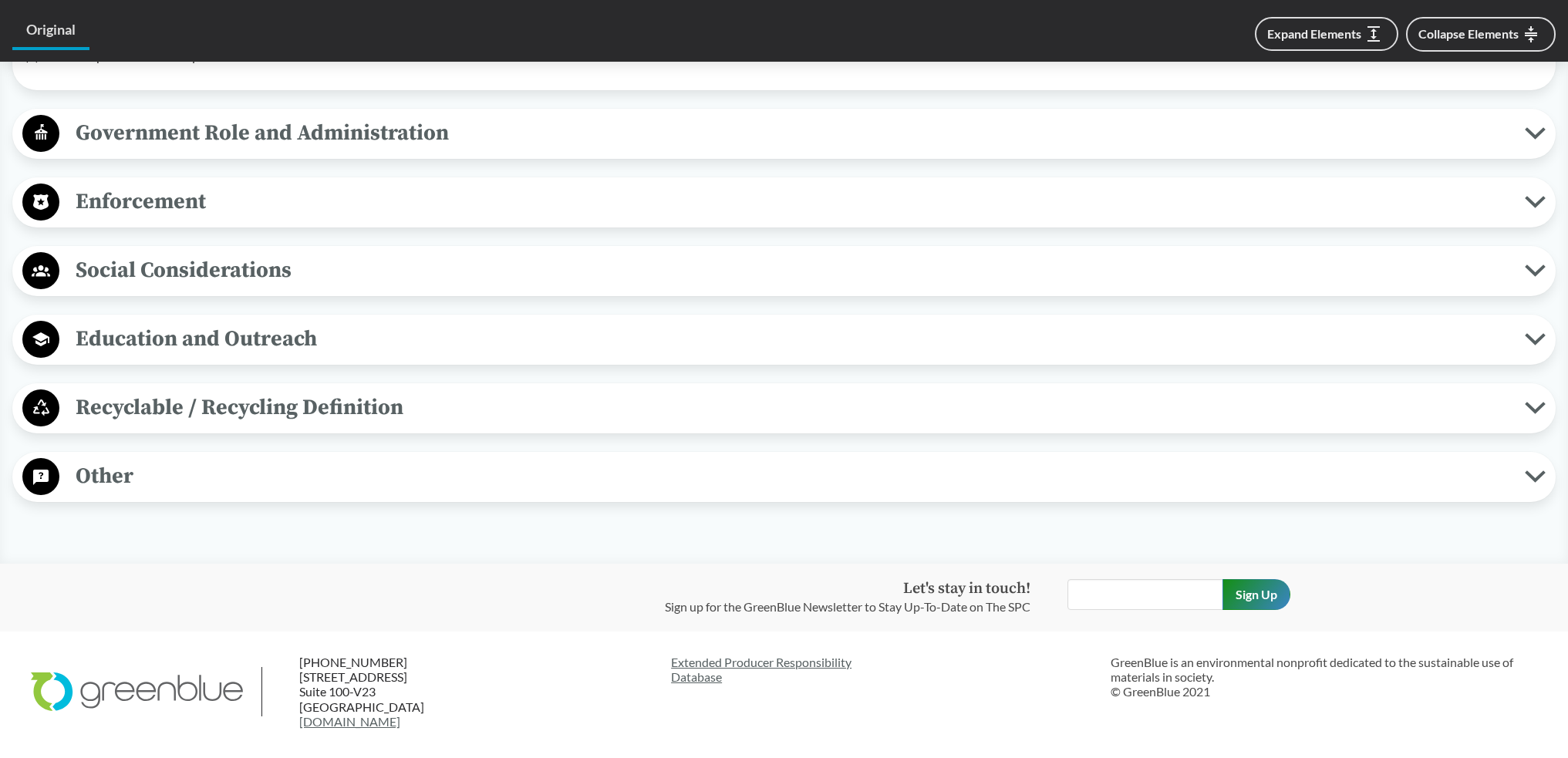
click at [354, 287] on span "Social Considerations" at bounding box center [792, 269] width 1465 height 34
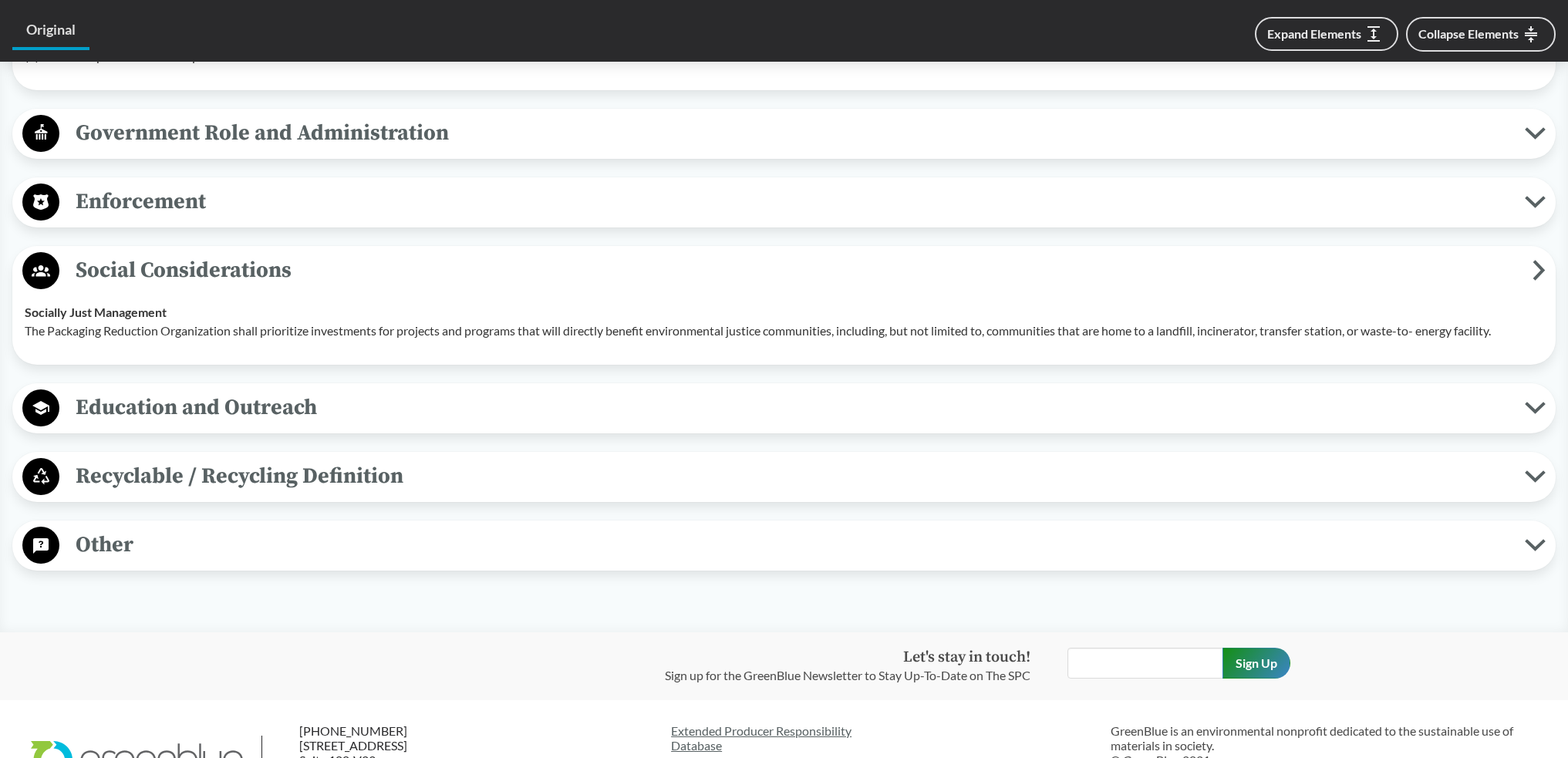
click at [354, 287] on span "Social Considerations" at bounding box center [796, 269] width 1473 height 34
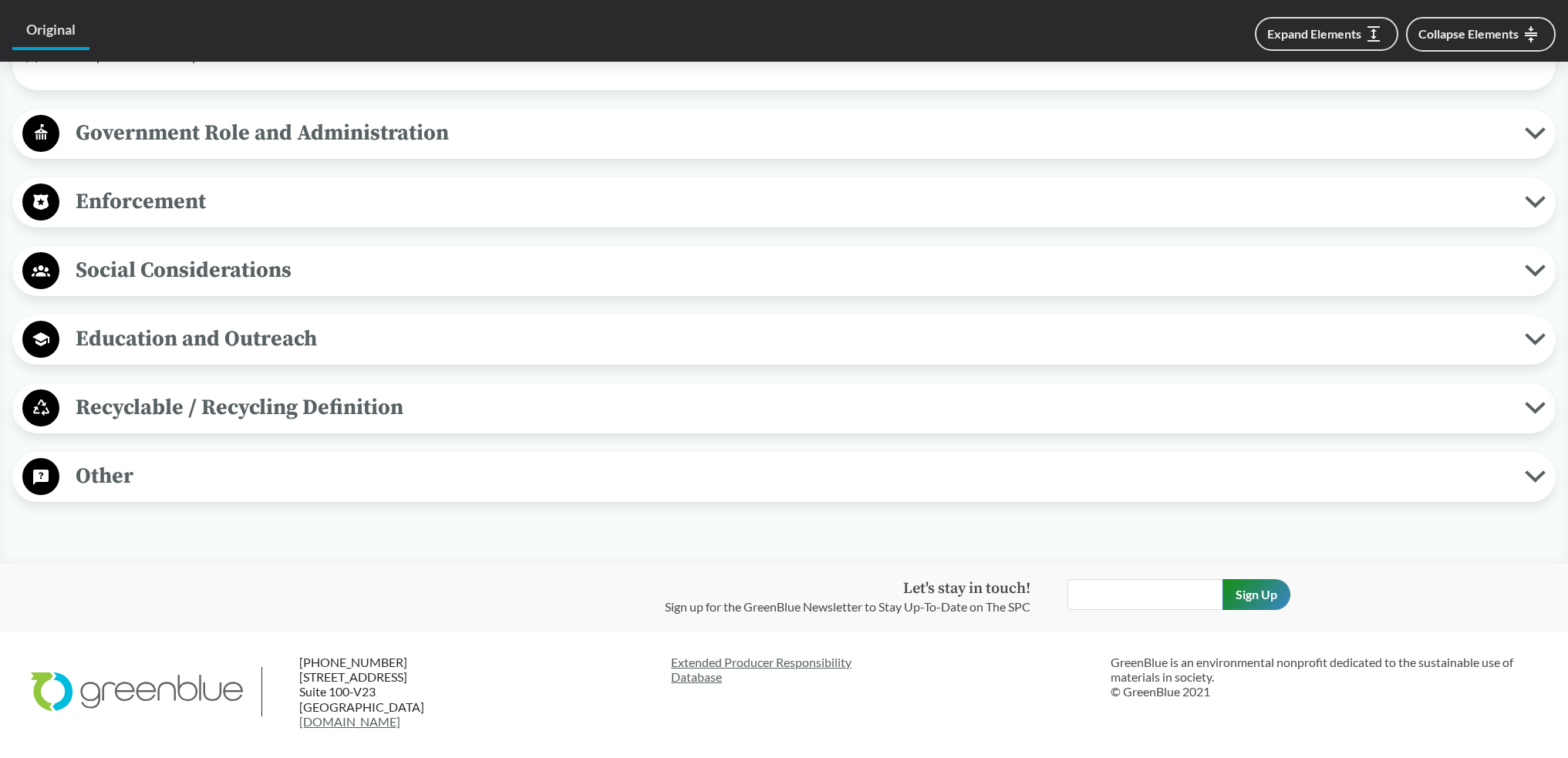
click at [333, 425] on span "Recyclable / Recycling Definition" at bounding box center [792, 407] width 1465 height 34
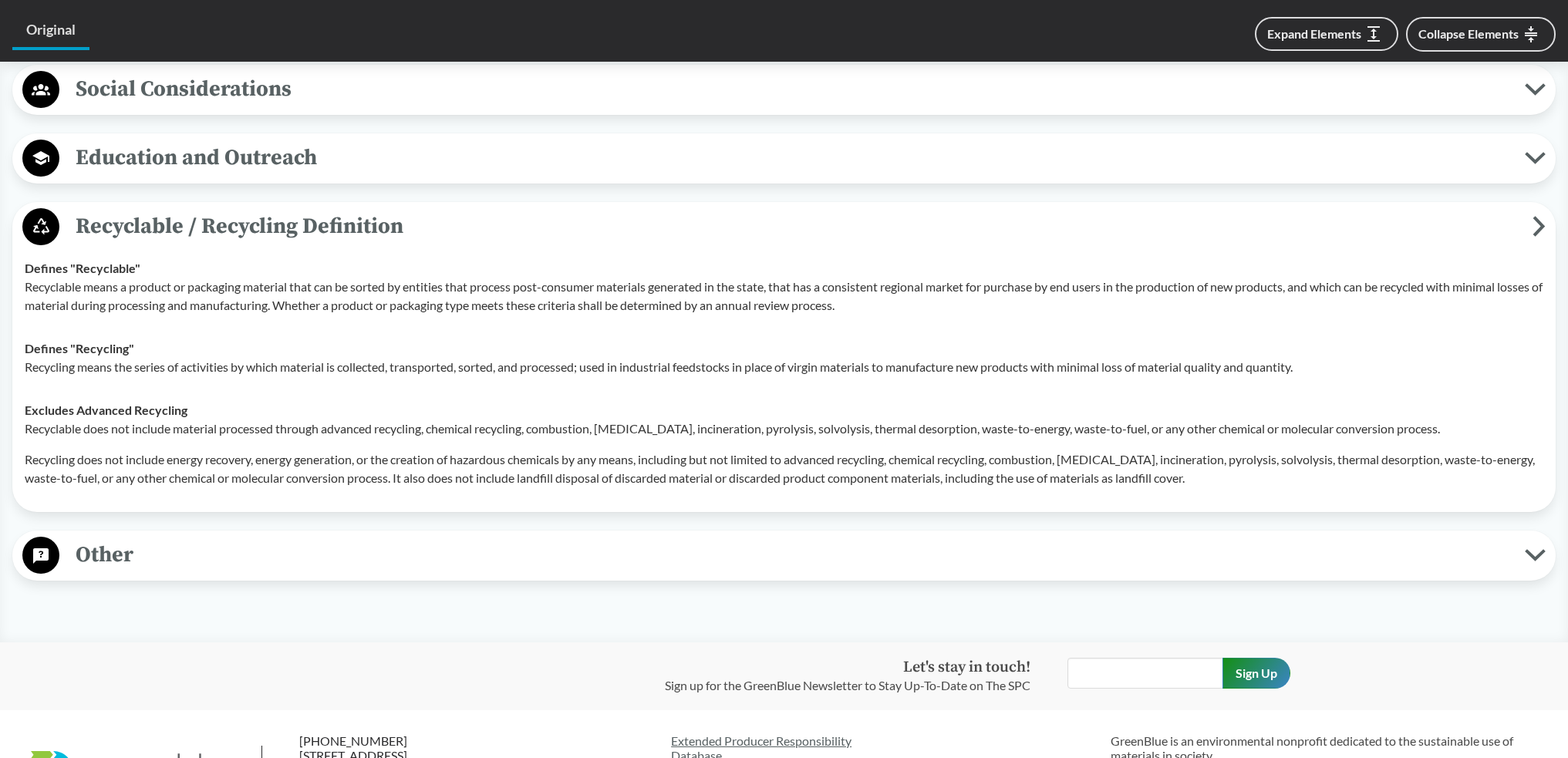
scroll to position [3700, 0]
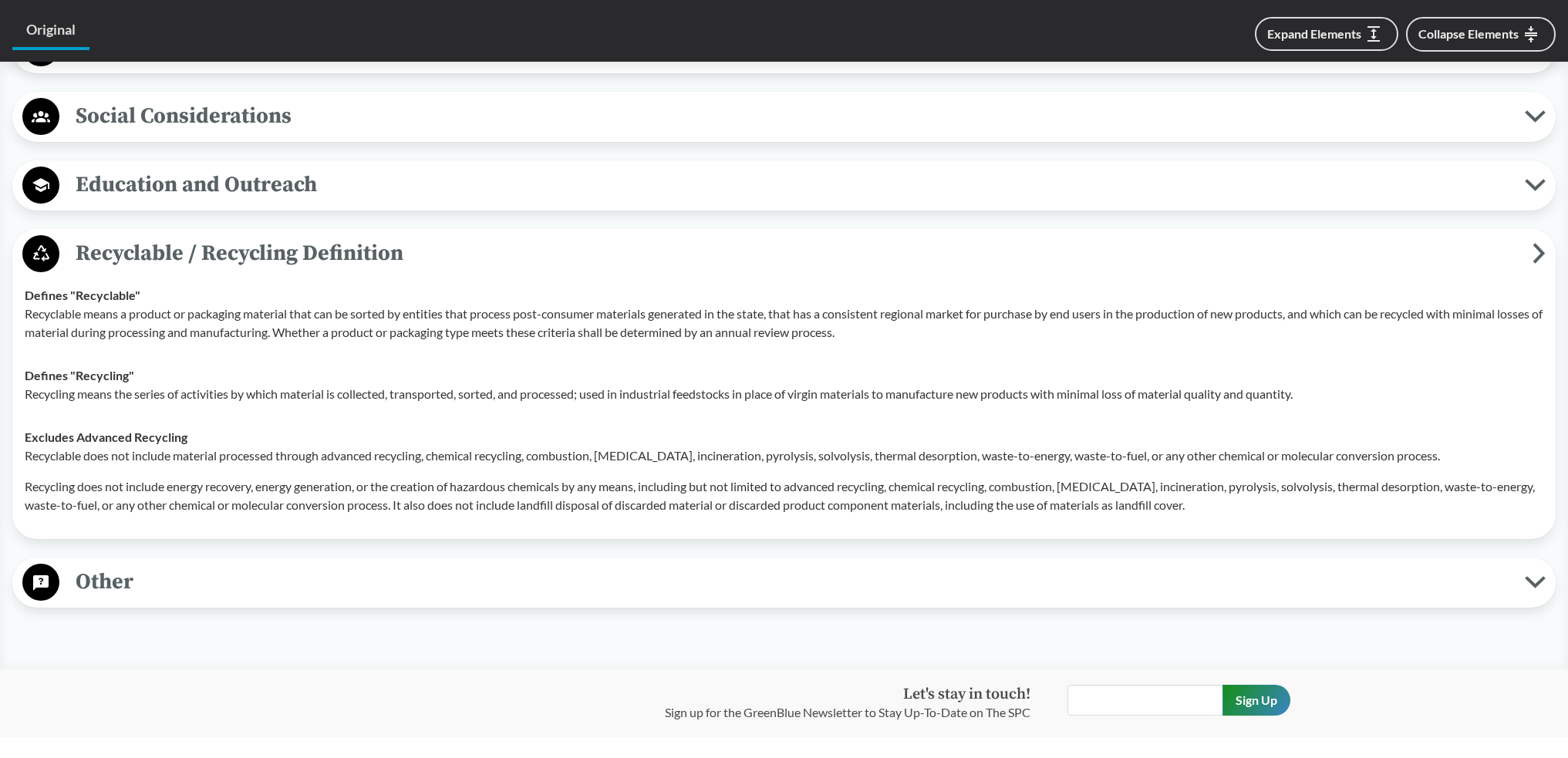
click at [355, 133] on span "Social Considerations" at bounding box center [792, 116] width 1465 height 34
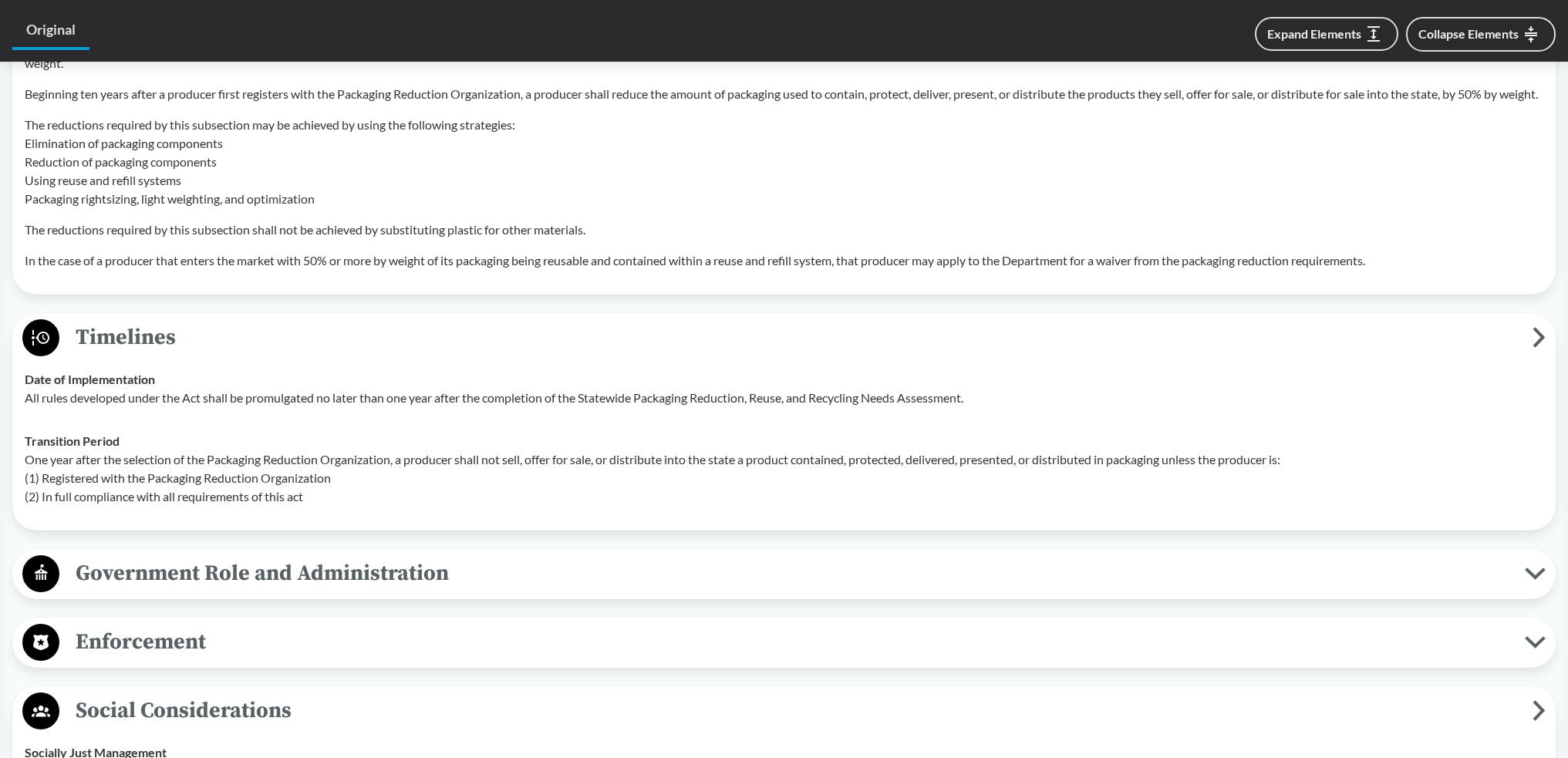
scroll to position [2775, 0]
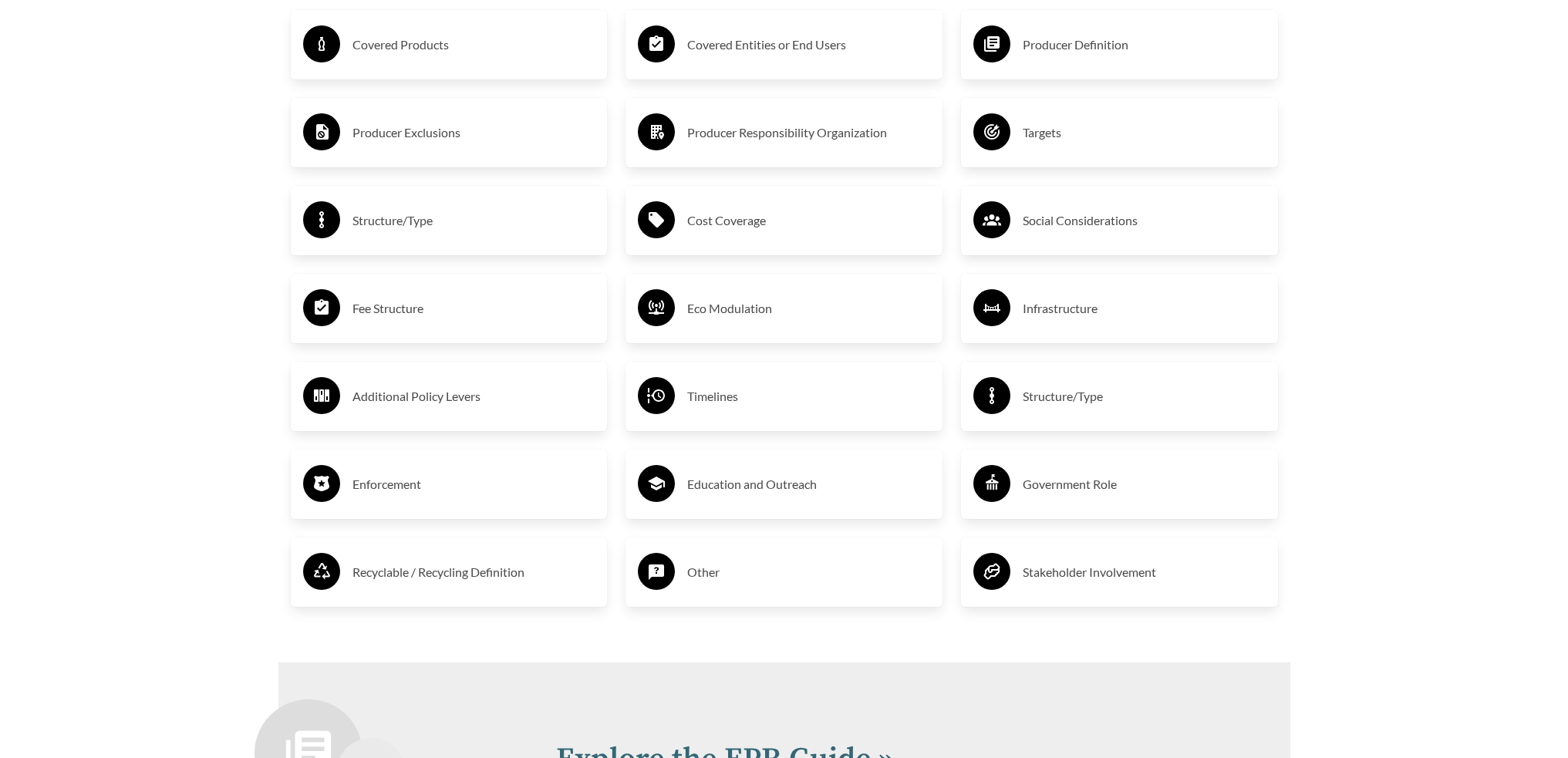
scroll to position [2775, 0]
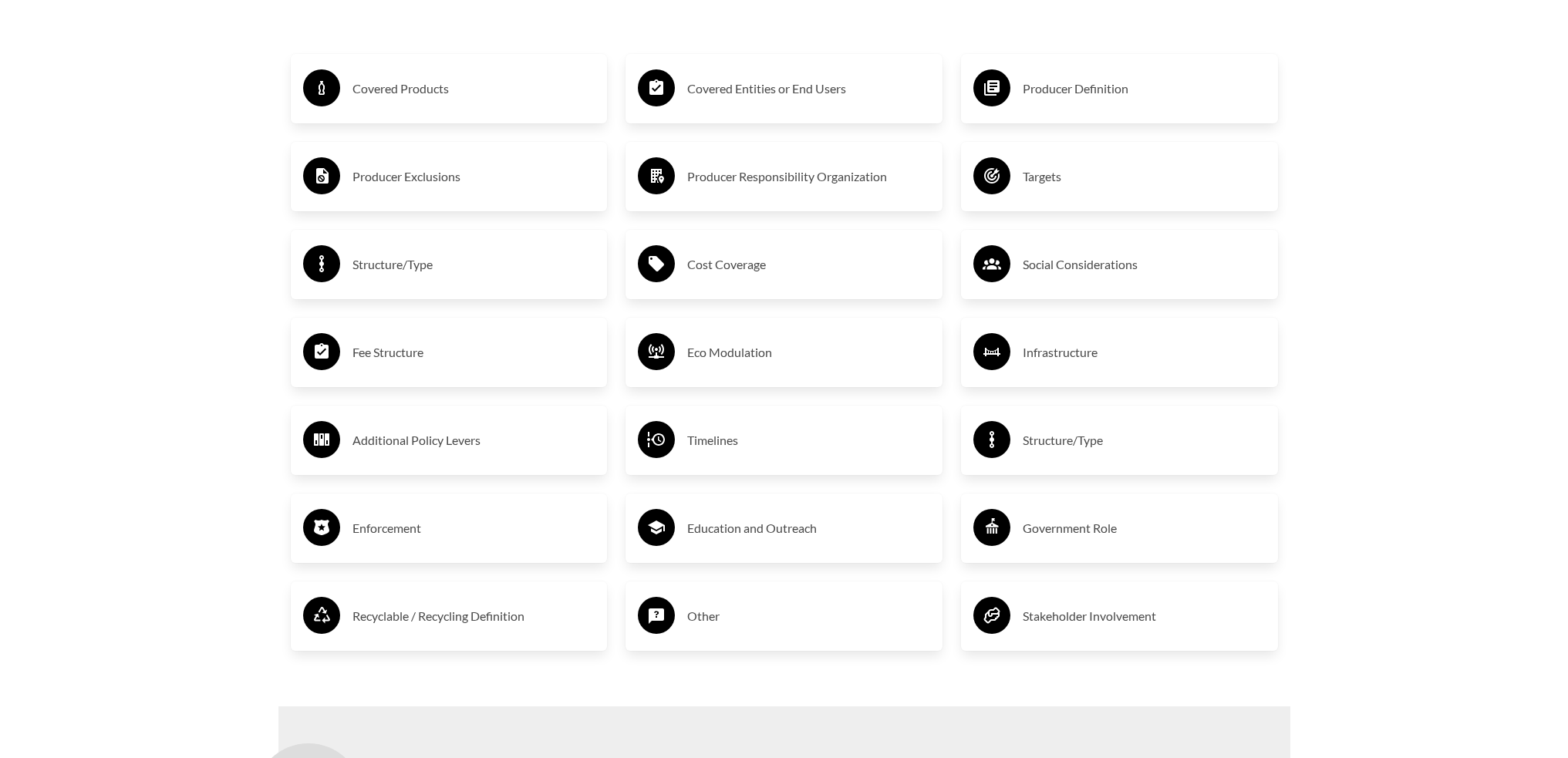
click at [749, 268] on h3 "Cost Coverage" at bounding box center [809, 264] width 243 height 24
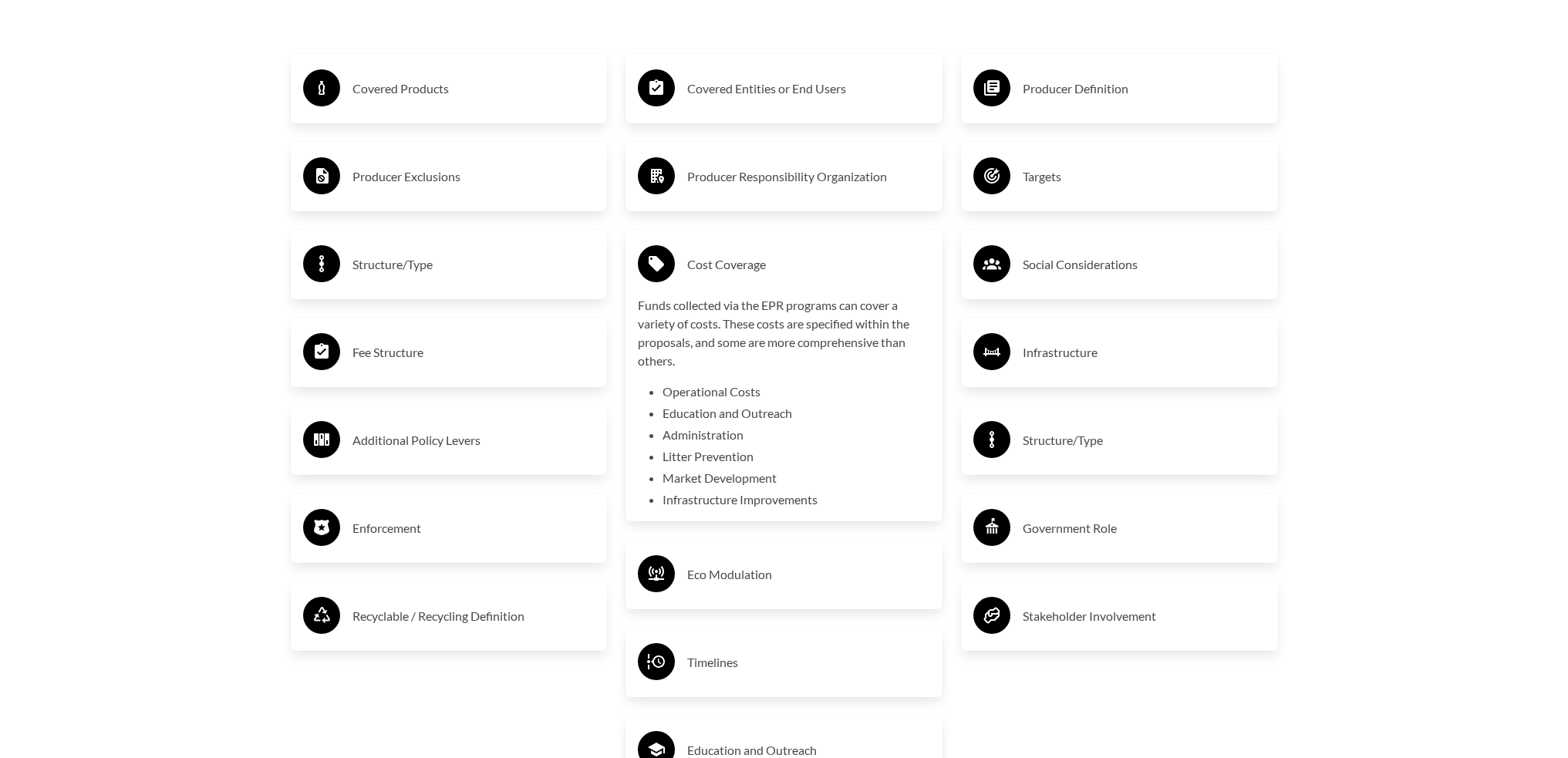
click at [749, 268] on h3 "Cost Coverage" at bounding box center [809, 264] width 243 height 24
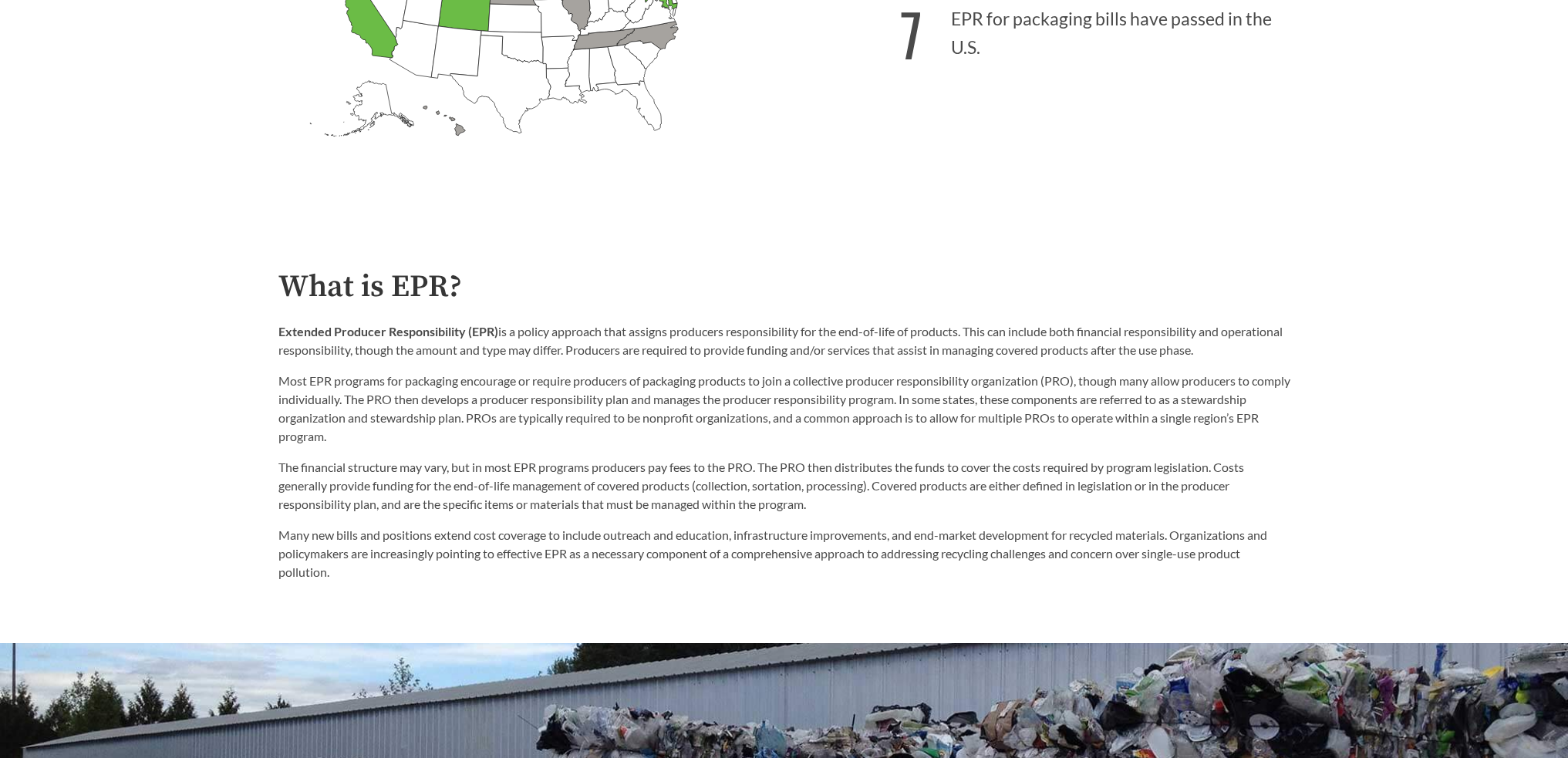
scroll to position [0, 0]
